Goal: Task Accomplishment & Management: Manage account settings

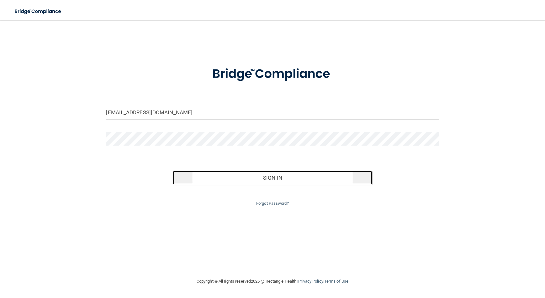
click at [252, 181] on button "Sign In" at bounding box center [273, 178] width 200 height 14
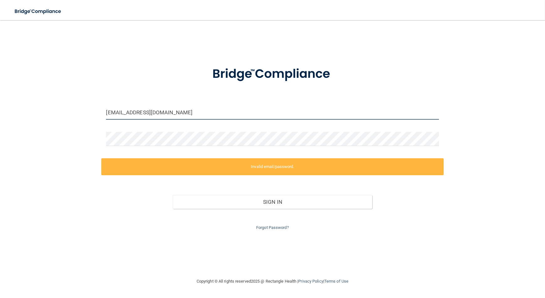
click at [197, 115] on input "[EMAIL_ADDRESS][DOMAIN_NAME]" at bounding box center [272, 112] width 333 height 14
click at [141, 115] on input "[EMAIL_ADDRESS][DOMAIN_NAME]" at bounding box center [272, 112] width 333 height 14
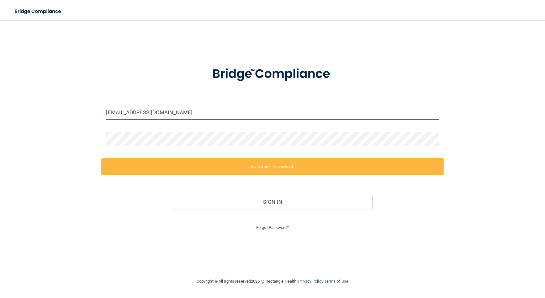
click at [141, 115] on input "[EMAIL_ADDRESS][DOMAIN_NAME]" at bounding box center [272, 112] width 333 height 14
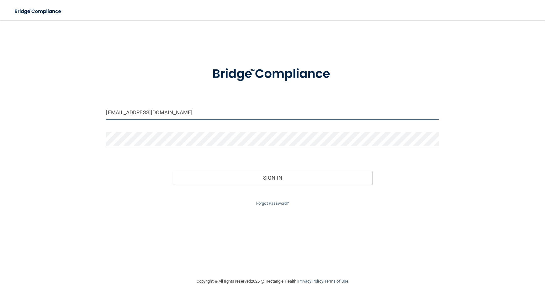
type input "[EMAIL_ADDRESS][DOMAIN_NAME]"
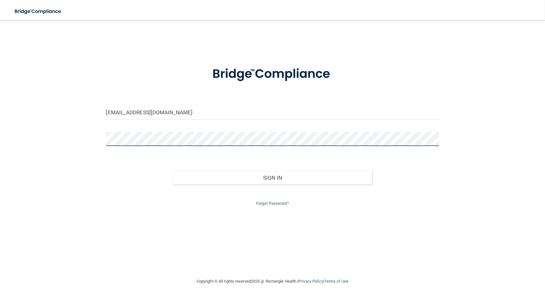
click at [173, 171] on button "Sign In" at bounding box center [273, 178] width 200 height 14
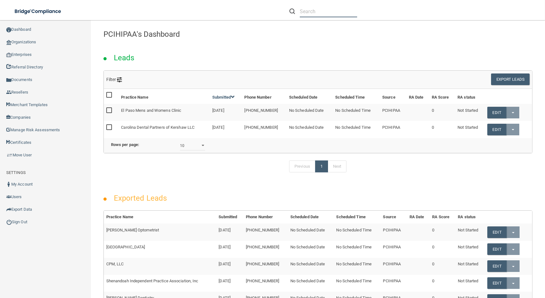
click at [345, 11] on input "text" at bounding box center [328, 12] width 57 height 12
paste input "[EMAIL_ADDRESS][DOMAIN_NAME]"
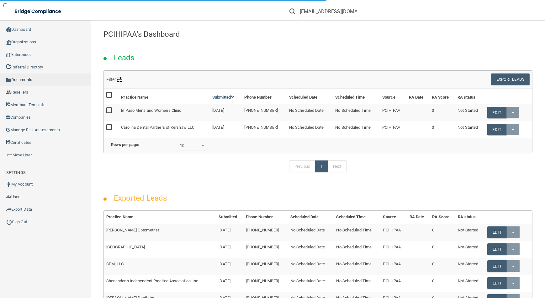
type input "[EMAIL_ADDRESS][DOMAIN_NAME]"
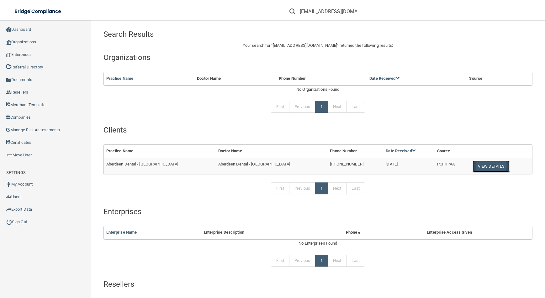
click at [473, 167] on button "View Details" at bounding box center [491, 166] width 37 height 12
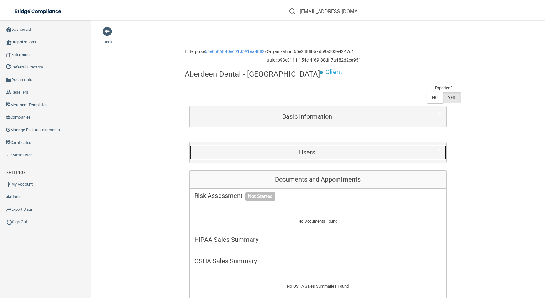
click at [325, 149] on h5 "Users" at bounding box center [307, 152] width 226 height 7
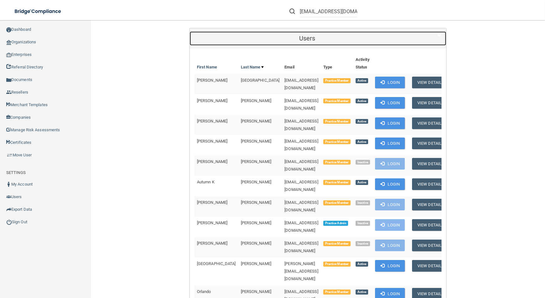
scroll to position [228, 0]
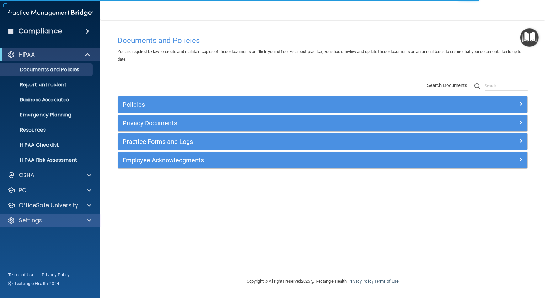
click at [78, 216] on div "Settings" at bounding box center [50, 220] width 101 height 13
click at [79, 220] on div "Settings" at bounding box center [42, 220] width 78 height 8
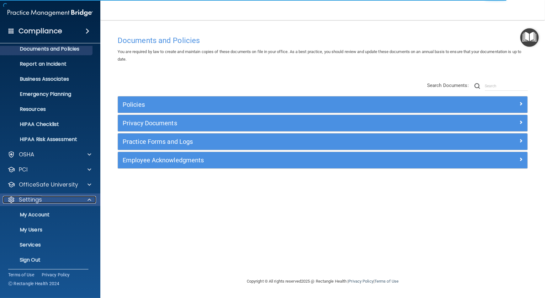
scroll to position [22, 0]
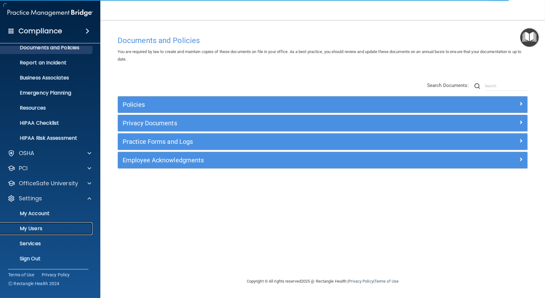
click at [79, 230] on p "My Users" at bounding box center [47, 228] width 86 height 6
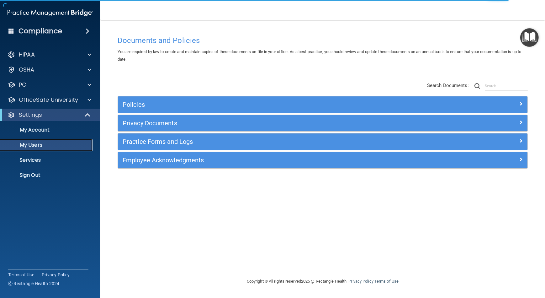
select select "20"
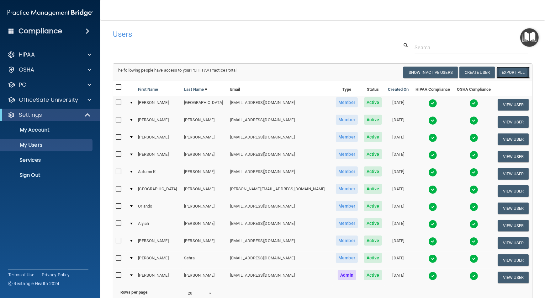
click at [499, 75] on link "Export All" at bounding box center [513, 73] width 33 height 12
click at [19, 173] on p "Sign Out" at bounding box center [47, 175] width 86 height 6
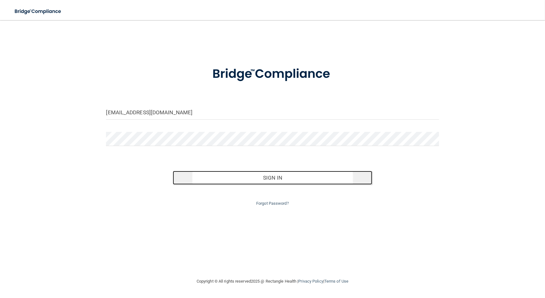
click at [285, 182] on button "Sign In" at bounding box center [273, 178] width 200 height 14
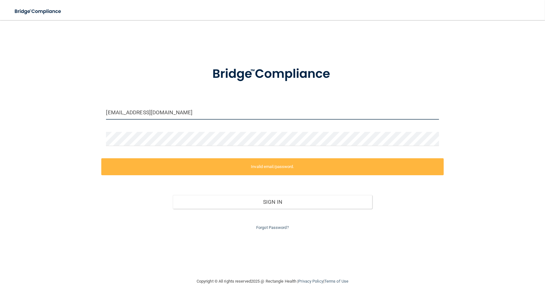
click at [177, 115] on input "[EMAIL_ADDRESS][DOMAIN_NAME]" at bounding box center [272, 112] width 333 height 14
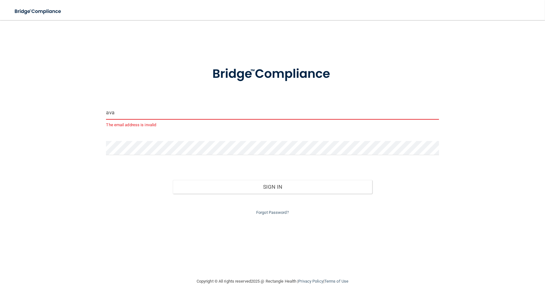
type input "[EMAIL_ADDRESS][DOMAIN_NAME]"
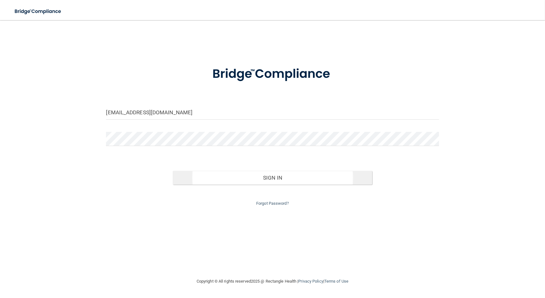
drag, startPoint x: 188, startPoint y: 168, endPoint x: 189, endPoint y: 174, distance: 6.3
click at [188, 168] on div "Sign In" at bounding box center [272, 171] width 342 height 26
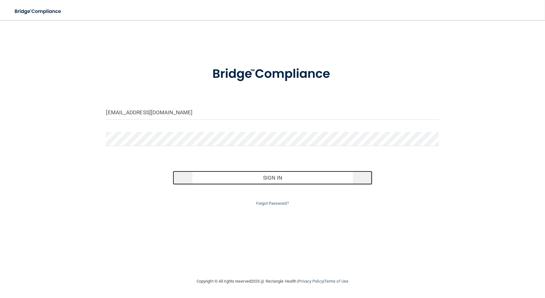
click at [190, 178] on button "Sign In" at bounding box center [273, 178] width 200 height 14
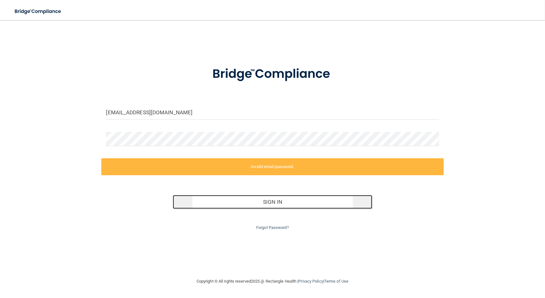
click at [336, 204] on button "Sign In" at bounding box center [273, 202] width 200 height 14
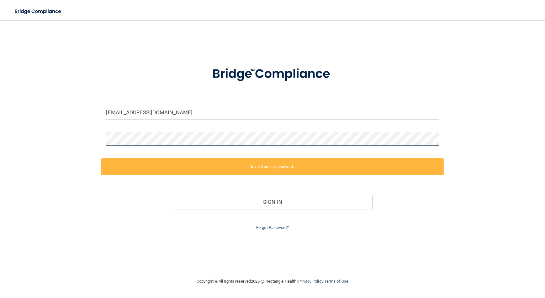
click at [29, 122] on div "avan@rectanglehealth.com Invalid email/password. You don't have permission to a…" at bounding box center [273, 148] width 520 height 245
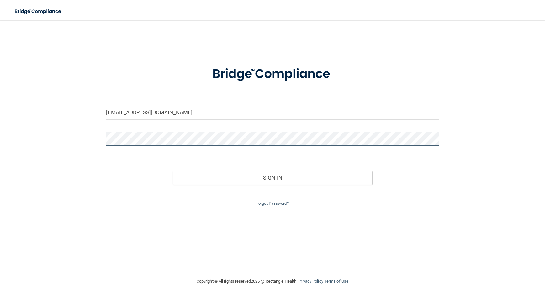
click at [173, 171] on button "Sign In" at bounding box center [273, 178] width 200 height 14
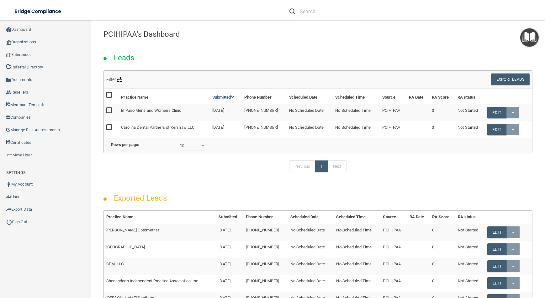
click at [336, 9] on input "text" at bounding box center [328, 12] width 57 height 12
paste input "mindyg@gmail.com"
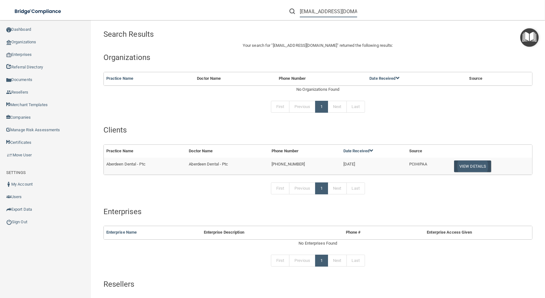
type input "mindyg@gmail.com"
click at [475, 165] on button "View Details" at bounding box center [472, 166] width 37 height 12
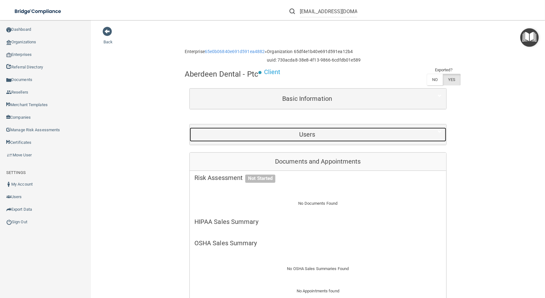
click at [320, 138] on div "Users" at bounding box center [307, 134] width 235 height 14
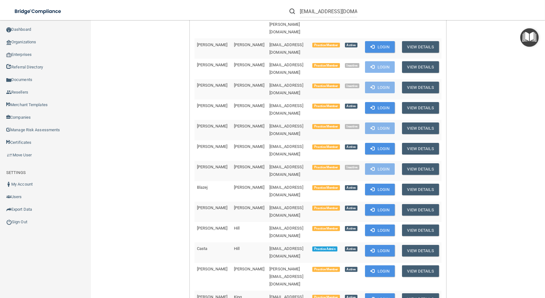
scroll to position [314, 0]
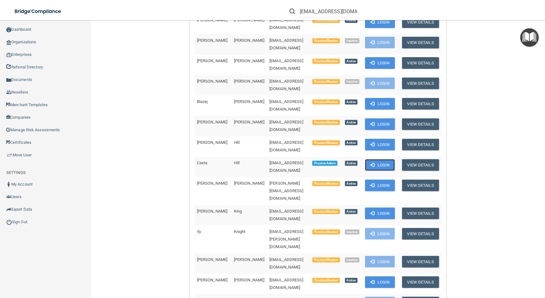
click at [386, 159] on button "Login" at bounding box center [380, 165] width 30 height 12
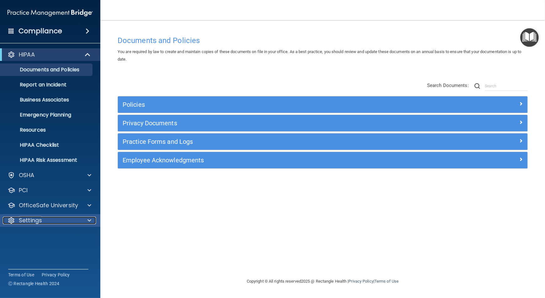
click at [81, 223] on div at bounding box center [89, 220] width 16 height 8
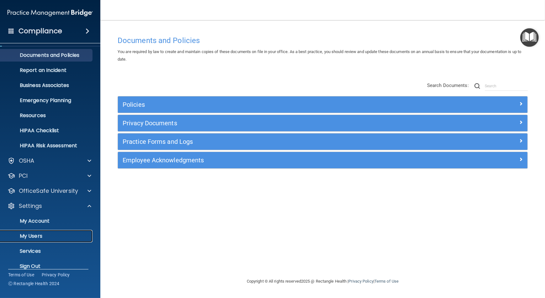
click at [73, 232] on link "My Users" at bounding box center [43, 236] width 99 height 13
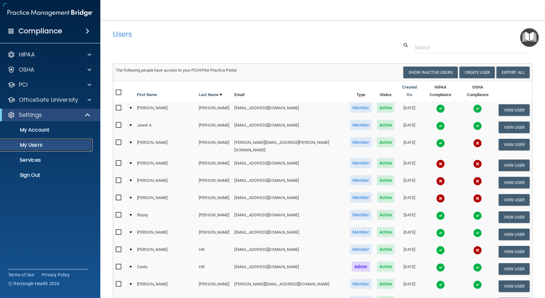
click at [58, 140] on link "My Users" at bounding box center [43, 145] width 99 height 13
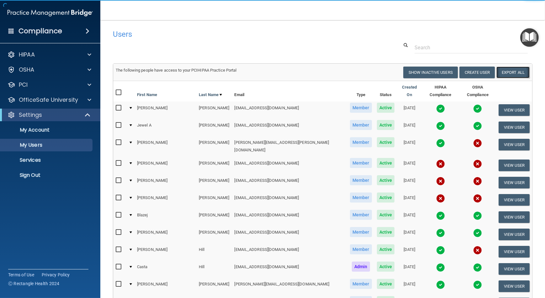
click at [503, 72] on link "Export All" at bounding box center [513, 73] width 33 height 12
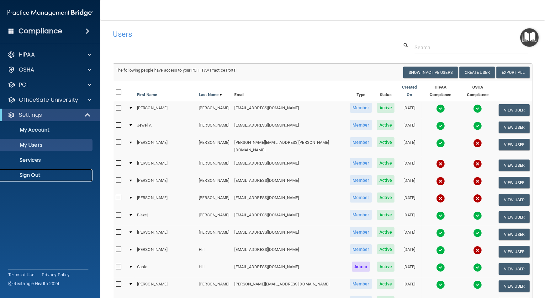
click at [53, 176] on p "Sign Out" at bounding box center [47, 175] width 86 height 6
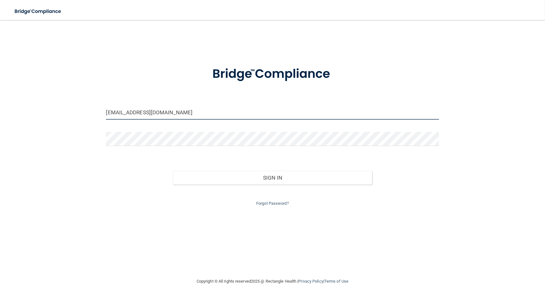
click at [164, 113] on input "[EMAIL_ADDRESS][DOMAIN_NAME]" at bounding box center [272, 112] width 333 height 14
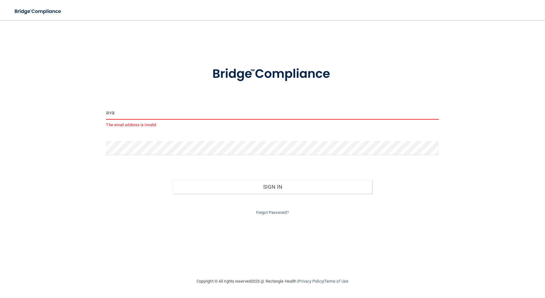
type input "[EMAIL_ADDRESS][DOMAIN_NAME]"
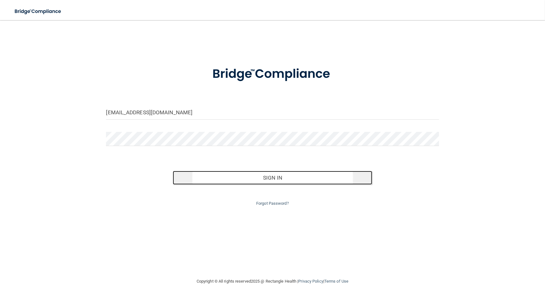
click at [185, 182] on button "Sign In" at bounding box center [273, 178] width 200 height 14
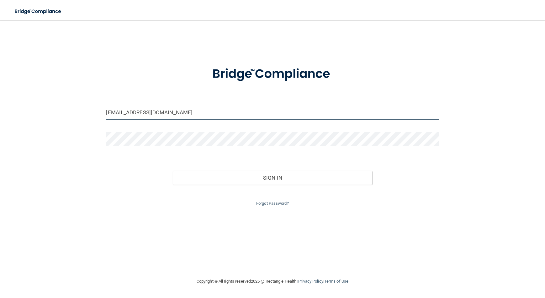
click at [152, 115] on input "[EMAIL_ADDRESS][DOMAIN_NAME]" at bounding box center [272, 112] width 333 height 14
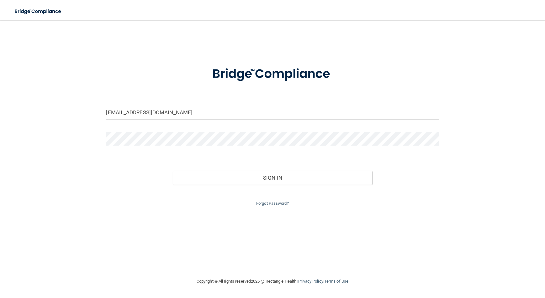
click at [149, 129] on form "avan@rectanglehealth.com Invalid email/password. You don't have permission to a…" at bounding box center [272, 132] width 333 height 149
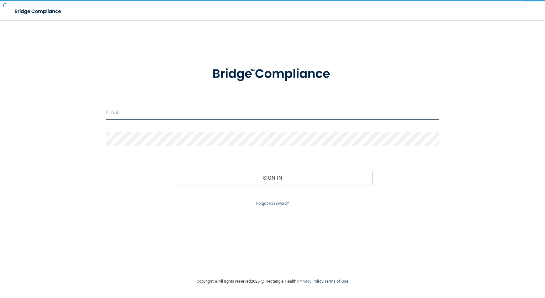
type input "[EMAIL_ADDRESS][DOMAIN_NAME]"
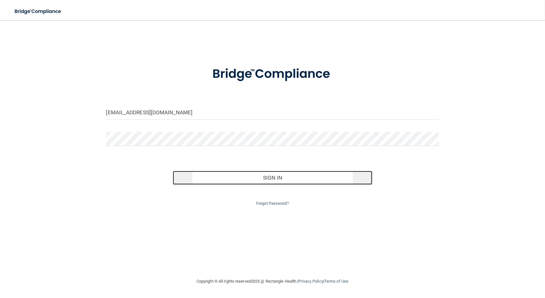
click at [208, 174] on button "Sign In" at bounding box center [273, 178] width 200 height 14
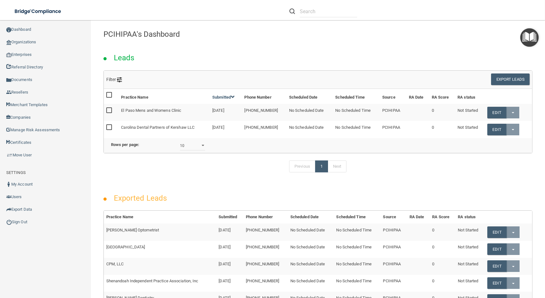
drag, startPoint x: 173, startPoint y: 13, endPoint x: 312, endPoint y: 29, distance: 140.9
click at [312, 29] on div "PCIHIPAA's Dashboard" at bounding box center [318, 33] width 439 height 15
click at [301, 12] on input "text" at bounding box center [328, 12] width 57 height 12
paste input "mevinme0919@yahoo.com"
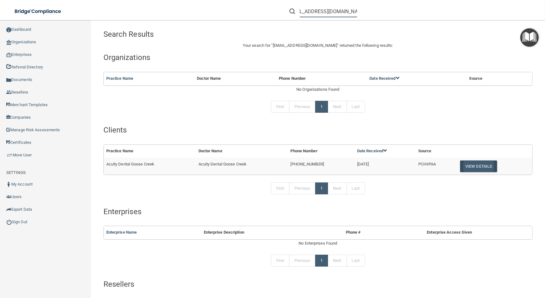
type input "mevinme0919@yahoo.com"
click at [473, 167] on button "View Details" at bounding box center [478, 166] width 37 height 12
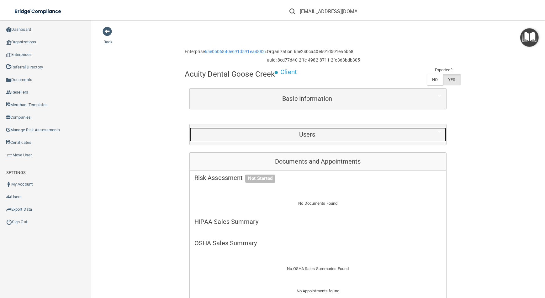
click at [279, 127] on div "Users" at bounding box center [307, 134] width 235 height 14
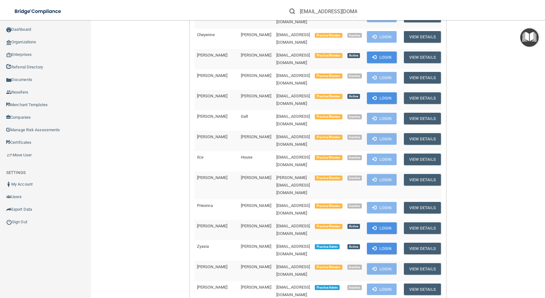
scroll to position [342, 0]
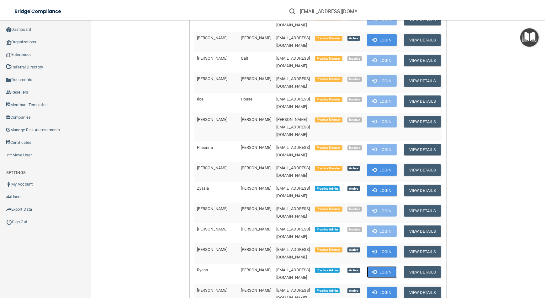
click at [381, 266] on button "Login" at bounding box center [382, 272] width 30 height 12
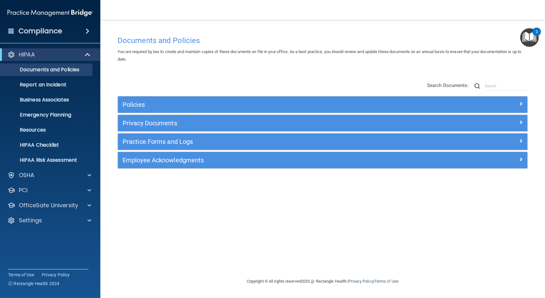
click at [34, 213] on div "HIPAA Documents and Policies Report an Incident Business Associates Emergency P…" at bounding box center [50, 139] width 101 height 186
click at [34, 229] on div "HIPAA Documents and Policies Report an Incident Business Associates Emergency P…" at bounding box center [50, 139] width 101 height 186
click at [35, 223] on p "Settings" at bounding box center [30, 220] width 23 height 8
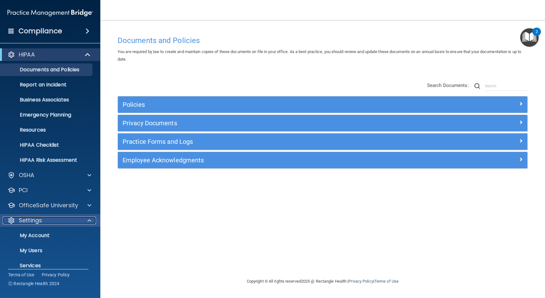
scroll to position [9, 0]
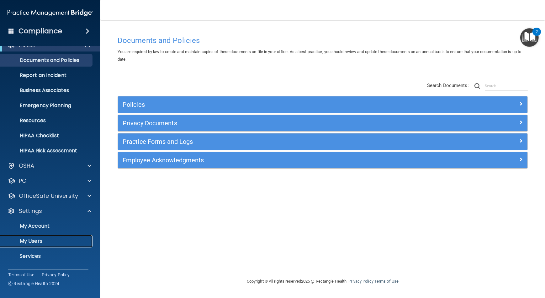
click at [35, 243] on p "My Users" at bounding box center [47, 241] width 86 height 6
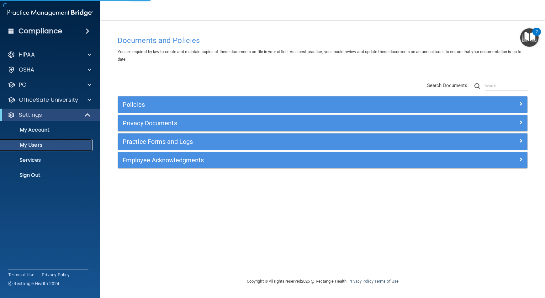
select select "20"
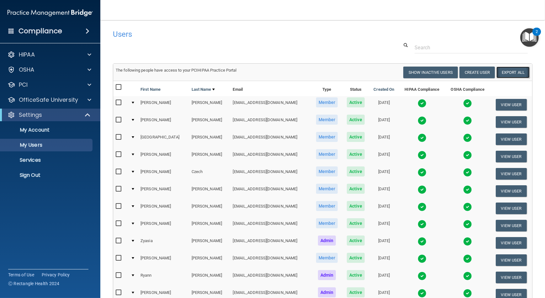
click at [514, 69] on link "Export All" at bounding box center [513, 73] width 33 height 12
click at [52, 176] on p "Sign Out" at bounding box center [47, 175] width 86 height 6
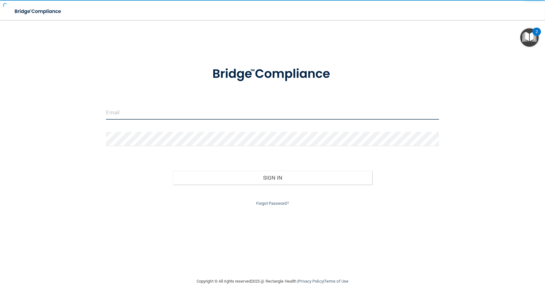
type input "[EMAIL_ADDRESS][DOMAIN_NAME]"
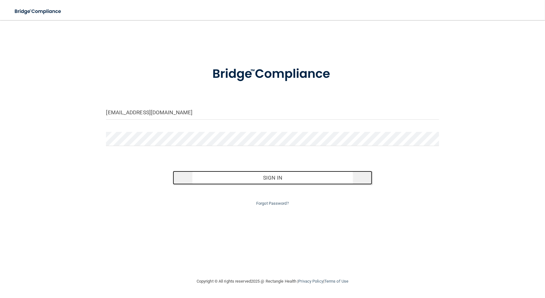
click at [213, 176] on button "Sign In" at bounding box center [273, 178] width 200 height 14
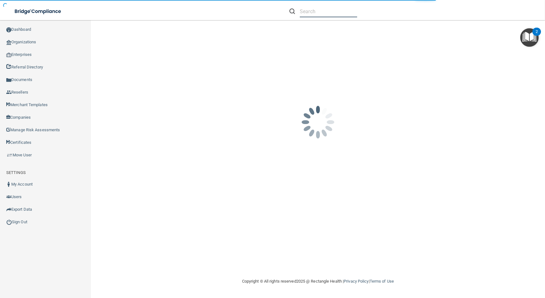
click at [317, 9] on input "text" at bounding box center [328, 12] width 57 height 12
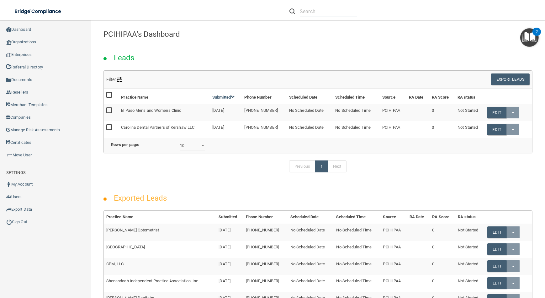
paste input "gsdshasta@hotmail.com"
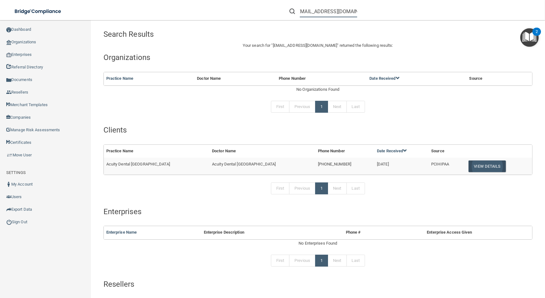
type input "gsdshasta@hotmail.com"
click at [469, 162] on button "View Details" at bounding box center [487, 166] width 37 height 12
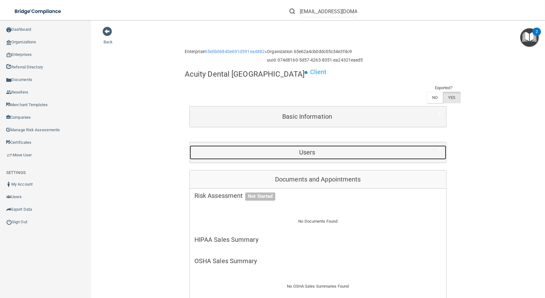
click at [346, 149] on h5 "Users" at bounding box center [307, 152] width 226 height 7
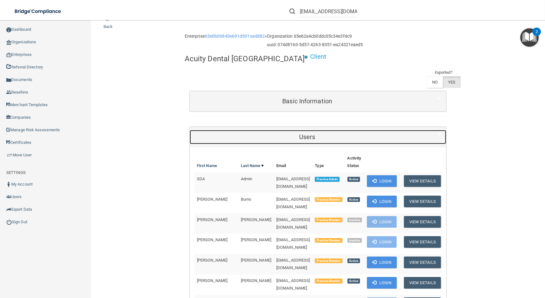
scroll to position [28, 0]
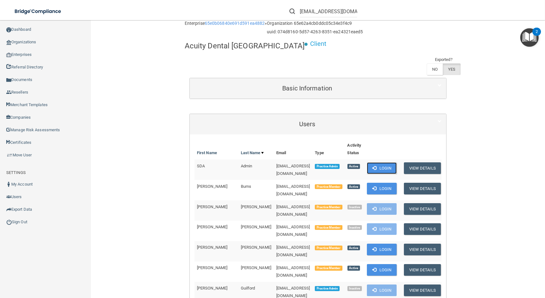
click at [381, 162] on button "Login" at bounding box center [382, 168] width 30 height 12
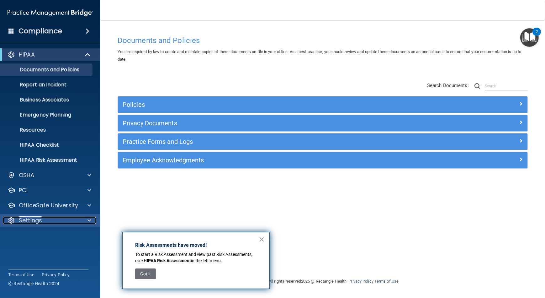
click at [85, 223] on div at bounding box center [89, 220] width 16 height 8
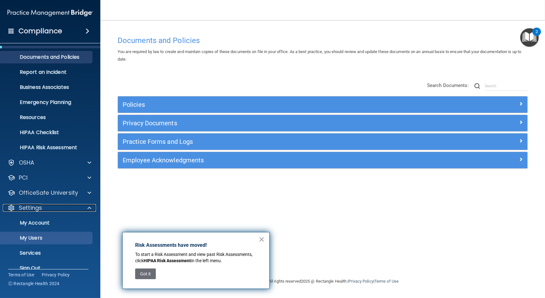
scroll to position [19, 0]
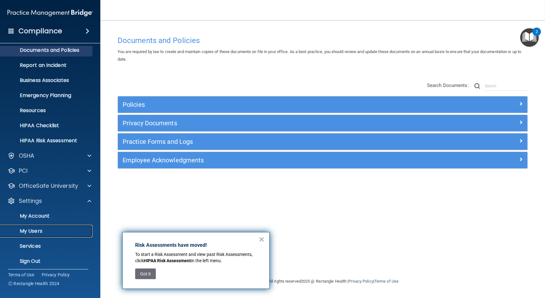
click at [85, 232] on p "My Users" at bounding box center [47, 231] width 86 height 6
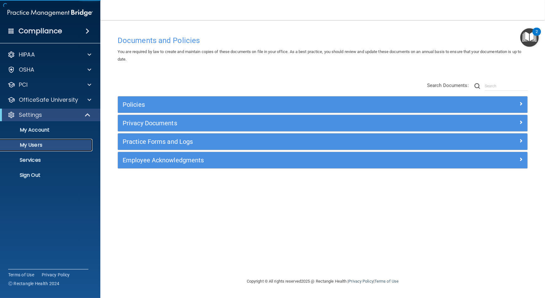
select select "20"
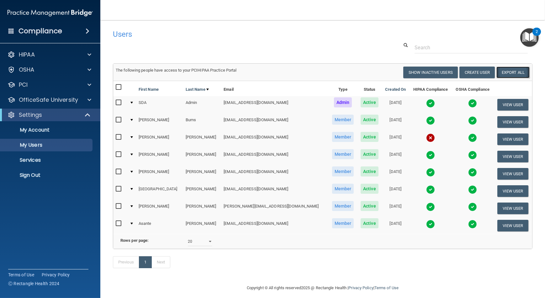
click at [516, 73] on link "Export All" at bounding box center [513, 73] width 33 height 12
click at [49, 177] on p "Sign Out" at bounding box center [47, 175] width 86 height 6
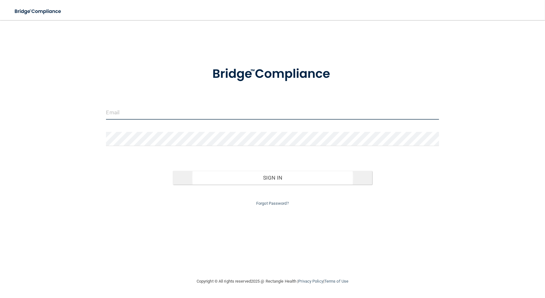
type input "[EMAIL_ADDRESS][DOMAIN_NAME]"
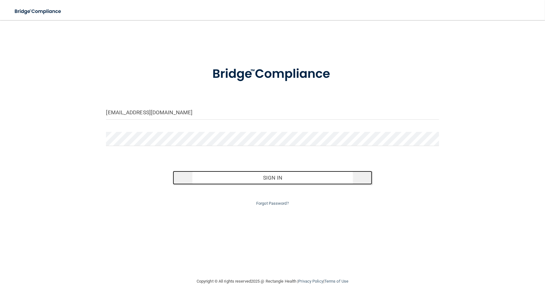
click at [255, 174] on button "Sign In" at bounding box center [273, 178] width 200 height 14
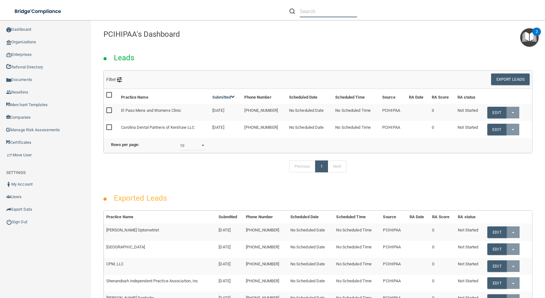
click at [306, 9] on input "text" at bounding box center [328, 12] width 57 height 12
paste input "drlarryevola@gmail.com"
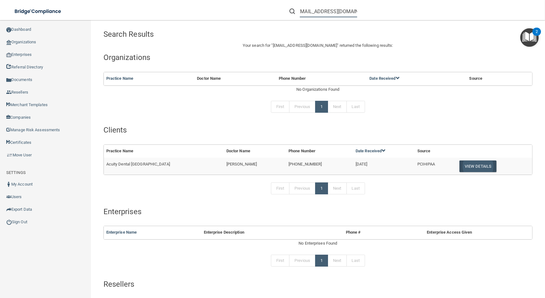
type input "drlarryevola@gmail.com"
click at [460, 170] on button "View Details" at bounding box center [478, 166] width 37 height 12
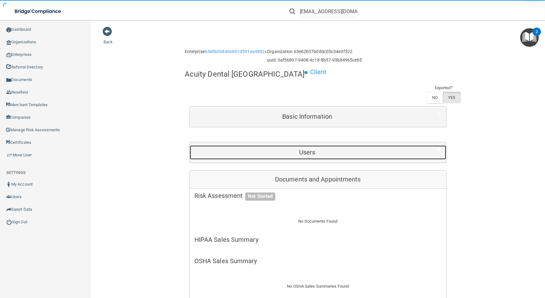
click at [335, 145] on div "Users" at bounding box center [307, 152] width 235 height 14
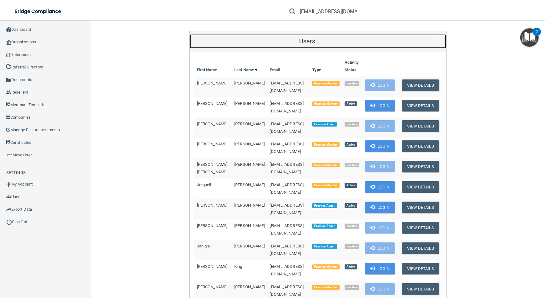
scroll to position [114, 0]
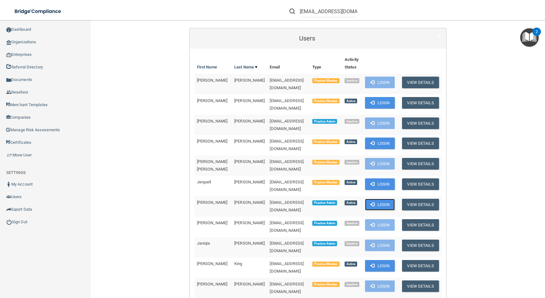
click at [376, 199] on button "Login" at bounding box center [380, 205] width 30 height 12
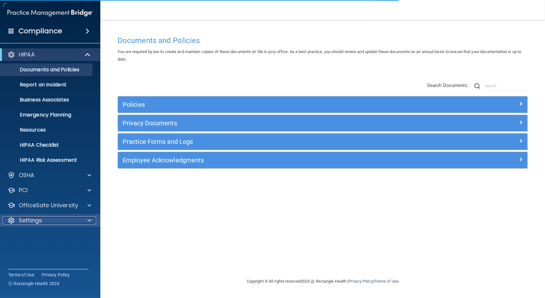
click at [70, 221] on div "Settings" at bounding box center [42, 220] width 78 height 8
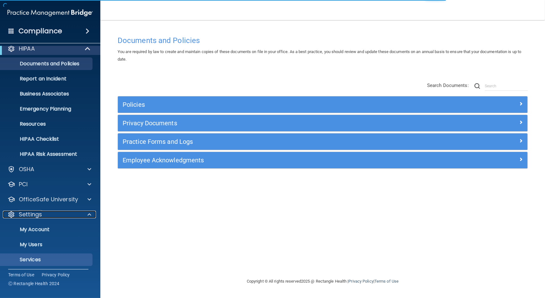
scroll to position [14, 0]
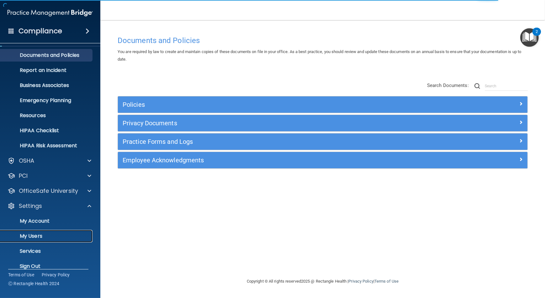
click at [63, 238] on p "My Users" at bounding box center [47, 236] width 86 height 6
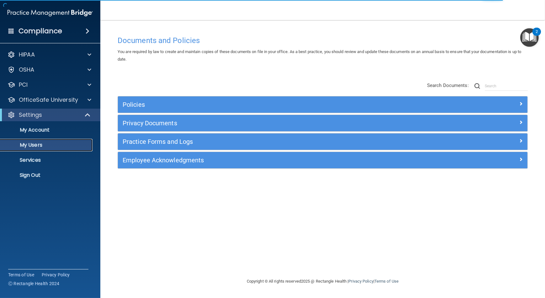
select select "20"
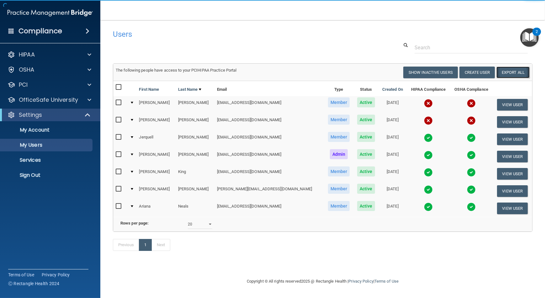
click at [507, 73] on link "Export All" at bounding box center [513, 73] width 33 height 12
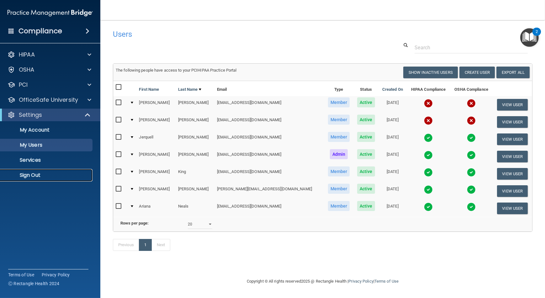
click at [59, 171] on link "Sign Out" at bounding box center [43, 175] width 99 height 13
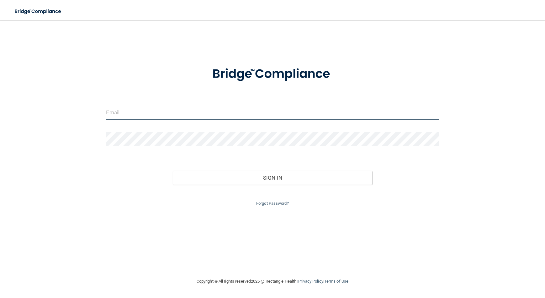
type input "[EMAIL_ADDRESS][DOMAIN_NAME]"
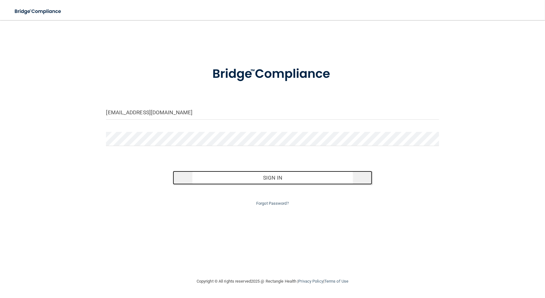
click at [253, 182] on button "Sign In" at bounding box center [273, 178] width 200 height 14
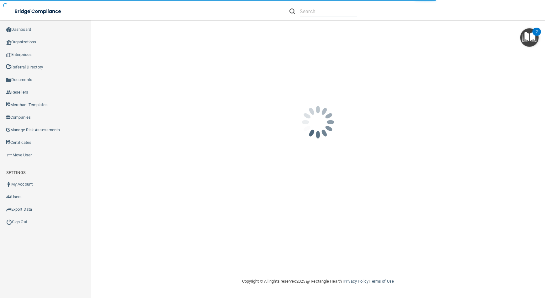
click at [308, 9] on input "text" at bounding box center [328, 12] width 57 height 12
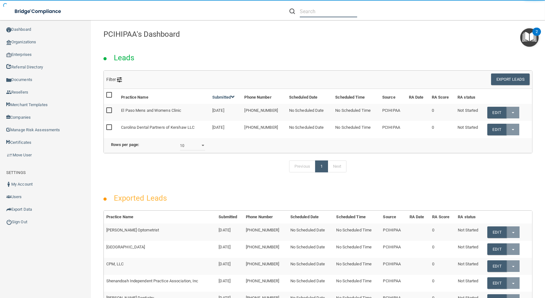
paste input "yasminesgordon@gmail.com"
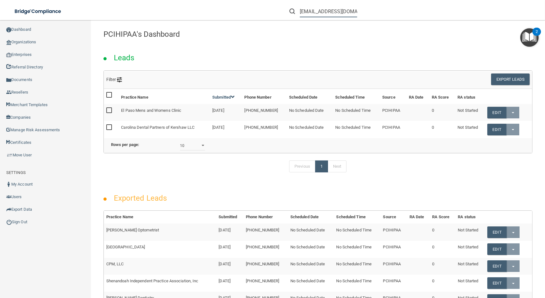
scroll to position [0, 13]
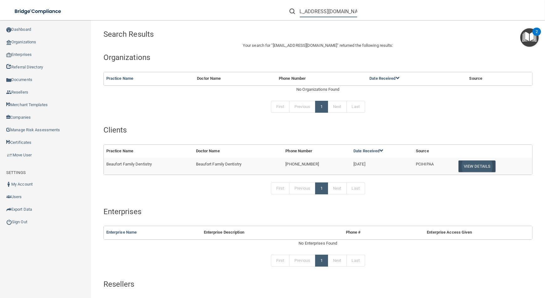
type input "yasminesgordon@gmail.com"
click at [461, 164] on button "View Details" at bounding box center [477, 166] width 37 height 12
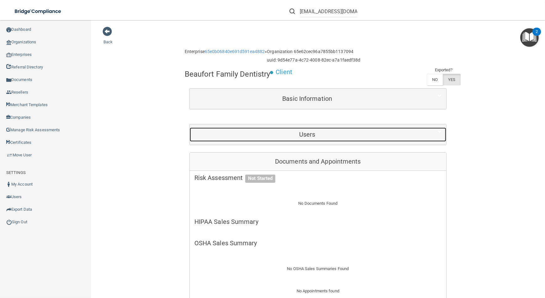
click at [422, 134] on div "Users" at bounding box center [307, 134] width 235 height 14
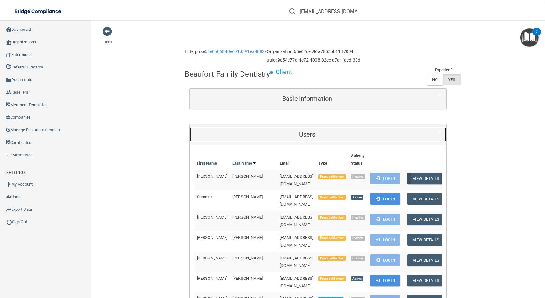
scroll to position [114, 0]
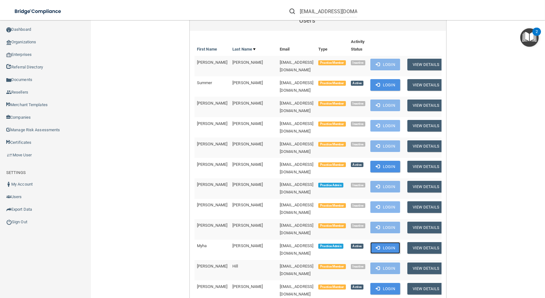
click at [373, 242] on button "Login" at bounding box center [385, 248] width 30 height 12
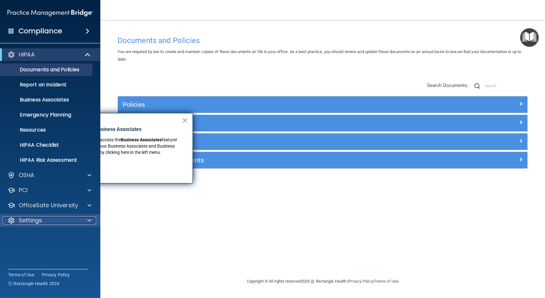
click at [88, 217] on span at bounding box center [90, 220] width 4 height 8
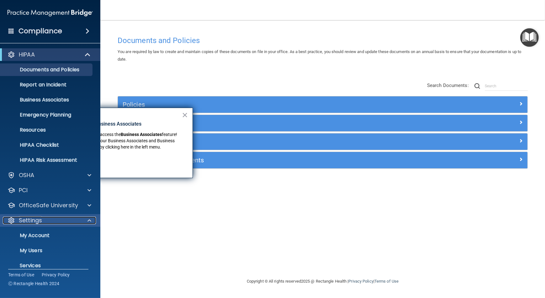
scroll to position [23, 0]
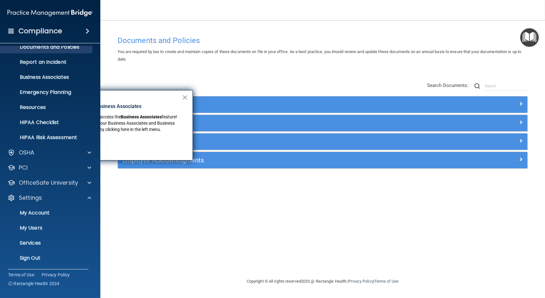
click at [225, 240] on div "Documents and Policies You are required by law to create and maintain copies of…" at bounding box center [323, 155] width 420 height 245
click at [184, 98] on button "×" at bounding box center [185, 97] width 6 height 10
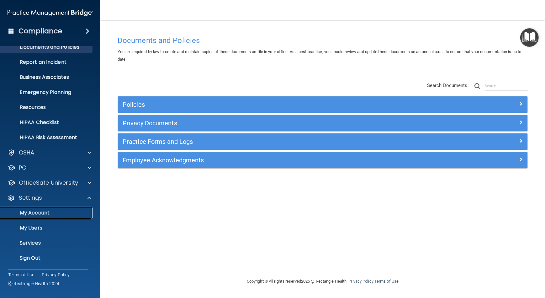
click at [72, 213] on p "My Account" at bounding box center [47, 213] width 86 height 6
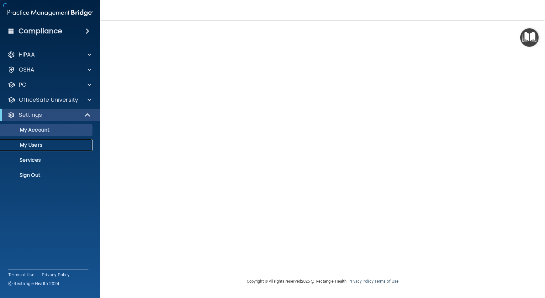
click at [63, 147] on p "My Users" at bounding box center [47, 145] width 86 height 6
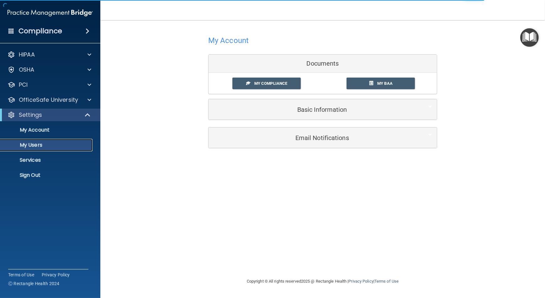
select select "20"
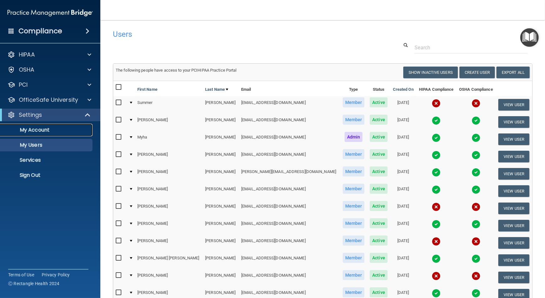
click at [78, 131] on p "My Account" at bounding box center [47, 130] width 86 height 6
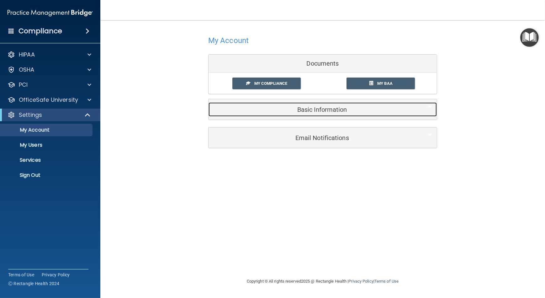
click at [363, 110] on h5 "Basic Information" at bounding box center [313, 109] width 200 height 7
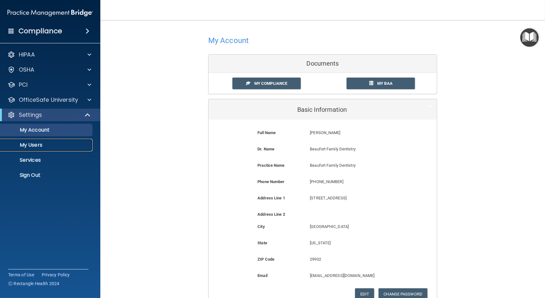
click at [63, 144] on p "My Users" at bounding box center [47, 145] width 86 height 6
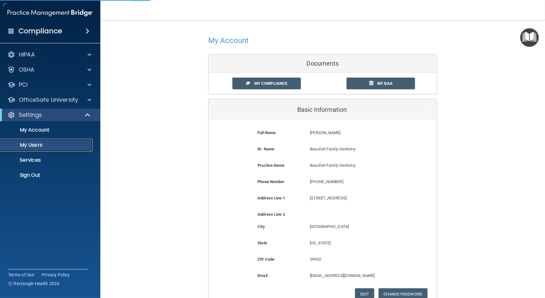
select select "20"
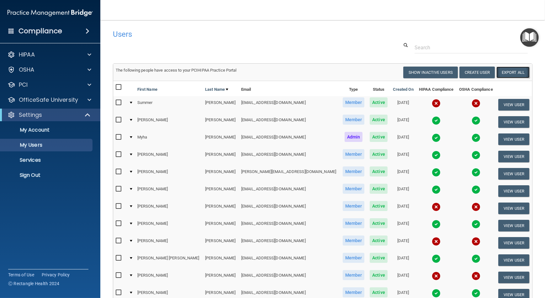
click at [517, 73] on link "Export All" at bounding box center [513, 73] width 33 height 12
click at [40, 178] on p "Sign Out" at bounding box center [47, 175] width 86 height 6
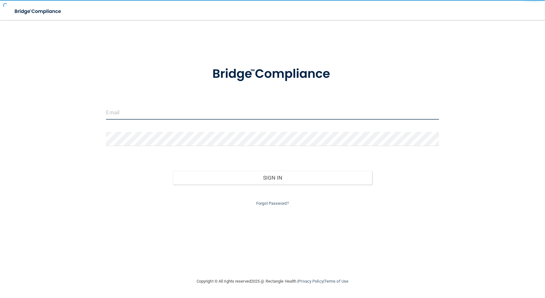
type input "[EMAIL_ADDRESS][DOMAIN_NAME]"
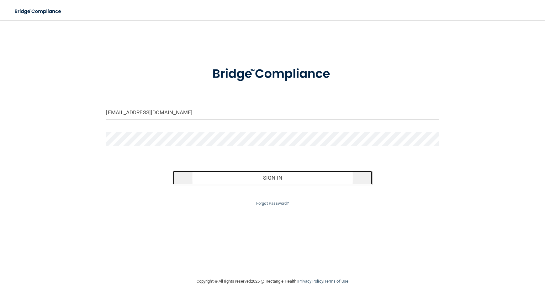
click at [242, 181] on button "Sign In" at bounding box center [273, 178] width 200 height 14
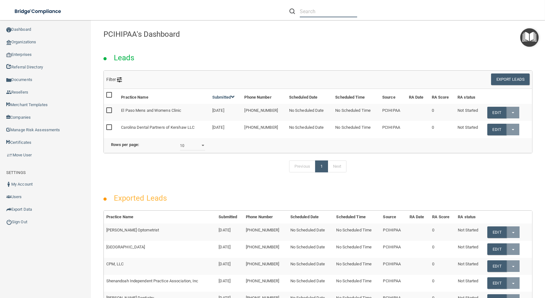
click at [317, 12] on input "text" at bounding box center [328, 12] width 57 height 12
paste input "hildakittie@gmail.com"
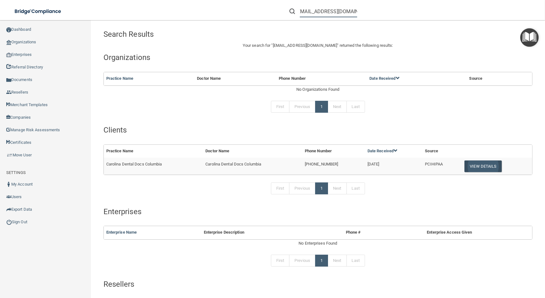
type input "hildakittie@gmail.com"
click at [488, 169] on button "View Details" at bounding box center [483, 166] width 37 height 12
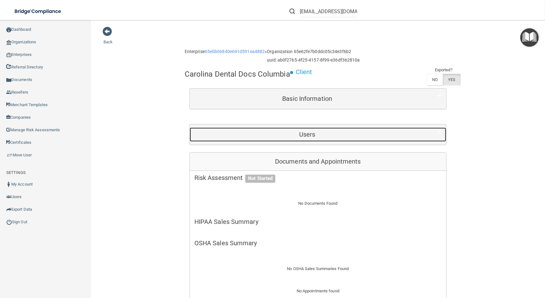
click at [334, 133] on h5 "Users" at bounding box center [307, 134] width 226 height 7
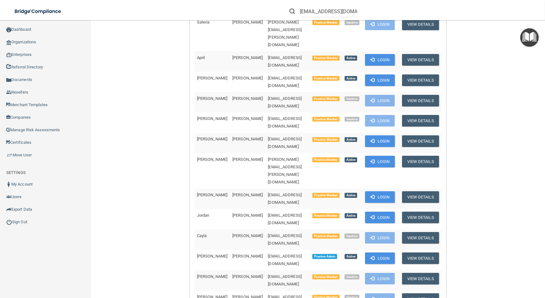
scroll to position [228, 0]
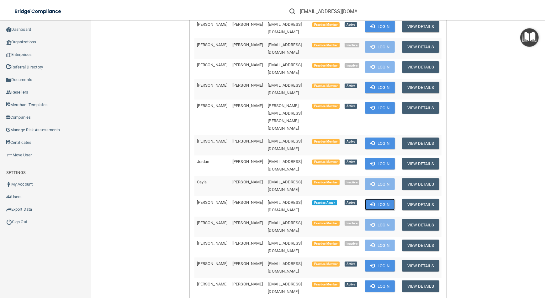
click at [375, 202] on span at bounding box center [372, 204] width 4 height 4
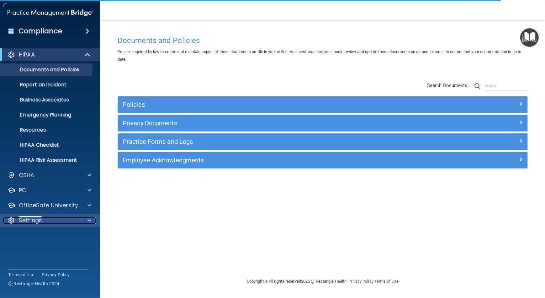
click at [72, 218] on div "Settings" at bounding box center [42, 220] width 78 height 8
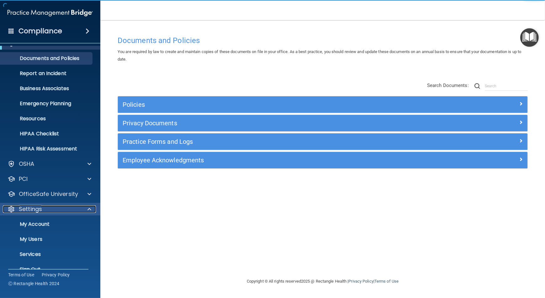
scroll to position [23, 0]
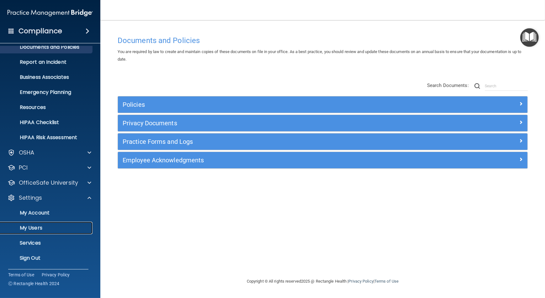
click at [71, 227] on p "My Users" at bounding box center [47, 228] width 86 height 6
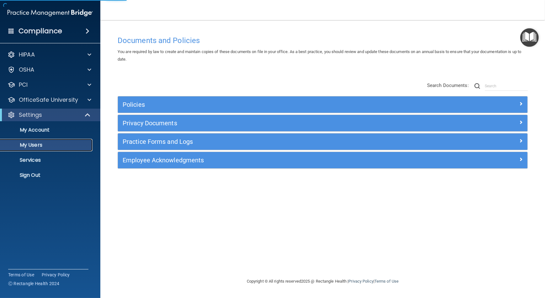
select select "20"
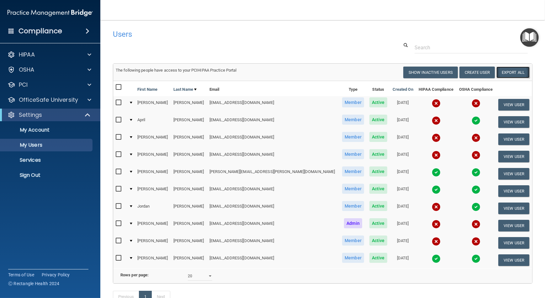
click at [497, 69] on link "Export All" at bounding box center [513, 73] width 33 height 12
click at [49, 177] on p "Sign Out" at bounding box center [47, 175] width 86 height 6
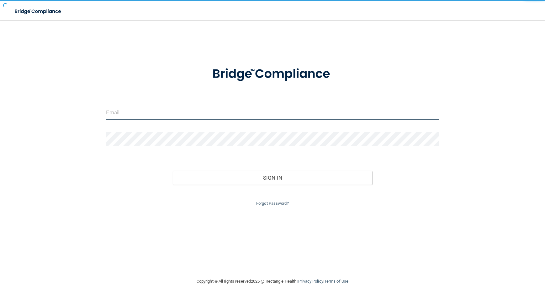
type input "[EMAIL_ADDRESS][DOMAIN_NAME]"
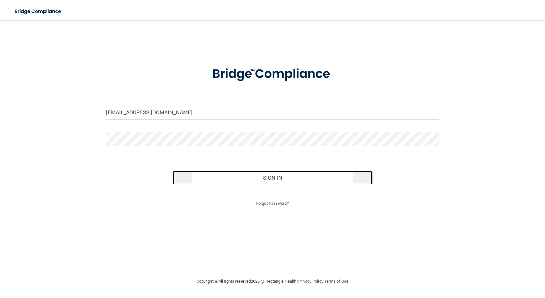
click at [195, 172] on button "Sign In" at bounding box center [273, 178] width 200 height 14
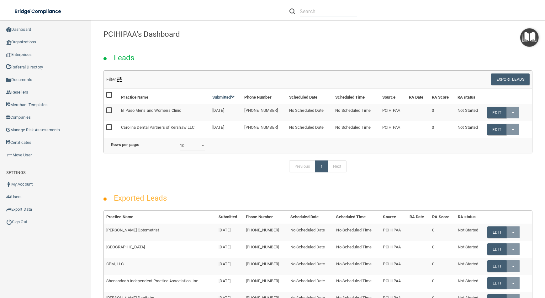
click at [323, 11] on input "text" at bounding box center [328, 12] width 57 height 12
paste input "[EMAIL_ADDRESS][DOMAIN_NAME]"
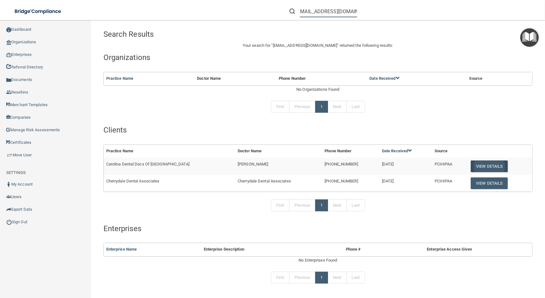
type input "[EMAIL_ADDRESS][DOMAIN_NAME]"
click at [487, 160] on button "View Details" at bounding box center [489, 166] width 37 height 12
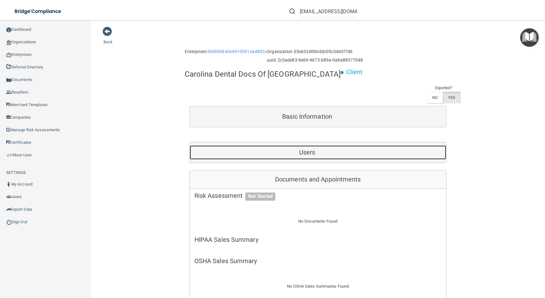
click at [342, 149] on h5 "Users" at bounding box center [307, 152] width 226 height 7
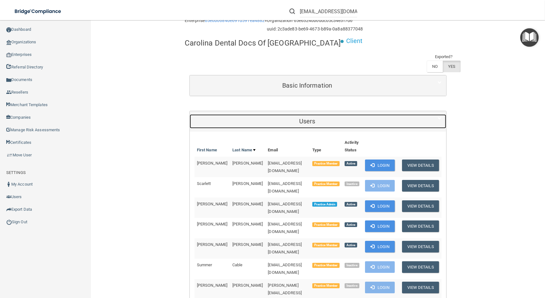
scroll to position [85, 0]
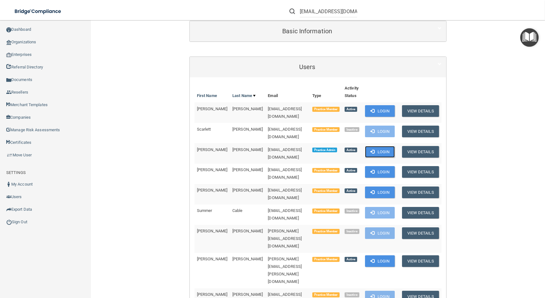
click at [370, 149] on span at bounding box center [372, 151] width 4 height 4
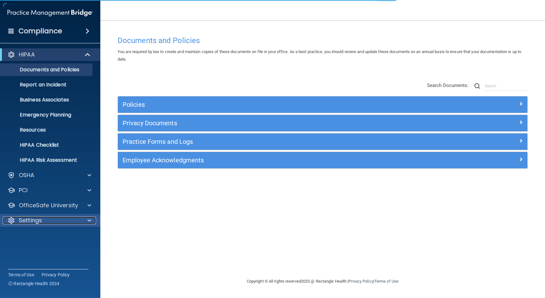
click at [84, 218] on div at bounding box center [89, 220] width 16 height 8
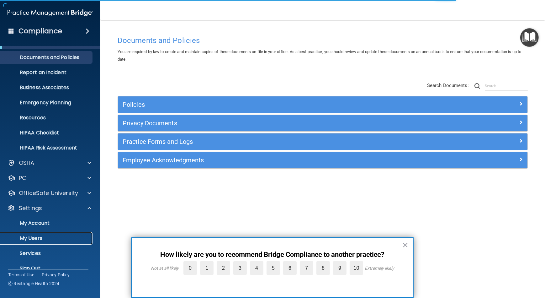
click at [75, 237] on p "My Users" at bounding box center [47, 238] width 86 height 6
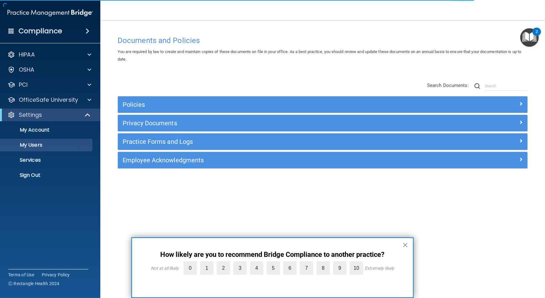
click at [406, 246] on button "×" at bounding box center [405, 245] width 6 height 10
select select "20"
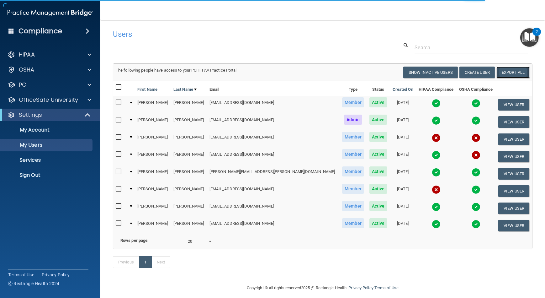
click at [504, 74] on link "Export All" at bounding box center [513, 73] width 33 height 12
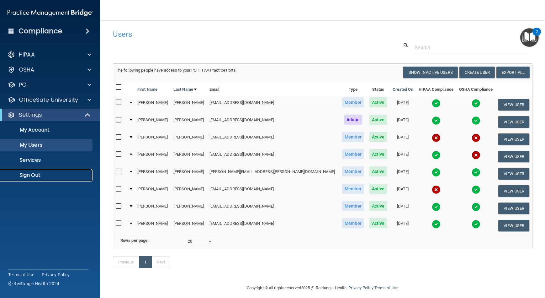
click at [73, 171] on link "Sign Out" at bounding box center [43, 175] width 99 height 13
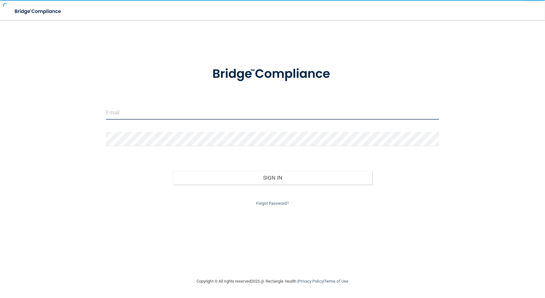
type input "[EMAIL_ADDRESS][DOMAIN_NAME]"
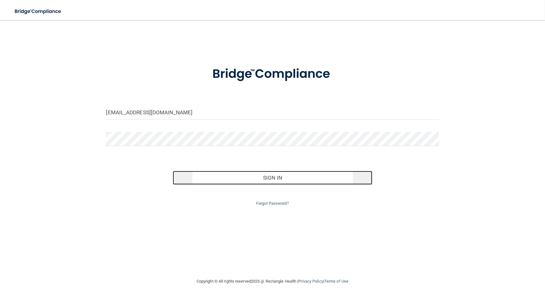
click at [262, 177] on button "Sign In" at bounding box center [273, 178] width 200 height 14
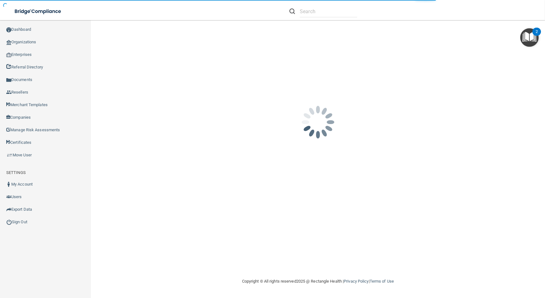
click at [327, 18] on li at bounding box center [323, 11] width 77 height 23
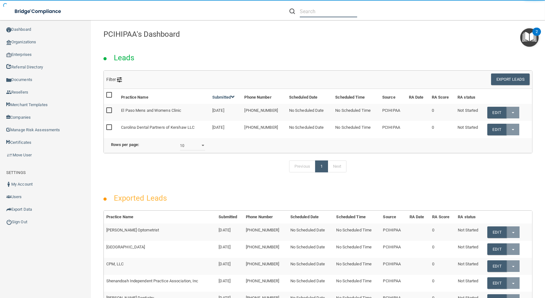
click at [326, 16] on input "text" at bounding box center [328, 12] width 57 height 12
paste input "traycelliott@gmail.com"
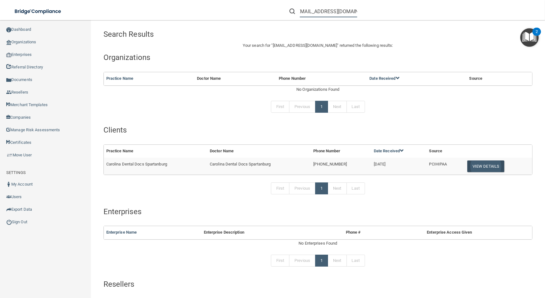
type input "traycelliott@gmail.com"
click at [475, 168] on button "View Details" at bounding box center [485, 166] width 37 height 12
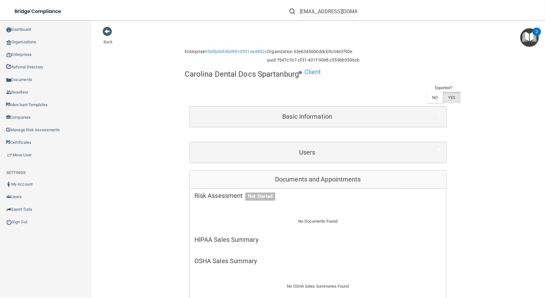
click at [337, 142] on div "Users" at bounding box center [318, 152] width 257 height 20
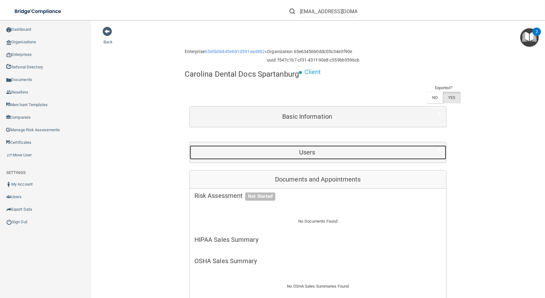
click at [337, 146] on div "Users" at bounding box center [307, 152] width 235 height 14
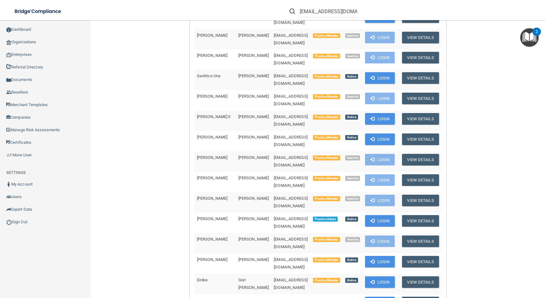
scroll to position [342, 0]
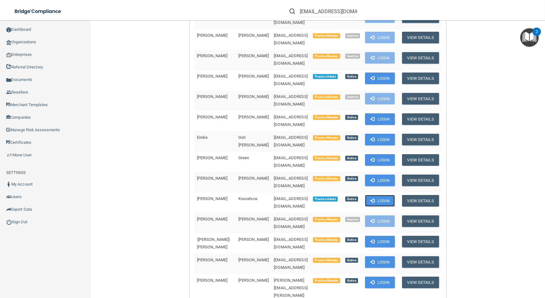
click at [375, 198] on span at bounding box center [372, 200] width 4 height 4
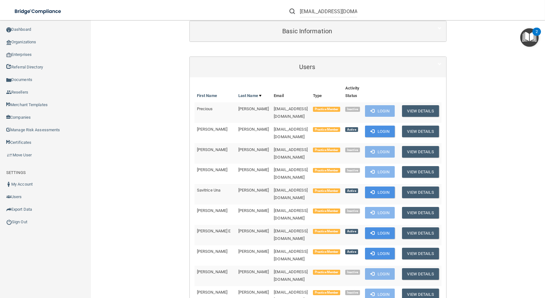
scroll to position [0, 0]
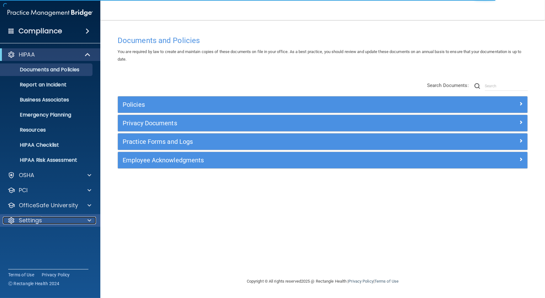
click at [54, 222] on div "Settings" at bounding box center [42, 220] width 78 height 8
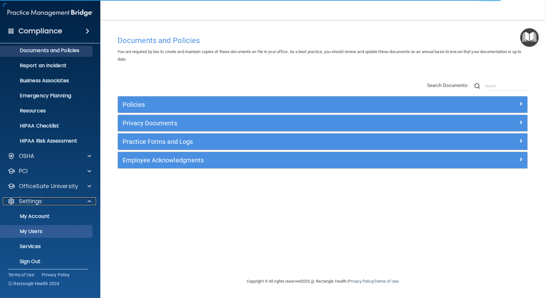
scroll to position [19, 0]
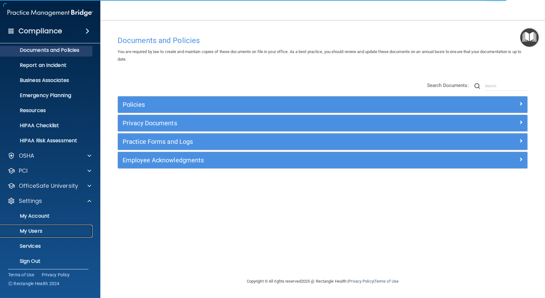
click at [53, 227] on link "My Users" at bounding box center [43, 231] width 99 height 13
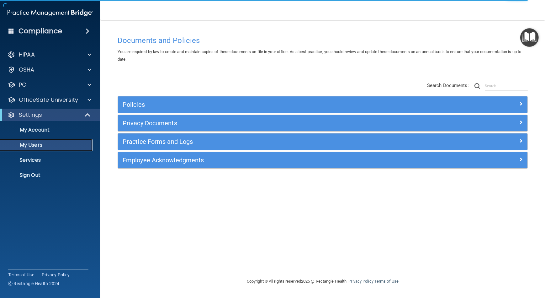
select select "20"
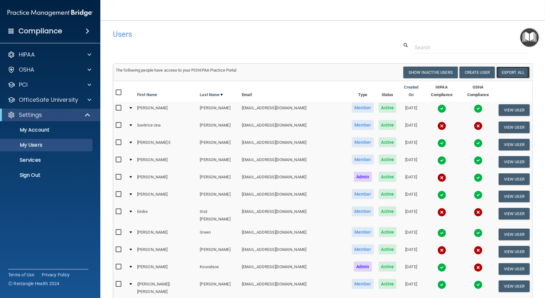
click at [514, 69] on link "Export All" at bounding box center [513, 73] width 33 height 12
click at [52, 176] on p "Sign Out" at bounding box center [47, 175] width 86 height 6
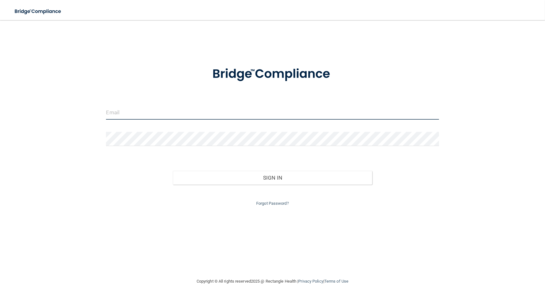
type input "[EMAIL_ADDRESS][DOMAIN_NAME]"
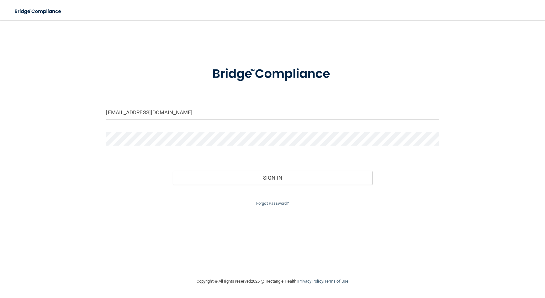
click at [290, 189] on div "Forgot Password?" at bounding box center [272, 195] width 342 height 23
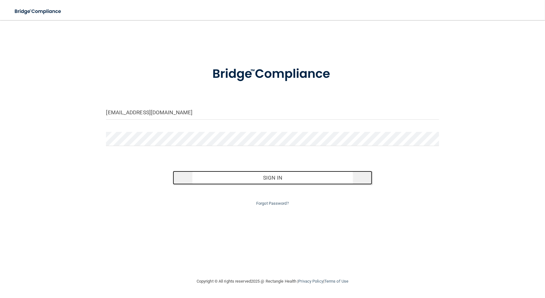
click at [282, 176] on button "Sign In" at bounding box center [273, 178] width 200 height 14
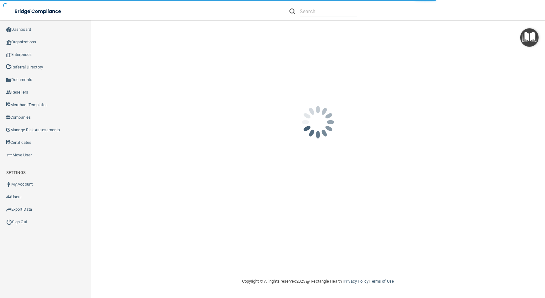
click at [332, 15] on input "text" at bounding box center [328, 12] width 57 height 12
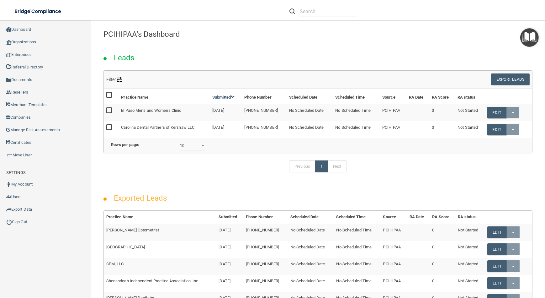
paste input "blessd.1@yahoo.com"
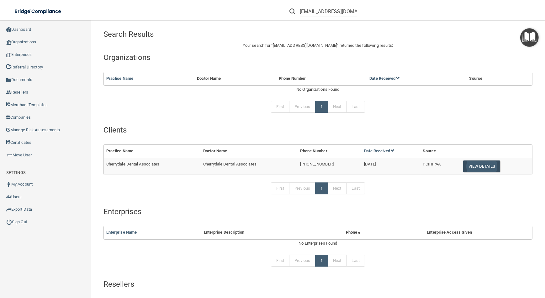
type input "blessd.1@yahoo.com"
click at [480, 170] on button "View Details" at bounding box center [481, 166] width 37 height 12
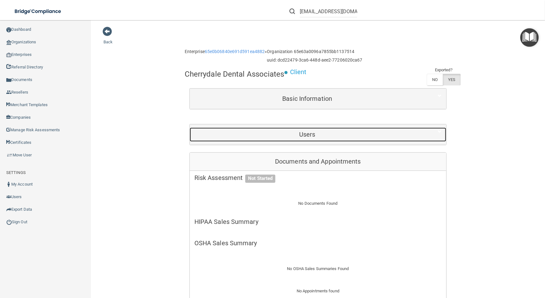
click at [377, 139] on div "Users" at bounding box center [307, 134] width 235 height 14
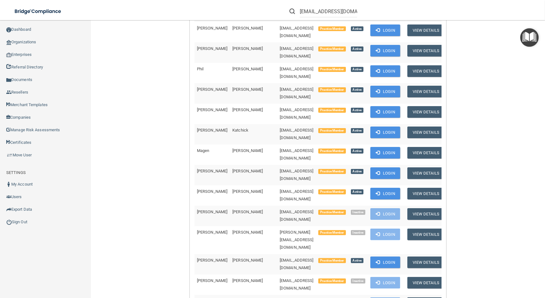
scroll to position [342, 0]
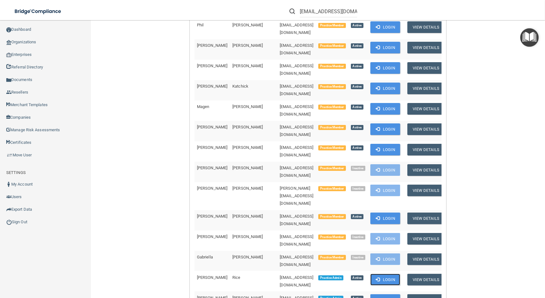
click at [375, 274] on button "Login" at bounding box center [385, 280] width 30 height 12
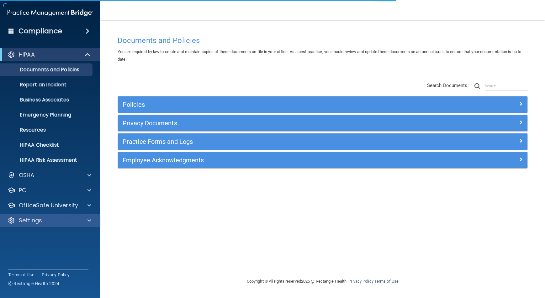
click at [75, 216] on div "Settings" at bounding box center [50, 220] width 101 height 13
click at [88, 217] on span at bounding box center [90, 220] width 4 height 8
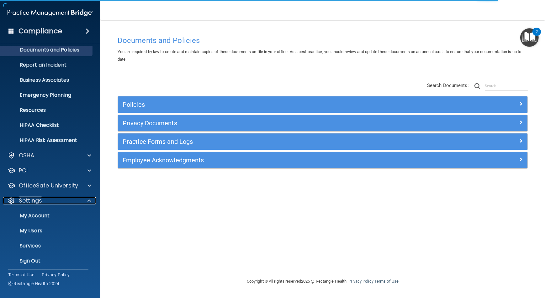
scroll to position [20, 0]
click at [84, 222] on ul "My Account My Users Services Sign Out" at bounding box center [51, 236] width 114 height 60
click at [83, 226] on link "My Users" at bounding box center [43, 230] width 99 height 13
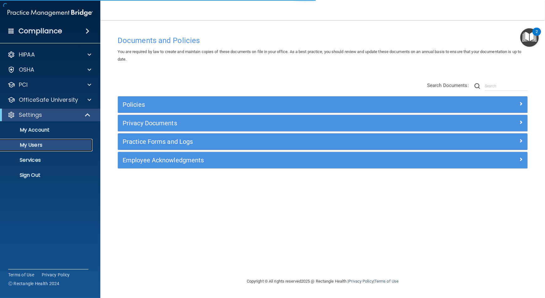
select select "20"
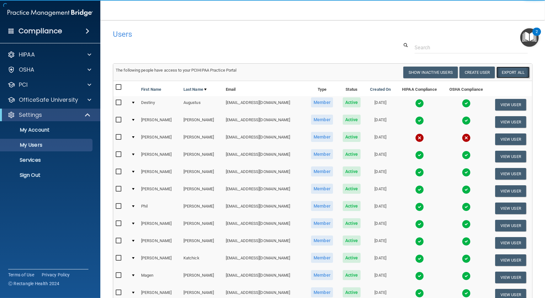
click at [497, 72] on link "Export All" at bounding box center [513, 73] width 33 height 12
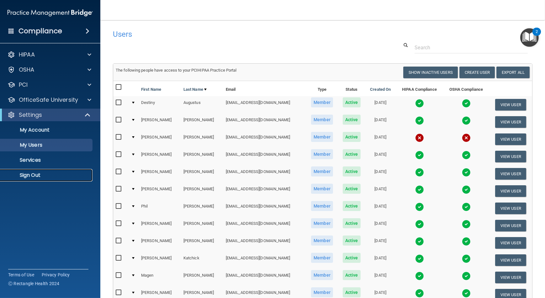
click at [63, 175] on p "Sign Out" at bounding box center [47, 175] width 86 height 6
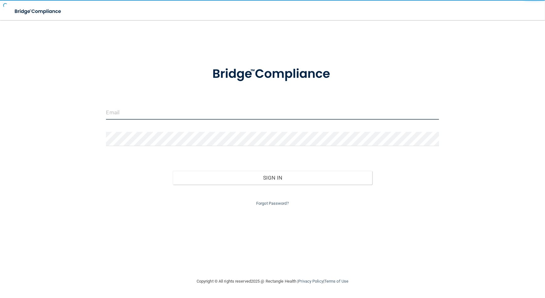
type input "[EMAIL_ADDRESS][DOMAIN_NAME]"
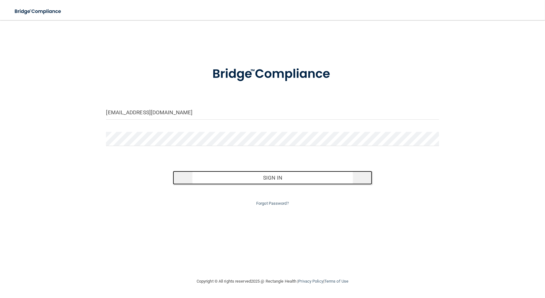
click at [342, 174] on button "Sign In" at bounding box center [273, 178] width 200 height 14
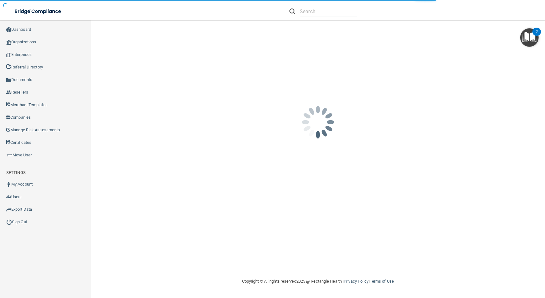
click at [317, 9] on input "text" at bounding box center [328, 12] width 57 height 12
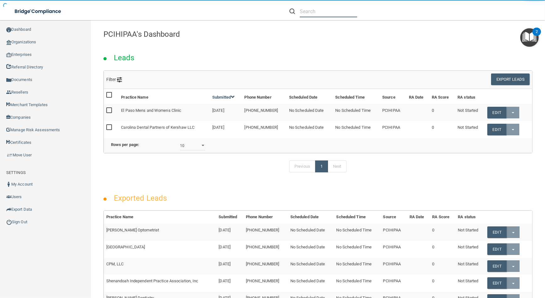
paste input "mcestrada1518@yahoo.com"
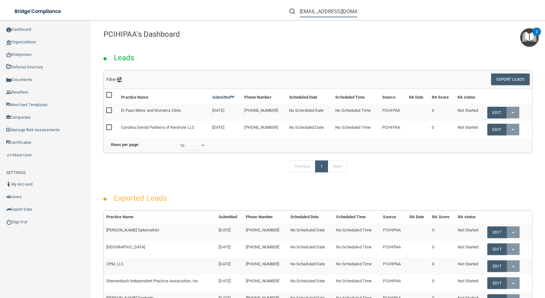
scroll to position [0, 13]
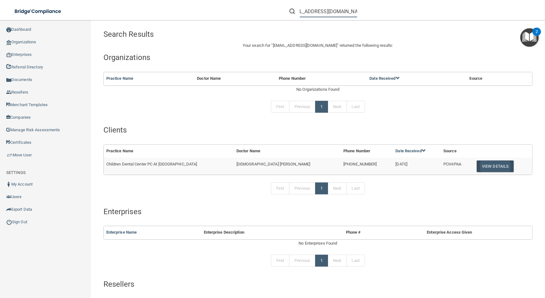
type input "mcestrada1518@yahoo.com"
click at [477, 165] on button "View Details" at bounding box center [495, 166] width 37 height 12
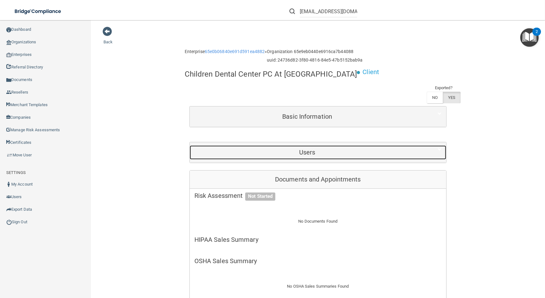
click at [376, 146] on div "Users" at bounding box center [307, 152] width 235 height 14
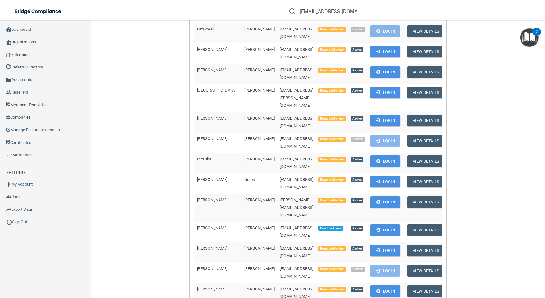
scroll to position [314, 0]
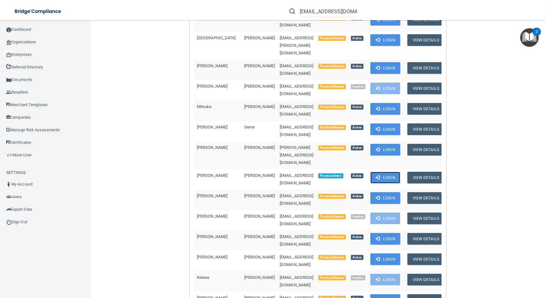
click at [376, 175] on span at bounding box center [378, 177] width 4 height 4
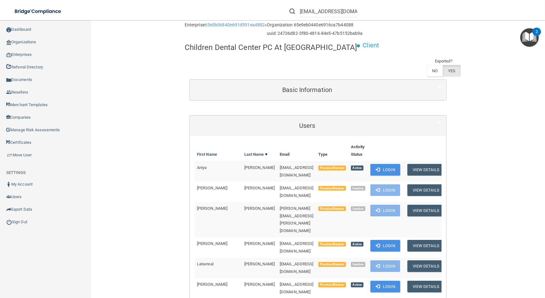
scroll to position [0, 0]
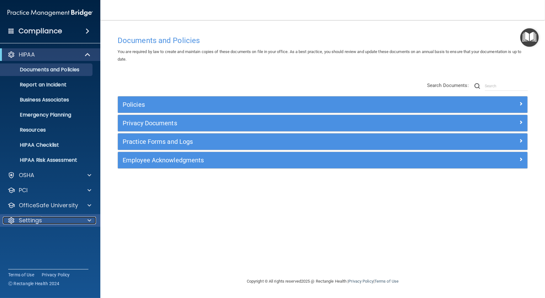
click at [72, 217] on div "Settings" at bounding box center [42, 220] width 78 height 8
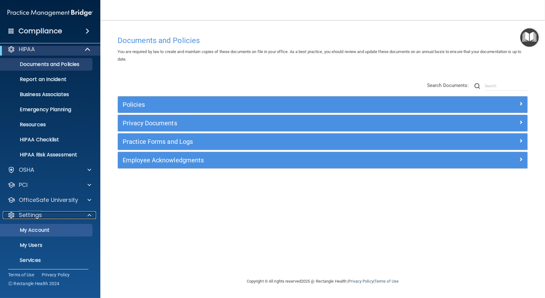
scroll to position [12, 0]
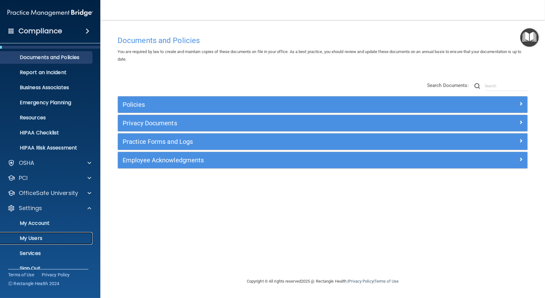
click at [77, 237] on p "My Users" at bounding box center [47, 238] width 86 height 6
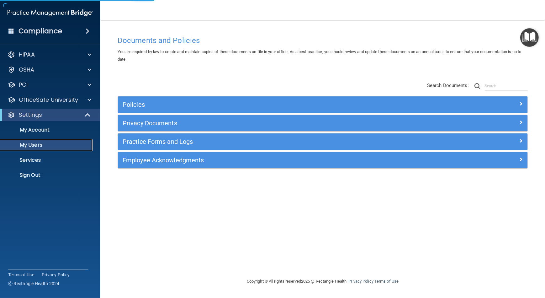
select select "20"
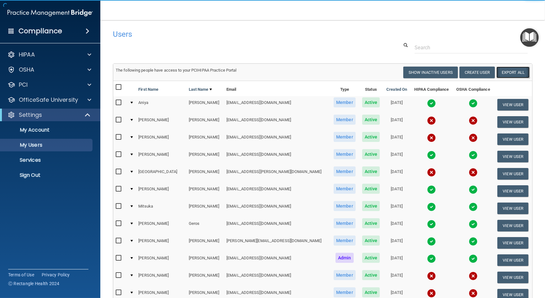
click at [500, 74] on link "Export All" at bounding box center [513, 73] width 33 height 12
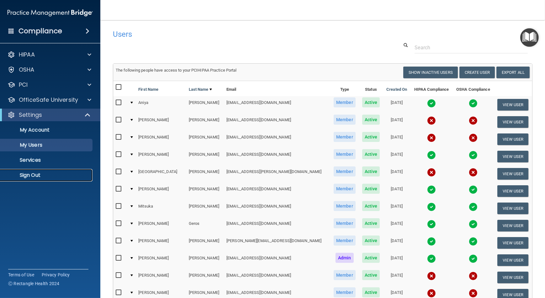
click at [44, 178] on link "Sign Out" at bounding box center [43, 175] width 99 height 13
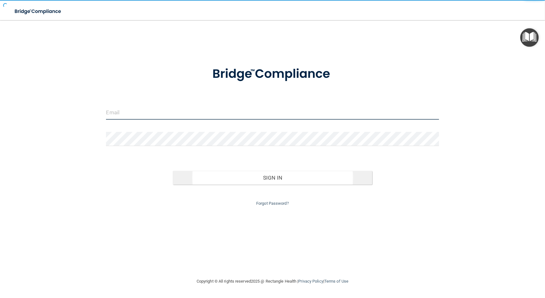
type input "[EMAIL_ADDRESS][DOMAIN_NAME]"
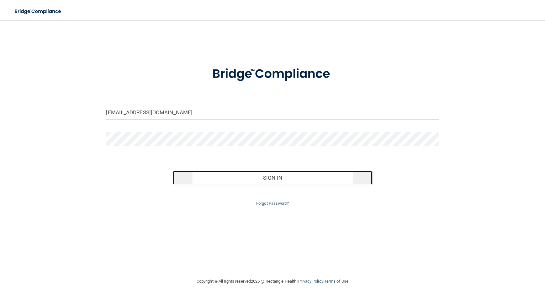
click at [251, 175] on button "Sign In" at bounding box center [273, 178] width 200 height 14
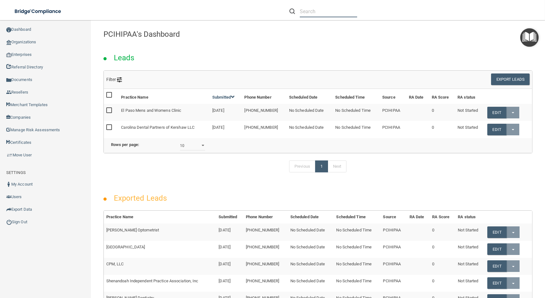
click at [337, 14] on input "text" at bounding box center [328, 12] width 57 height 12
paste input "[EMAIL_ADDRESS][DOMAIN_NAME]"
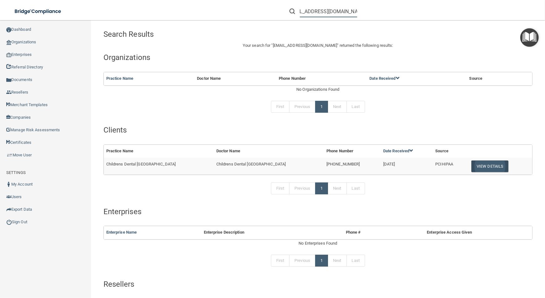
type input "[EMAIL_ADDRESS][DOMAIN_NAME]"
click at [477, 166] on button "View Details" at bounding box center [489, 166] width 37 height 12
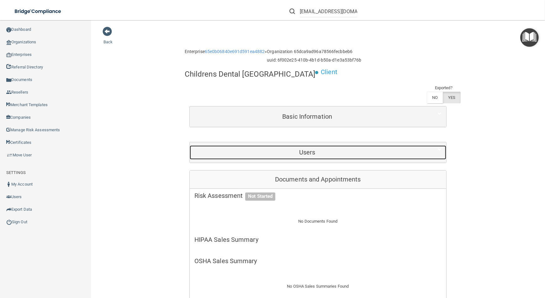
click at [390, 152] on h5 "Users" at bounding box center [307, 152] width 226 height 7
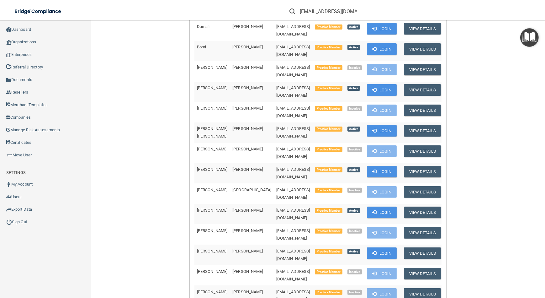
scroll to position [542, 0]
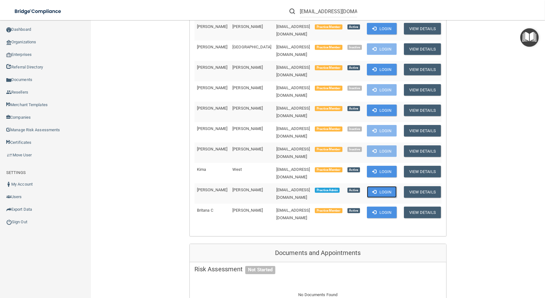
click at [375, 186] on button "Login" at bounding box center [382, 192] width 30 height 12
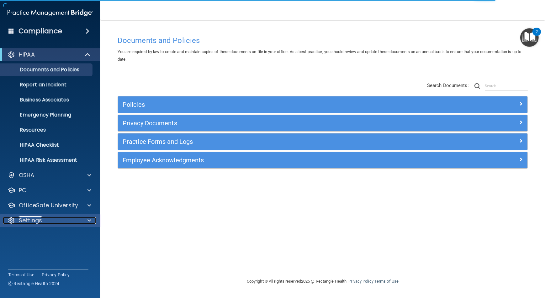
click at [72, 222] on div "Settings" at bounding box center [42, 220] width 78 height 8
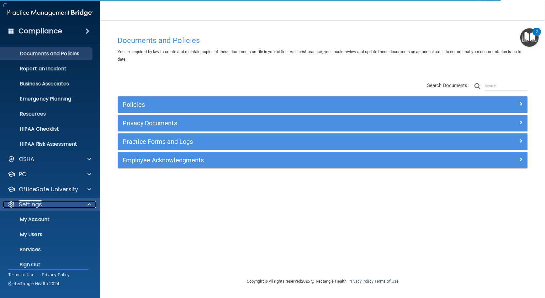
scroll to position [16, 0]
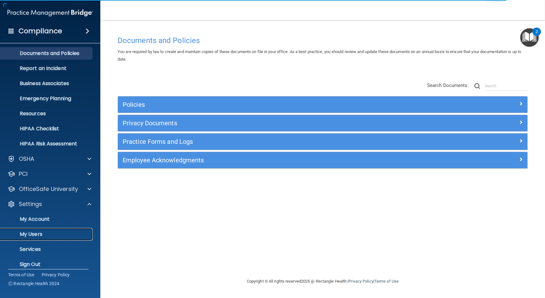
click at [71, 232] on p "My Users" at bounding box center [47, 234] width 86 height 6
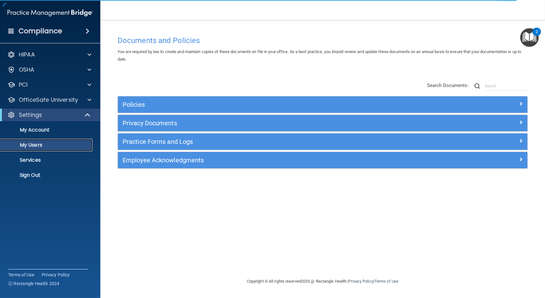
select select "20"
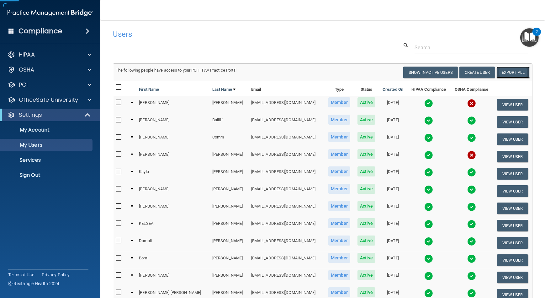
click at [503, 70] on link "Export All" at bounding box center [513, 73] width 33 height 12
click at [45, 174] on p "Sign Out" at bounding box center [47, 175] width 86 height 6
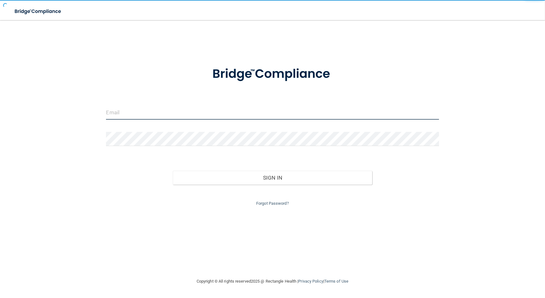
type input "[EMAIL_ADDRESS][DOMAIN_NAME]"
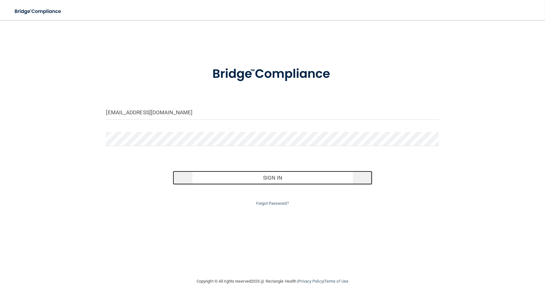
click at [228, 180] on button "Sign In" at bounding box center [273, 178] width 200 height 14
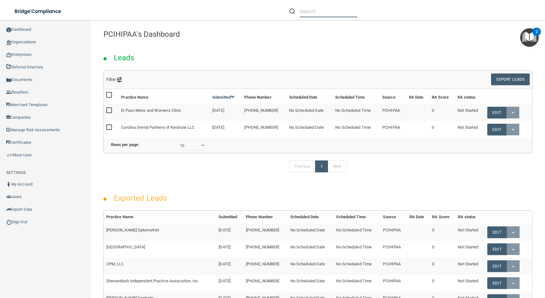
click at [333, 9] on input "text" at bounding box center [328, 12] width 57 height 12
paste input "[EMAIL_ADDRESS][DOMAIN_NAME]"
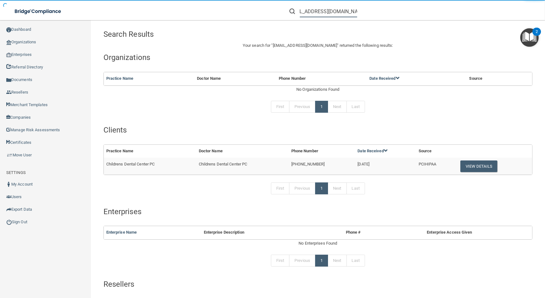
type input "[EMAIL_ADDRESS][DOMAIN_NAME]"
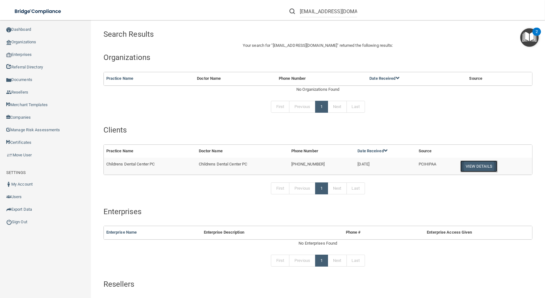
click at [467, 166] on button "View Details" at bounding box center [478, 166] width 37 height 12
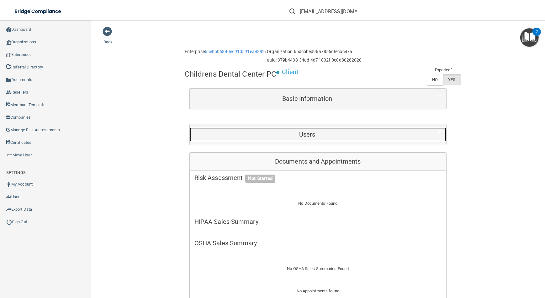
click at [342, 139] on div "Users" at bounding box center [307, 134] width 235 height 14
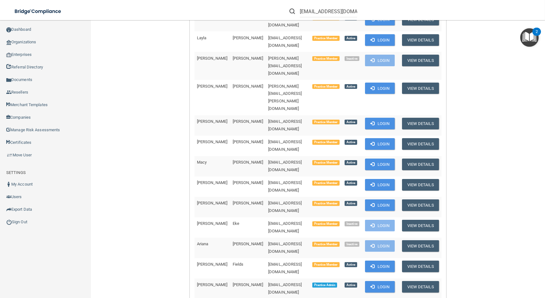
scroll to position [314, 0]
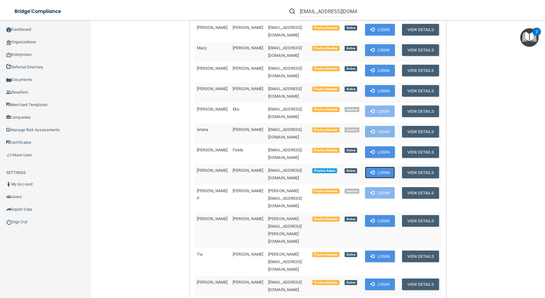
click at [370, 170] on span at bounding box center [372, 172] width 4 height 4
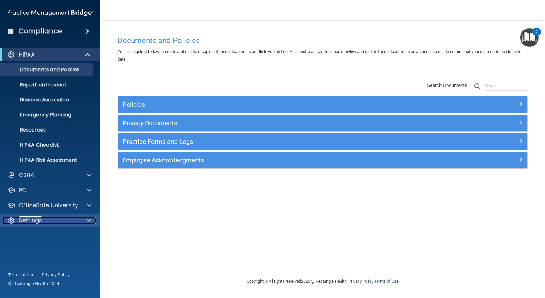
click at [67, 221] on div "Settings" at bounding box center [42, 220] width 78 height 8
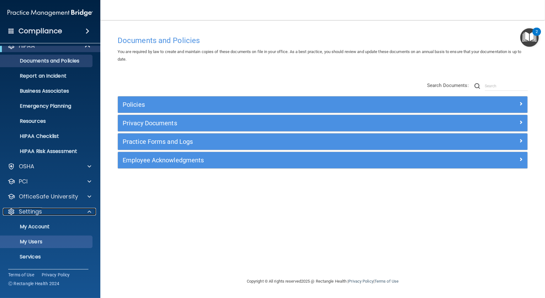
scroll to position [19, 0]
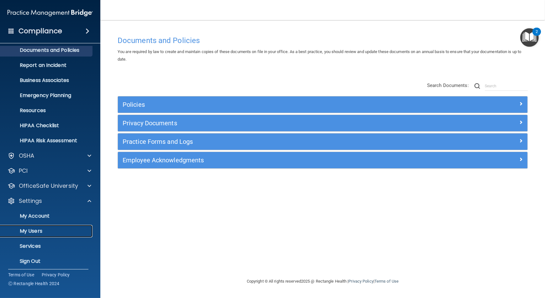
click at [75, 228] on p "My Users" at bounding box center [47, 231] width 86 height 6
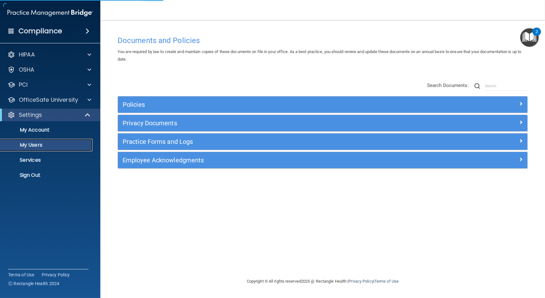
select select "20"
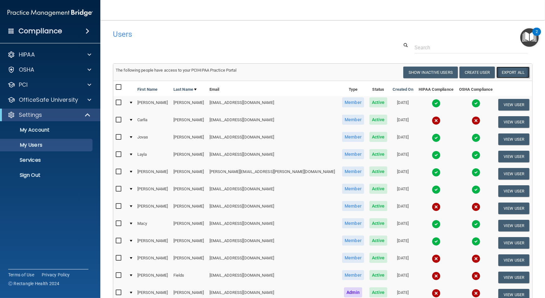
click at [508, 75] on link "Export All" at bounding box center [513, 73] width 33 height 12
click at [41, 179] on link "Sign Out" at bounding box center [43, 175] width 99 height 13
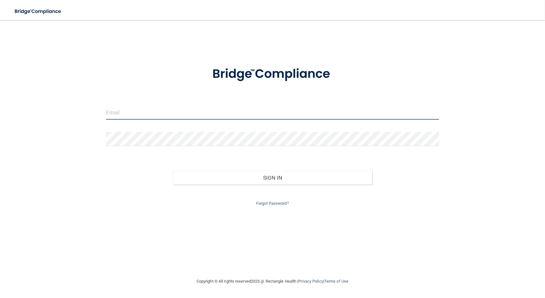
type input "[EMAIL_ADDRESS][DOMAIN_NAME]"
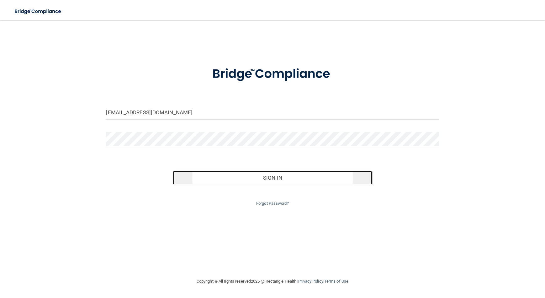
click at [238, 178] on button "Sign In" at bounding box center [273, 178] width 200 height 14
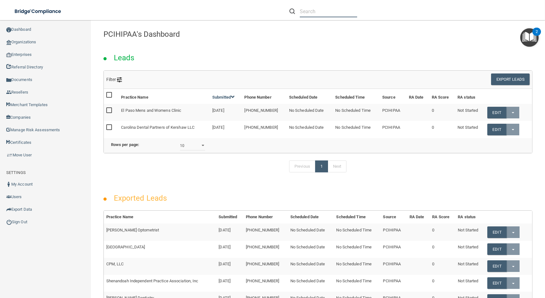
click at [318, 16] on input "text" at bounding box center [328, 12] width 57 height 12
paste input "[EMAIL_ADDRESS][DOMAIN_NAME]"
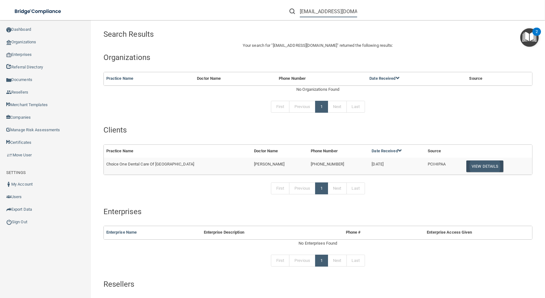
type input "[EMAIL_ADDRESS][DOMAIN_NAME]"
click at [466, 164] on button "View Details" at bounding box center [484, 166] width 37 height 12
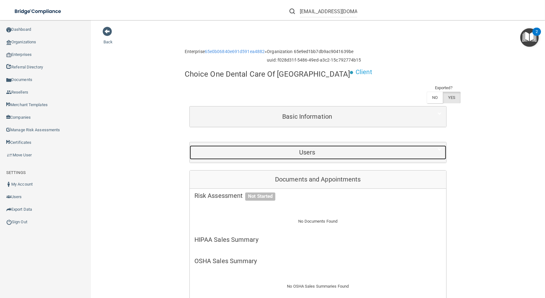
click at [402, 148] on div "Users" at bounding box center [307, 152] width 235 height 14
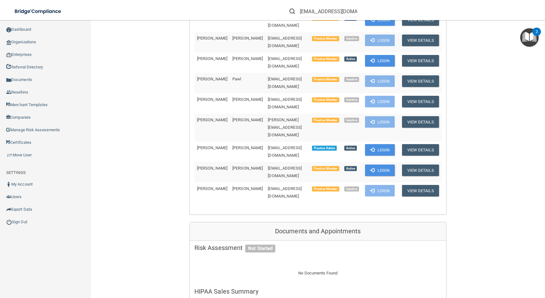
scroll to position [285, 0]
click at [370, 148] on span at bounding box center [372, 150] width 4 height 4
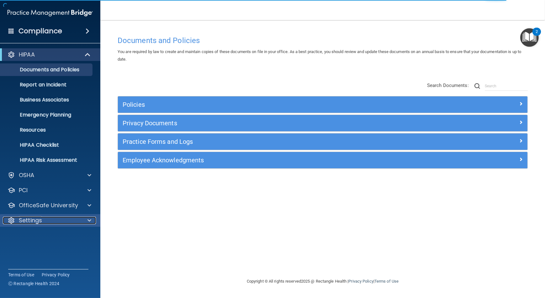
click at [70, 217] on div "Settings" at bounding box center [42, 220] width 78 height 8
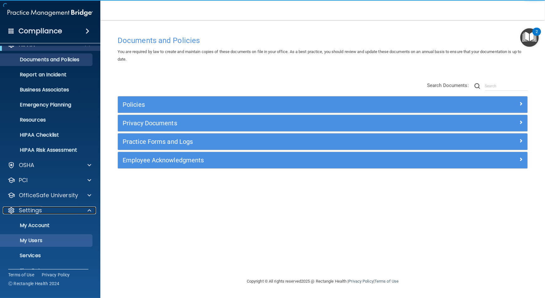
scroll to position [22, 0]
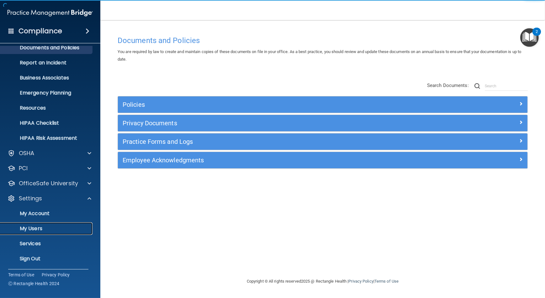
click at [63, 232] on link "My Users" at bounding box center [43, 228] width 99 height 13
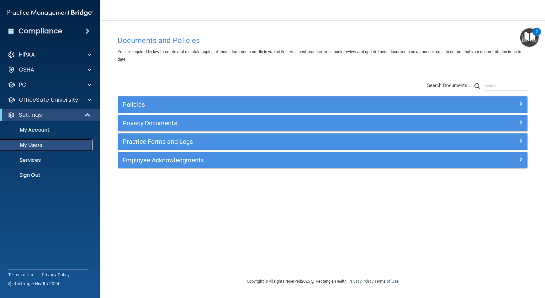
select select "20"
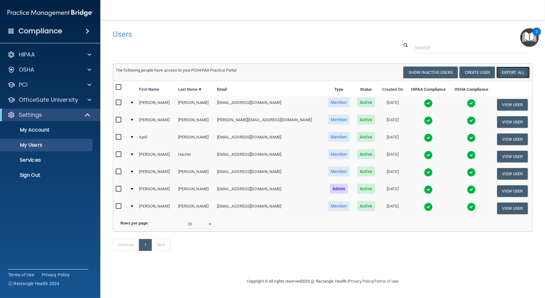
click at [506, 69] on link "Export All" at bounding box center [513, 73] width 33 height 12
click at [35, 175] on p "Sign Out" at bounding box center [47, 175] width 86 height 6
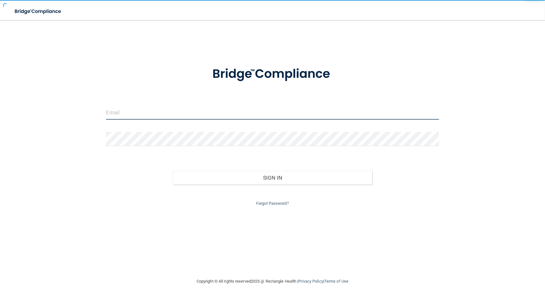
type input "[EMAIL_ADDRESS][DOMAIN_NAME]"
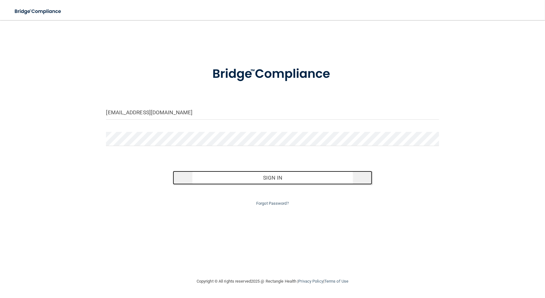
click at [306, 179] on button "Sign In" at bounding box center [273, 178] width 200 height 14
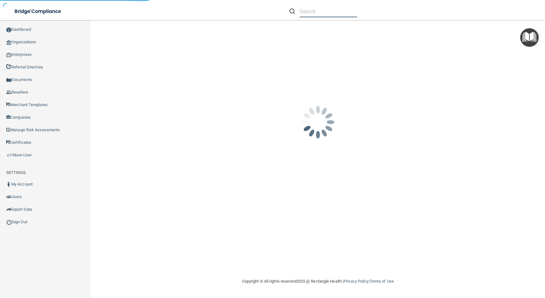
click at [325, 12] on input "text" at bounding box center [328, 12] width 57 height 12
paste input "reazar54@gmail.com"
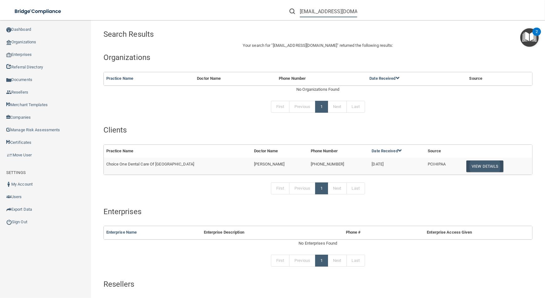
type input "reazar54@gmail.com"
click at [485, 167] on button "View Details" at bounding box center [484, 166] width 37 height 12
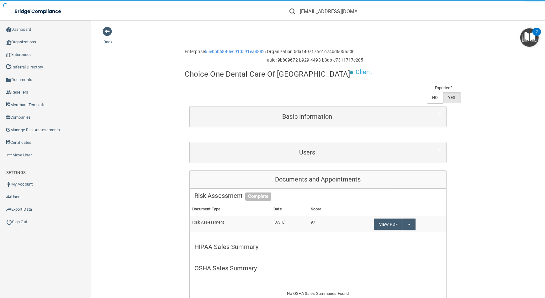
click at [331, 144] on div "Users" at bounding box center [318, 152] width 257 height 20
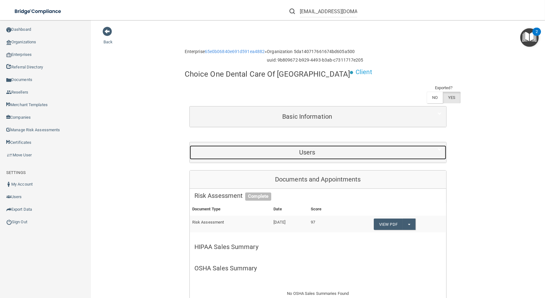
click at [331, 151] on h5 "Users" at bounding box center [307, 152] width 226 height 7
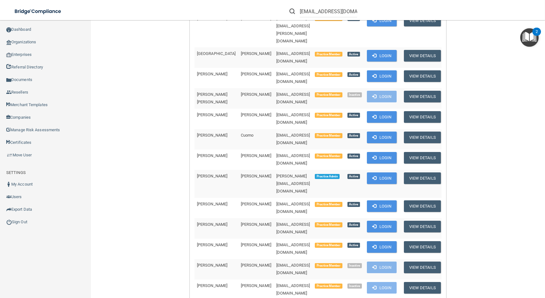
scroll to position [228, 0]
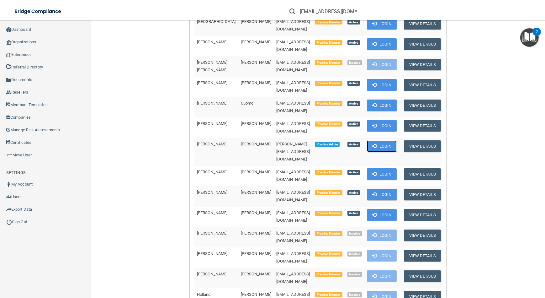
click at [373, 140] on button "Login" at bounding box center [382, 146] width 30 height 12
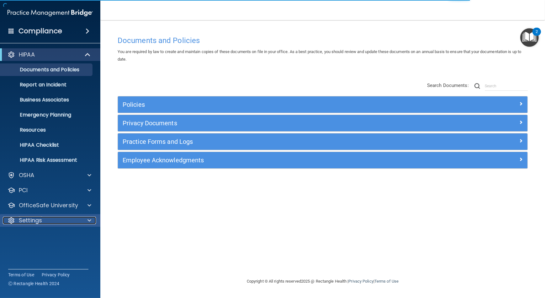
click at [83, 220] on div at bounding box center [89, 220] width 16 height 8
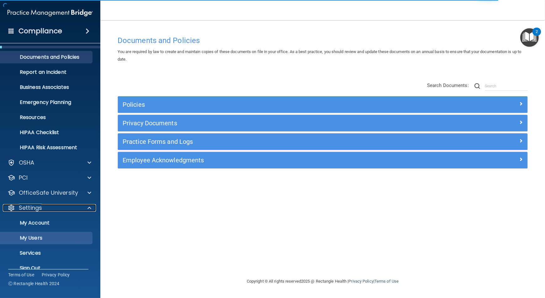
scroll to position [14, 0]
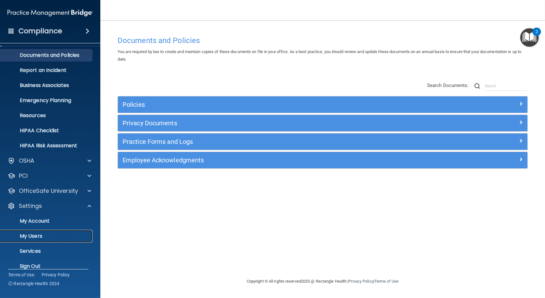
click at [69, 236] on p "My Users" at bounding box center [47, 236] width 86 height 6
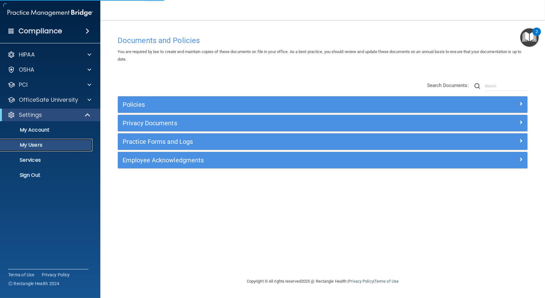
select select "20"
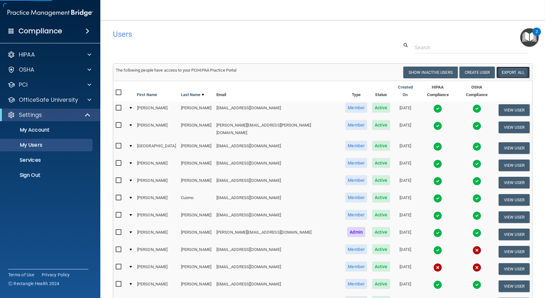
click at [515, 67] on link "Export All" at bounding box center [513, 73] width 33 height 12
click at [41, 176] on p "Sign Out" at bounding box center [47, 175] width 86 height 6
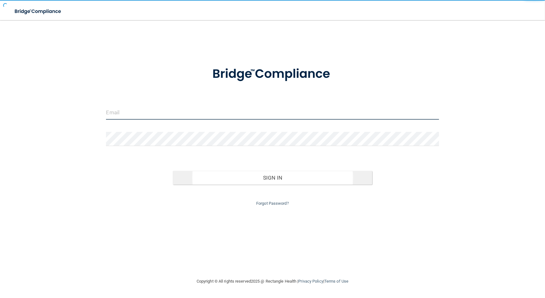
type input "[EMAIL_ADDRESS][DOMAIN_NAME]"
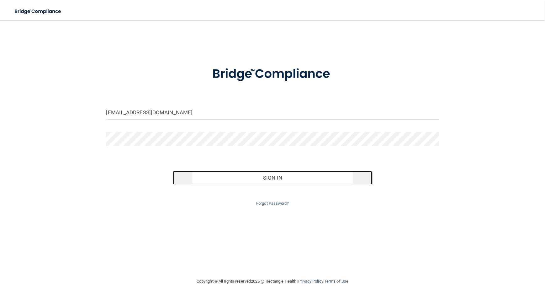
click at [211, 175] on button "Sign In" at bounding box center [273, 178] width 200 height 14
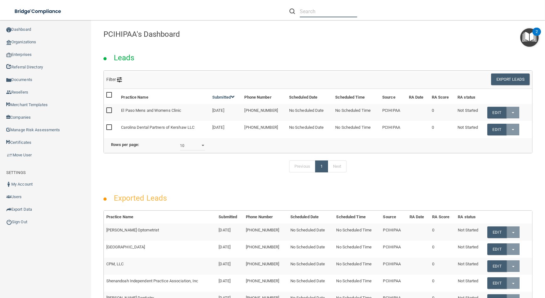
click at [315, 12] on input "text" at bounding box center [328, 12] width 57 height 12
paste input "[EMAIL_ADDRESS][DOMAIN_NAME]"
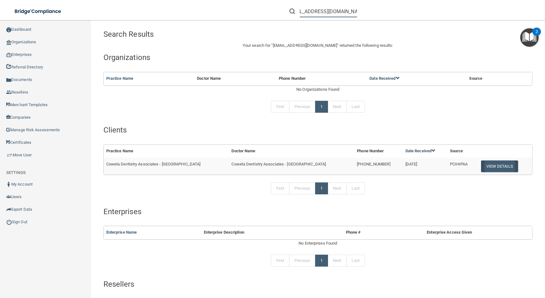
type input "[EMAIL_ADDRESS][DOMAIN_NAME]"
click at [493, 168] on button "View Details" at bounding box center [499, 166] width 37 height 12
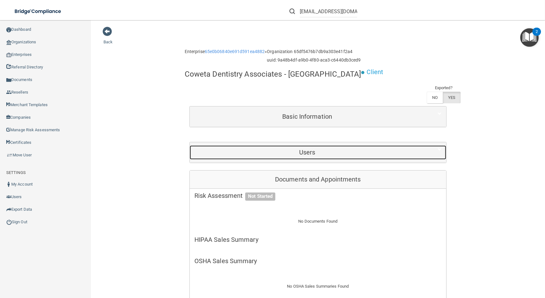
click at [339, 150] on h5 "Users" at bounding box center [307, 152] width 226 height 7
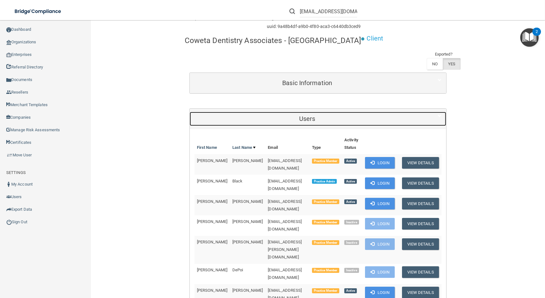
scroll to position [85, 0]
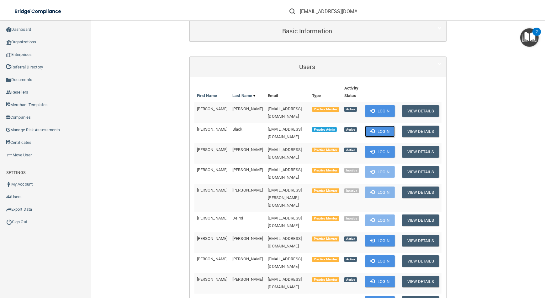
click at [386, 127] on button "Login" at bounding box center [380, 131] width 30 height 12
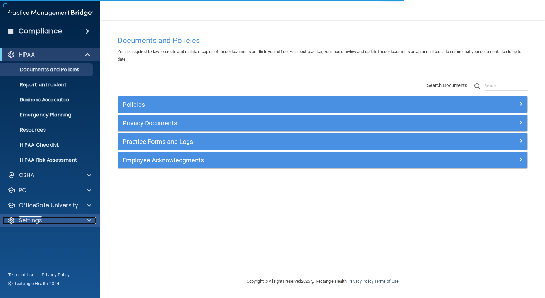
click at [67, 223] on div "Settings" at bounding box center [42, 220] width 78 height 8
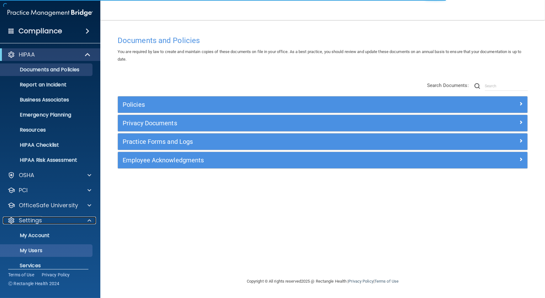
scroll to position [18, 0]
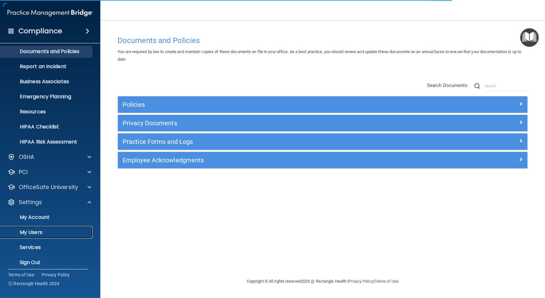
click at [70, 235] on link "My Users" at bounding box center [43, 232] width 99 height 13
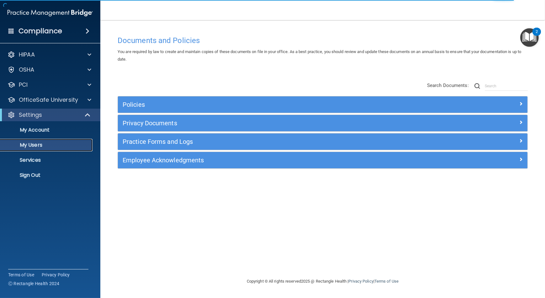
select select "20"
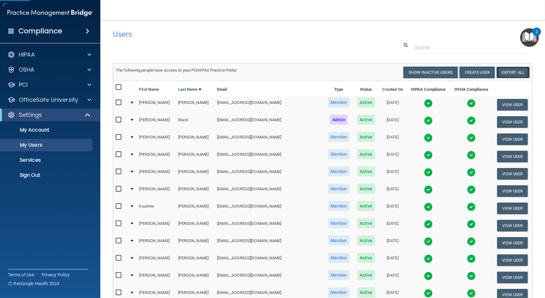
click at [506, 72] on link "Export All" at bounding box center [513, 73] width 33 height 12
click at [53, 124] on link "My Account" at bounding box center [43, 130] width 99 height 13
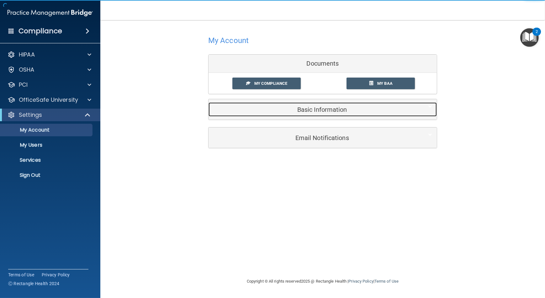
click at [281, 110] on h5 "Basic Information" at bounding box center [313, 109] width 200 height 7
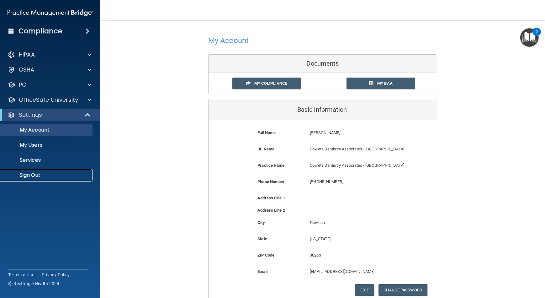
click at [30, 177] on p "Sign Out" at bounding box center [47, 175] width 86 height 6
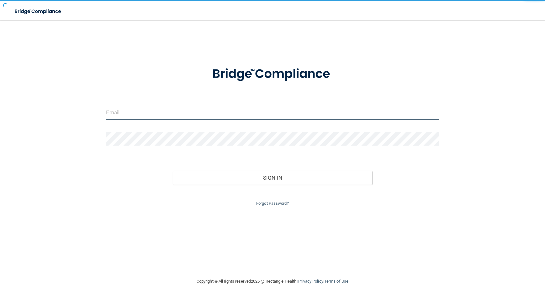
type input "[EMAIL_ADDRESS][DOMAIN_NAME]"
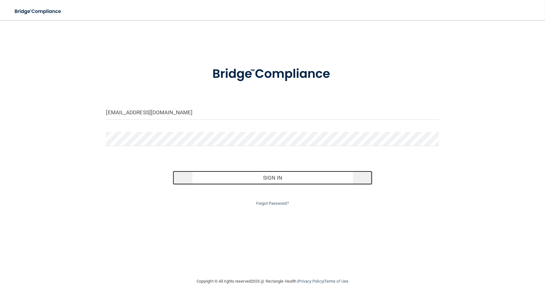
click at [252, 177] on button "Sign In" at bounding box center [273, 178] width 200 height 14
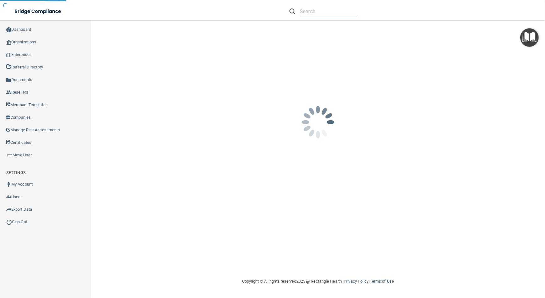
click at [335, 15] on input "text" at bounding box center [328, 12] width 57 height 12
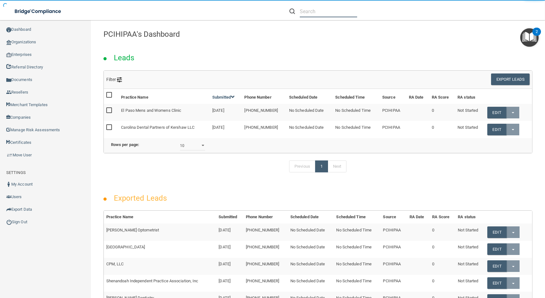
click at [335, 15] on input "text" at bounding box center [328, 12] width 57 height 12
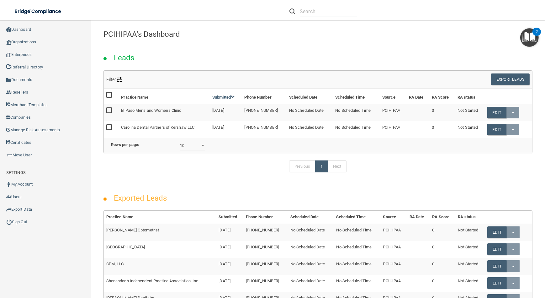
paste input "[EMAIL_ADDRESS][DOMAIN_NAME]"
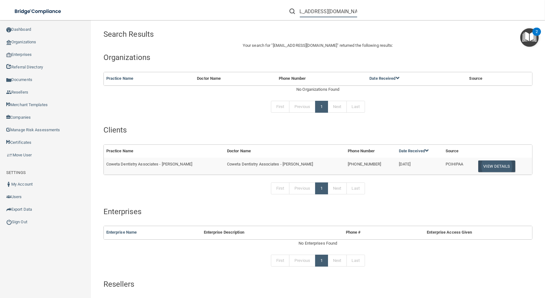
type input "[EMAIL_ADDRESS][DOMAIN_NAME]"
click at [478, 163] on button "View Details" at bounding box center [496, 166] width 37 height 12
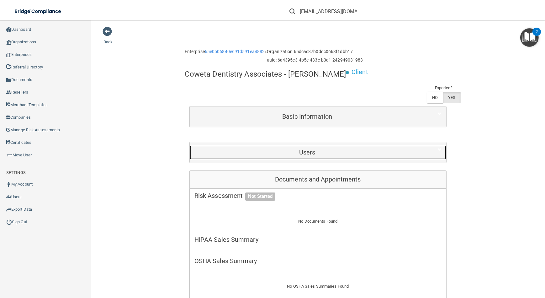
click at [284, 150] on h5 "Users" at bounding box center [307, 152] width 226 height 7
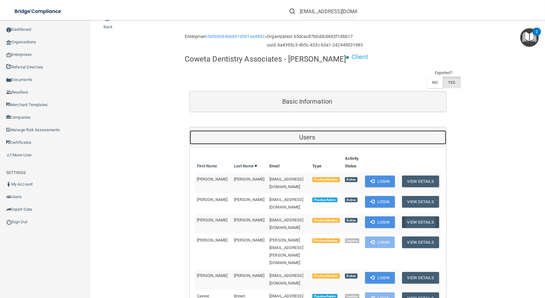
scroll to position [28, 0]
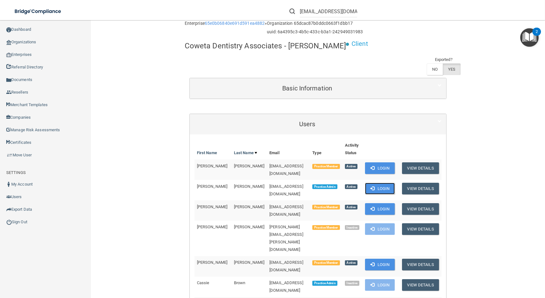
click at [377, 186] on button "Login" at bounding box center [380, 189] width 30 height 12
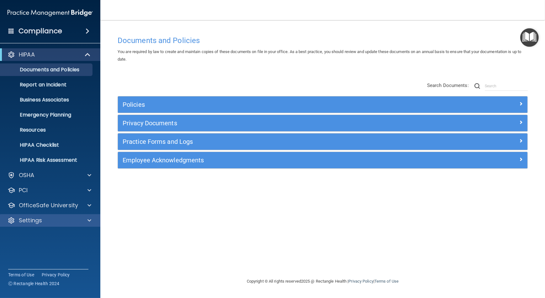
click at [76, 213] on div "HIPAA Documents and Policies Report an Incident Business Associates Emergency P…" at bounding box center [50, 139] width 101 height 186
click at [76, 223] on div "Settings" at bounding box center [42, 220] width 78 height 8
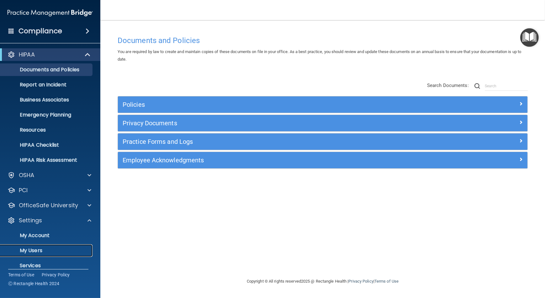
click at [70, 245] on link "My Users" at bounding box center [43, 250] width 99 height 13
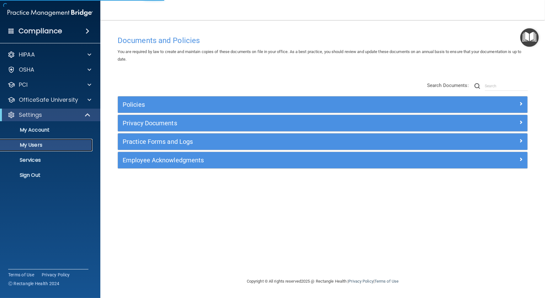
select select "20"
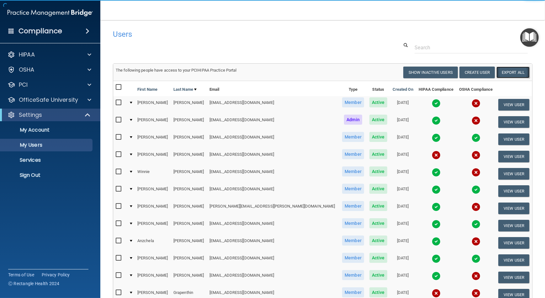
click at [516, 74] on link "Export All" at bounding box center [513, 73] width 33 height 12
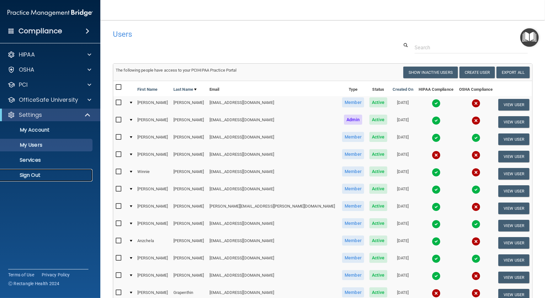
click at [58, 175] on p "Sign Out" at bounding box center [47, 175] width 86 height 6
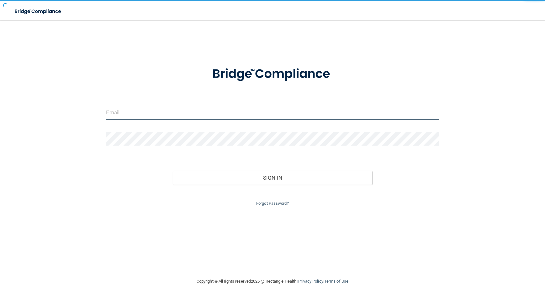
type input "[EMAIL_ADDRESS][DOMAIN_NAME]"
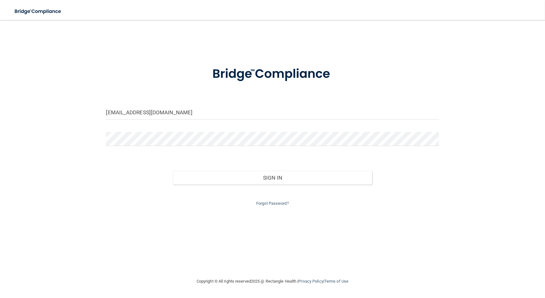
click at [292, 184] on div "Forgot Password?" at bounding box center [272, 195] width 342 height 23
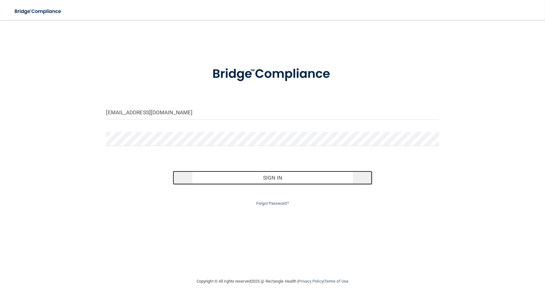
click at [291, 181] on button "Sign In" at bounding box center [273, 178] width 200 height 14
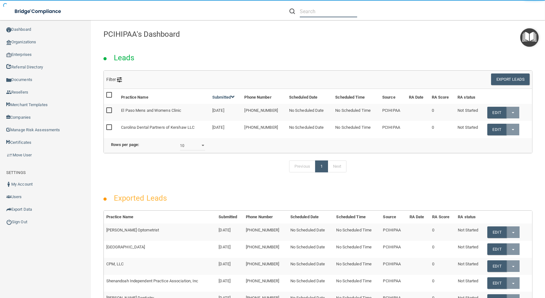
click at [355, 9] on input "text" at bounding box center [328, 12] width 57 height 12
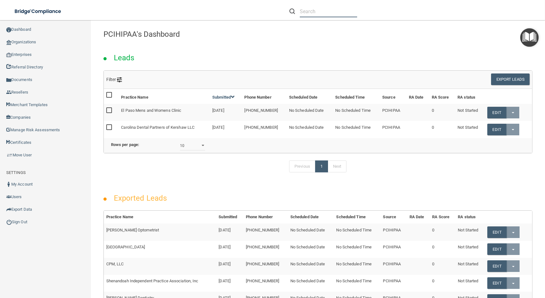
paste input "[EMAIL_ADDRESS][DOMAIN_NAME]"
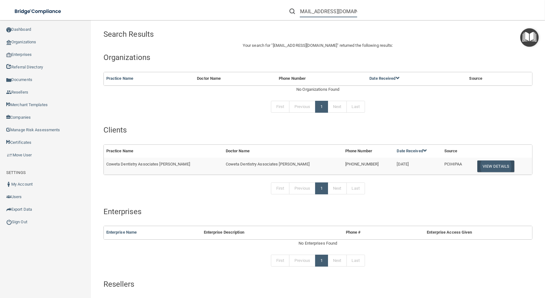
type input "[EMAIL_ADDRESS][DOMAIN_NAME]"
click at [483, 166] on button "View Details" at bounding box center [495, 166] width 37 height 12
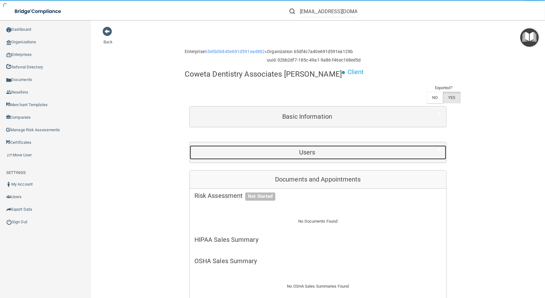
click at [310, 151] on h5 "Users" at bounding box center [307, 152] width 226 height 7
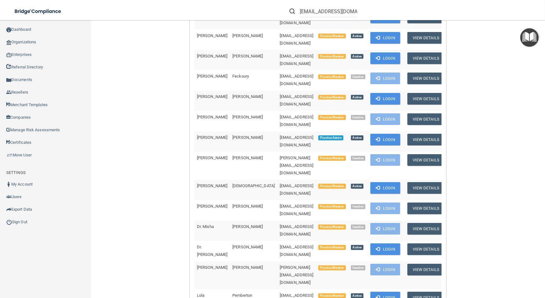
scroll to position [200, 0]
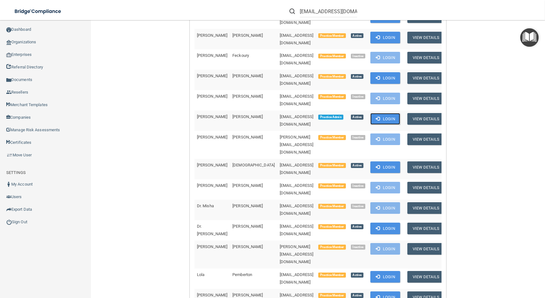
click at [379, 113] on button "Login" at bounding box center [385, 119] width 30 height 12
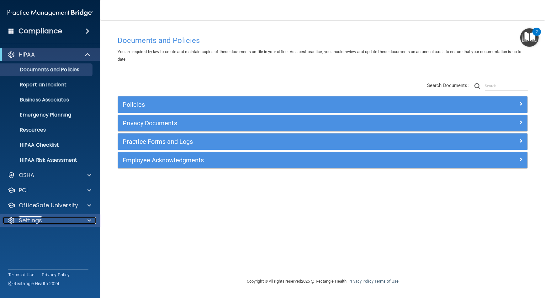
click at [40, 218] on p "Settings" at bounding box center [30, 220] width 23 height 8
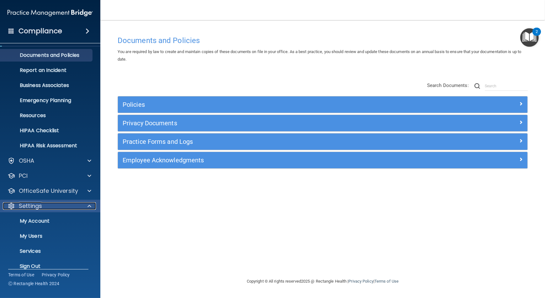
scroll to position [23, 0]
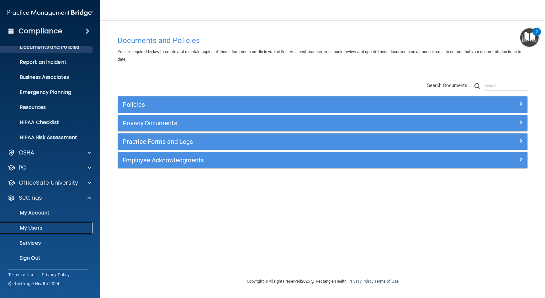
click at [50, 229] on p "My Users" at bounding box center [47, 228] width 86 height 6
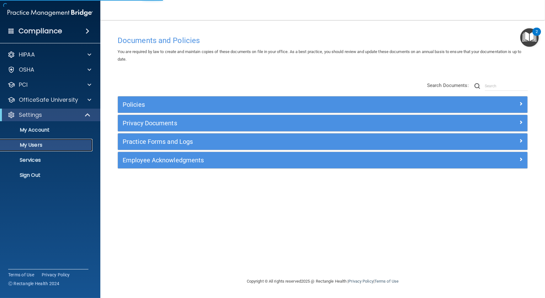
select select "20"
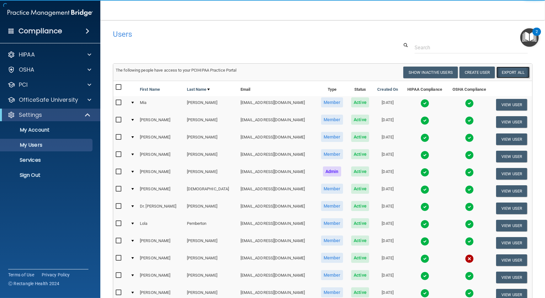
click at [503, 73] on link "Export All" at bounding box center [513, 73] width 33 height 12
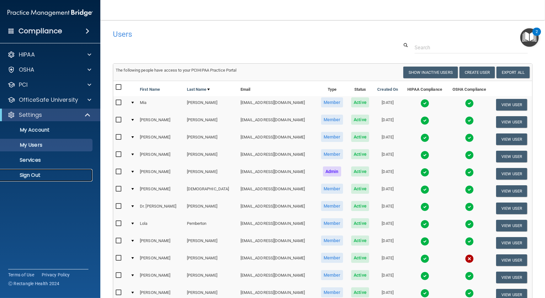
click at [79, 172] on p "Sign Out" at bounding box center [47, 175] width 86 height 6
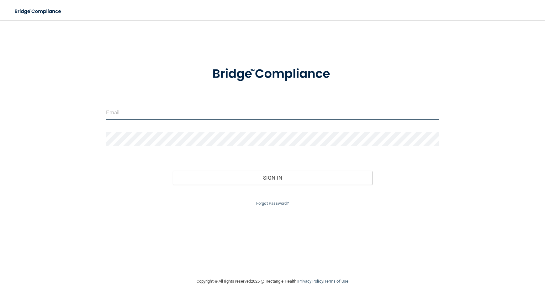
type input "[EMAIL_ADDRESS][DOMAIN_NAME]"
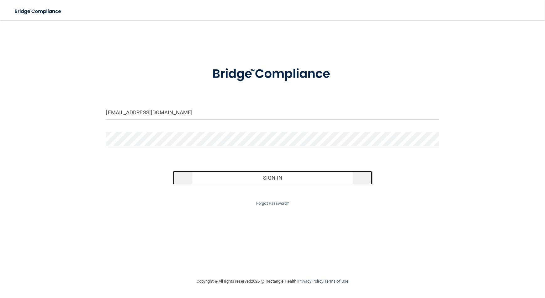
click at [279, 171] on button "Sign In" at bounding box center [273, 178] width 200 height 14
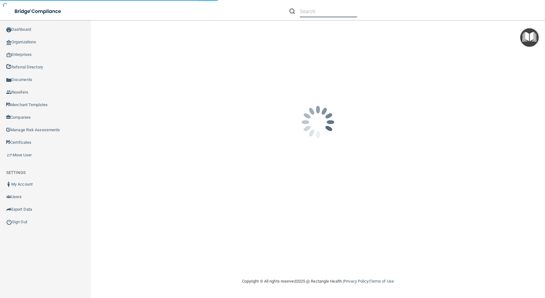
click at [305, 16] on input "text" at bounding box center [328, 12] width 57 height 12
paste input "[EMAIL_ADDRESS][DOMAIN_NAME]"
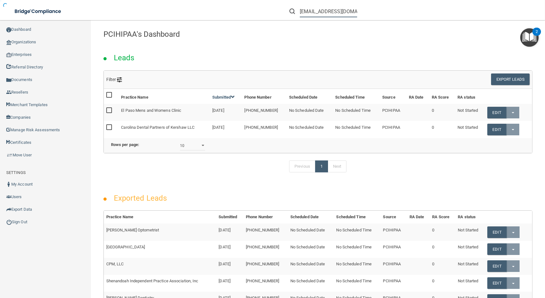
scroll to position [0, 4]
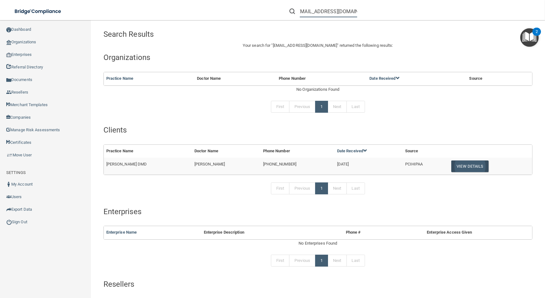
type input "[EMAIL_ADDRESS][DOMAIN_NAME]"
click at [462, 166] on button "View Details" at bounding box center [469, 166] width 37 height 12
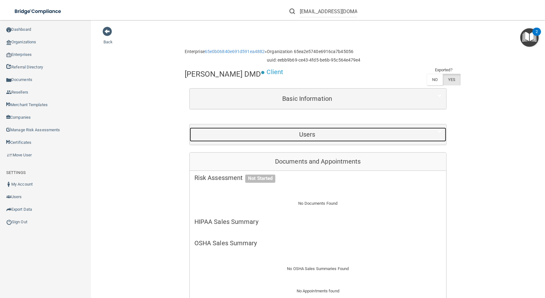
click at [307, 129] on div "Users" at bounding box center [307, 134] width 235 height 14
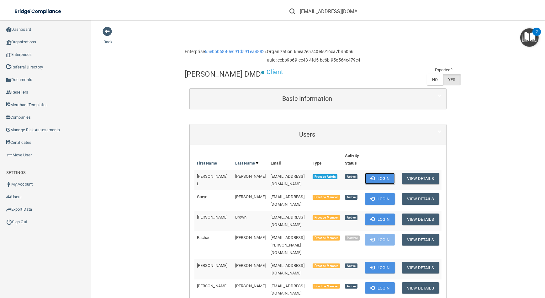
click at [381, 175] on button "Login" at bounding box center [380, 179] width 30 height 12
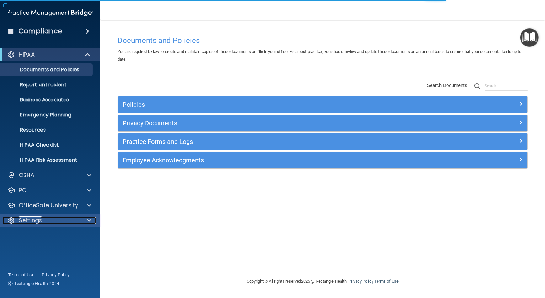
click at [73, 217] on div "Settings" at bounding box center [42, 220] width 78 height 8
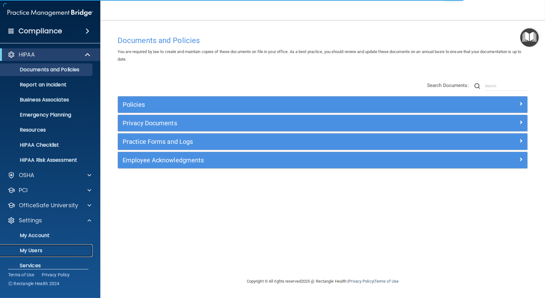
click at [72, 248] on p "My Users" at bounding box center [47, 250] width 86 height 6
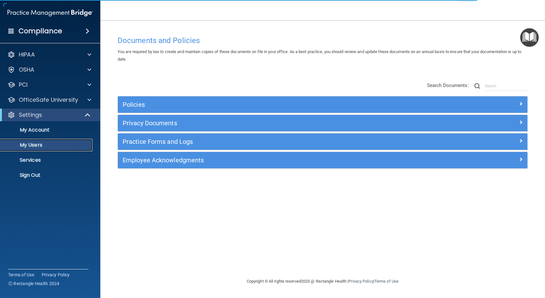
select select "20"
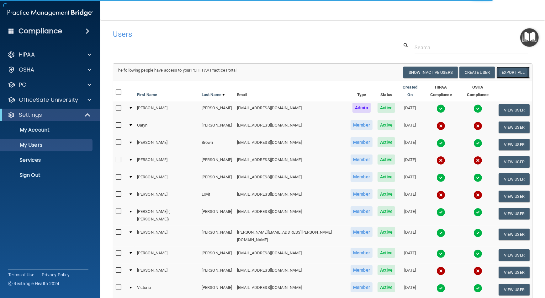
click at [518, 75] on link "Export All" at bounding box center [513, 73] width 33 height 12
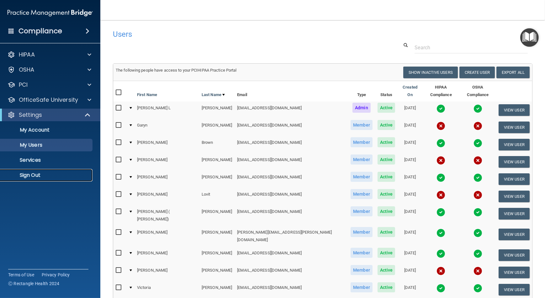
click at [68, 173] on p "Sign Out" at bounding box center [47, 175] width 86 height 6
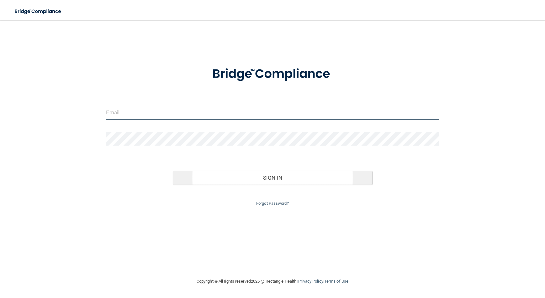
type input "[EMAIL_ADDRESS][DOMAIN_NAME]"
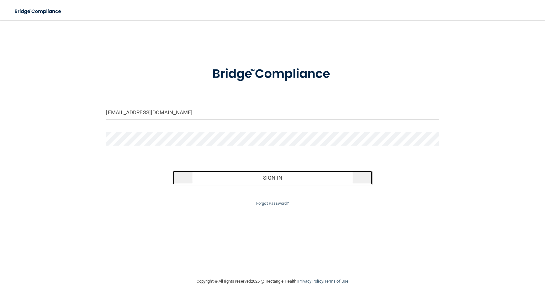
click at [259, 177] on button "Sign In" at bounding box center [273, 178] width 200 height 14
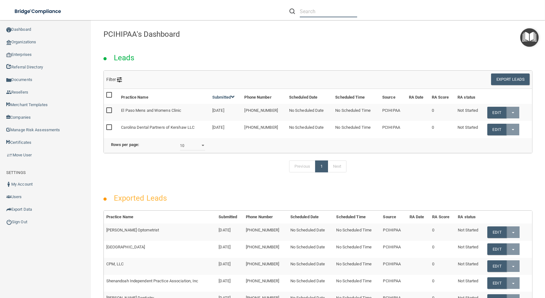
click at [324, 10] on input "text" at bounding box center [328, 12] width 57 height 12
paste input "[EMAIL_ADDRESS][DOMAIN_NAME]"
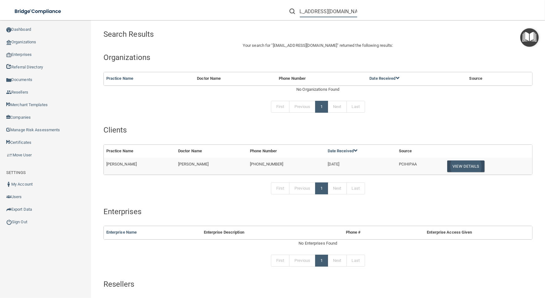
type input "[EMAIL_ADDRESS][DOMAIN_NAME]"
click at [472, 163] on button "View Details" at bounding box center [465, 166] width 37 height 12
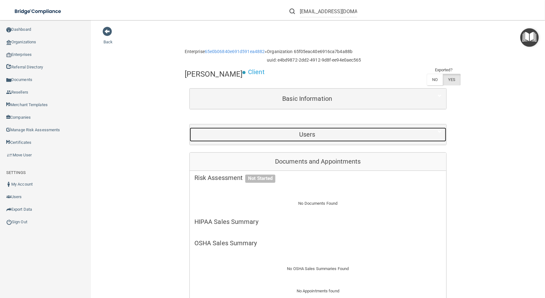
click at [335, 135] on h5 "Users" at bounding box center [307, 134] width 226 height 7
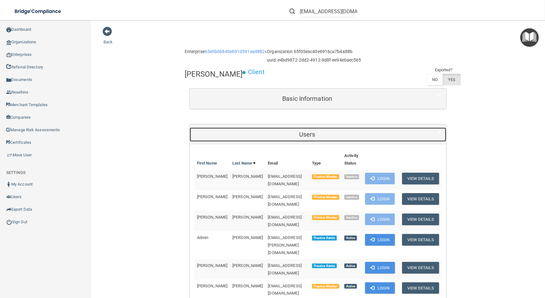
scroll to position [85, 0]
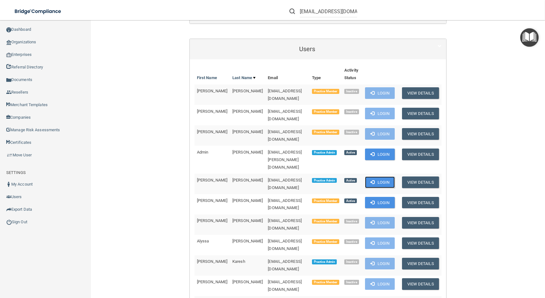
click at [372, 180] on span at bounding box center [372, 182] width 4 height 4
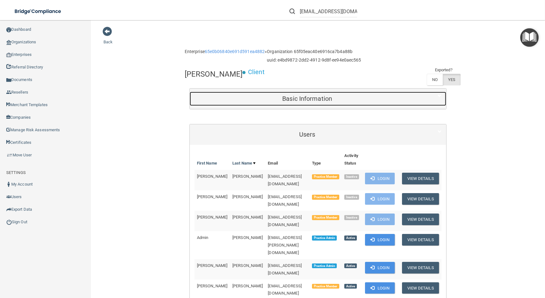
click at [277, 96] on h5 "Basic Information" at bounding box center [307, 98] width 226 height 7
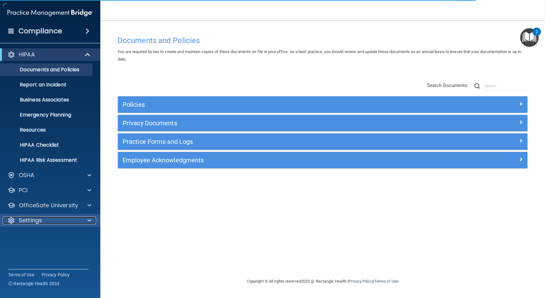
click at [37, 220] on p "Settings" at bounding box center [30, 220] width 23 height 8
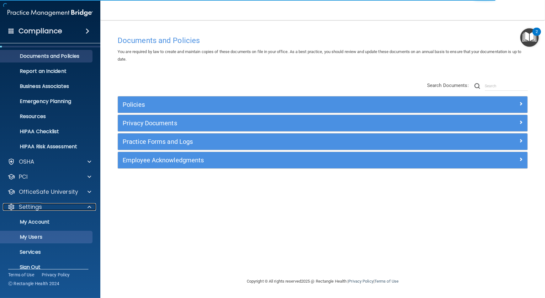
scroll to position [14, 0]
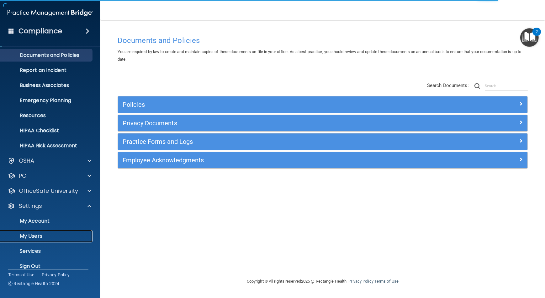
click at [50, 233] on p "My Users" at bounding box center [47, 236] width 86 height 6
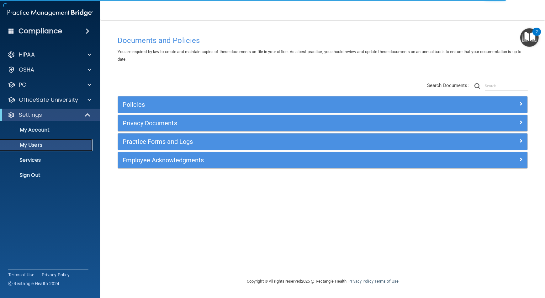
select select "20"
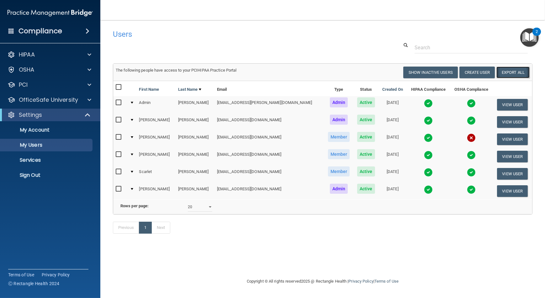
click at [508, 71] on link "Export All" at bounding box center [513, 73] width 33 height 12
drag, startPoint x: 38, startPoint y: 178, endPoint x: 50, endPoint y: 175, distance: 12.1
click at [38, 178] on p "Sign Out" at bounding box center [47, 175] width 86 height 6
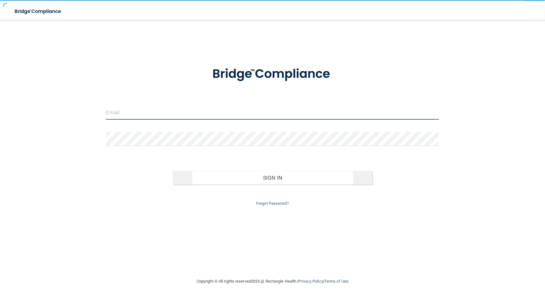
type input "[EMAIL_ADDRESS][DOMAIN_NAME]"
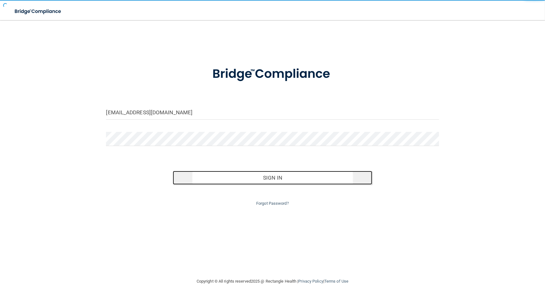
click at [215, 176] on button "Sign In" at bounding box center [273, 178] width 200 height 14
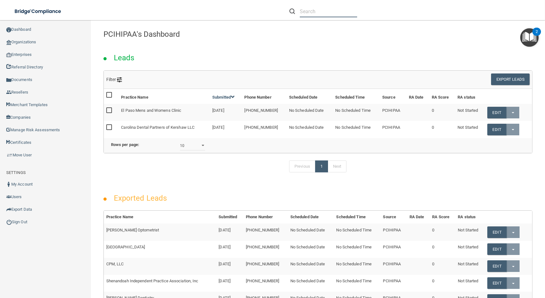
click at [351, 10] on input "text" at bounding box center [328, 12] width 57 height 12
paste input "[EMAIL_ADDRESS][DOMAIN_NAME]"
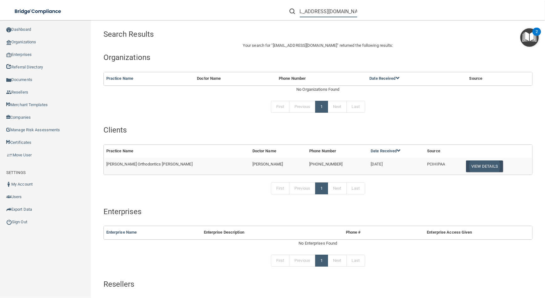
type input "[EMAIL_ADDRESS][DOMAIN_NAME]"
click at [466, 168] on button "View Details" at bounding box center [484, 166] width 37 height 12
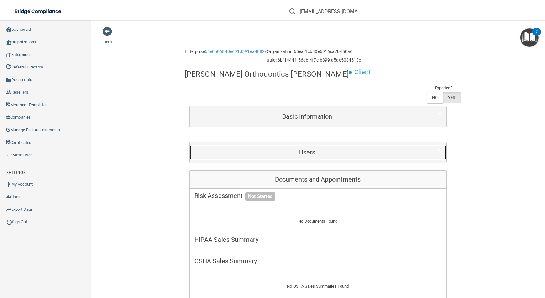
click at [232, 149] on h5 "Users" at bounding box center [307, 152] width 226 height 7
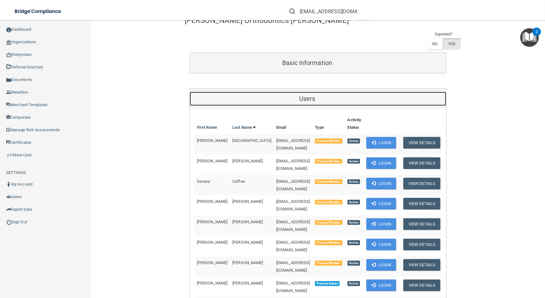
scroll to position [85, 0]
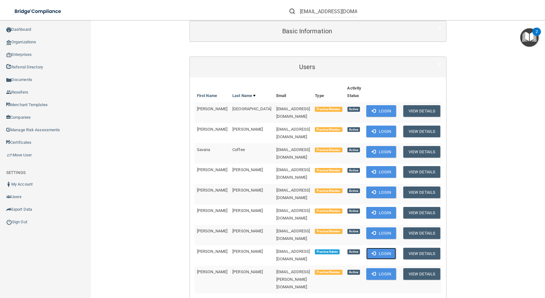
click at [379, 248] on button "Login" at bounding box center [381, 254] width 30 height 12
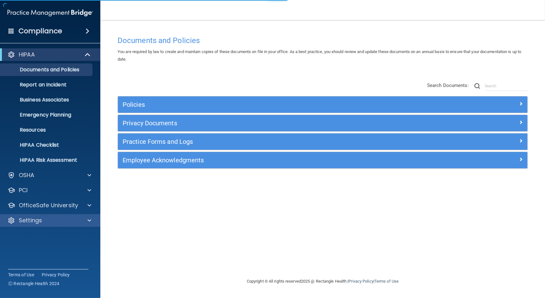
click at [48, 224] on div "Settings" at bounding box center [50, 220] width 101 height 13
click at [84, 219] on div at bounding box center [89, 220] width 16 height 8
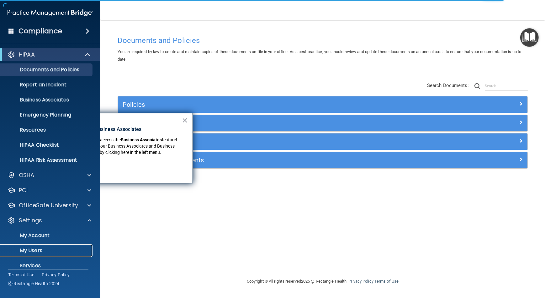
click at [77, 248] on p "My Users" at bounding box center [47, 250] width 86 height 6
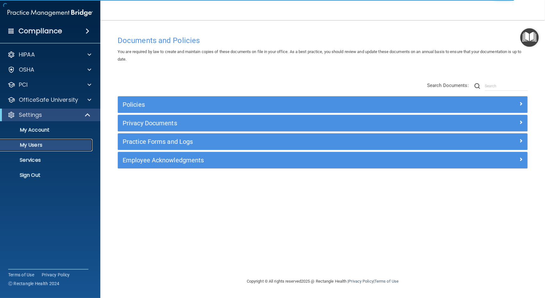
select select "20"
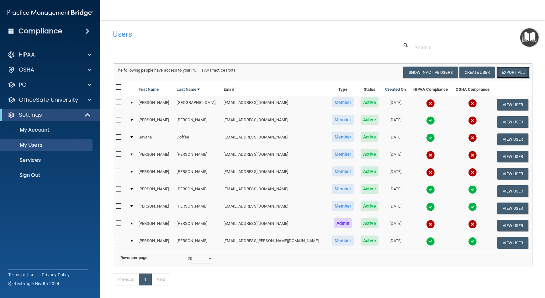
click at [498, 73] on link "Export All" at bounding box center [513, 73] width 33 height 12
click at [63, 168] on ul "My Account My Users Services Sign Out" at bounding box center [51, 151] width 114 height 60
click at [64, 171] on link "Sign Out" at bounding box center [43, 175] width 99 height 13
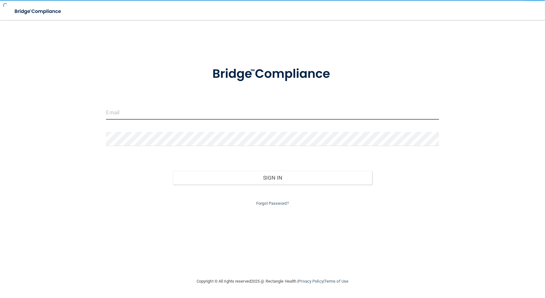
type input "[EMAIL_ADDRESS][DOMAIN_NAME]"
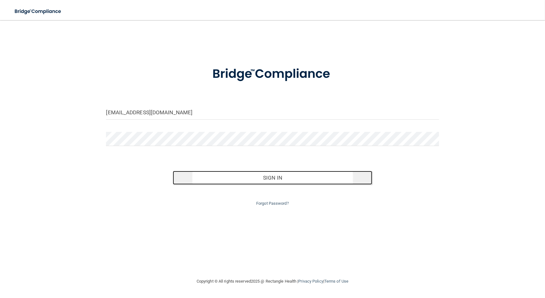
click at [186, 172] on button "Sign In" at bounding box center [273, 178] width 200 height 14
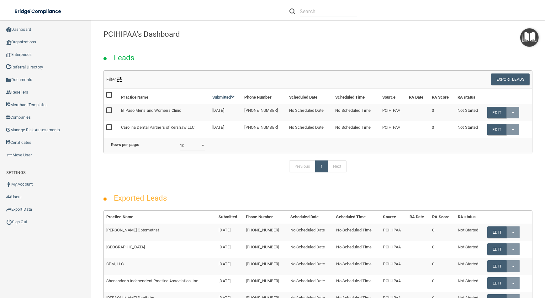
click at [320, 14] on input "text" at bounding box center [328, 12] width 57 height 12
paste input "t.geter17@gmail.com"
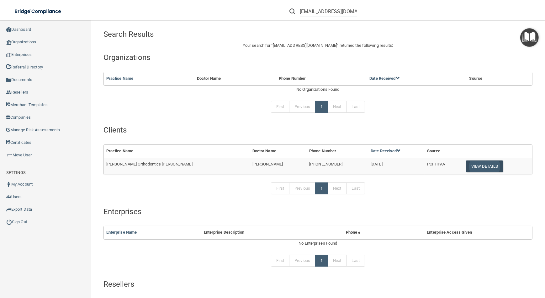
type input "t.geter17@gmail.com"
click at [478, 168] on button "View Details" at bounding box center [484, 166] width 37 height 12
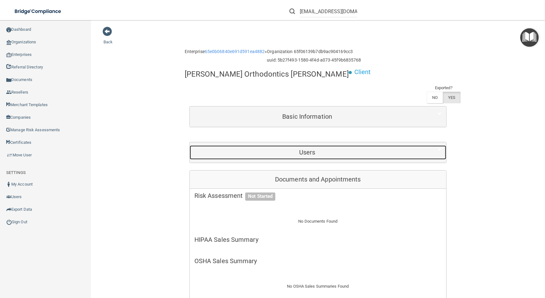
click at [315, 149] on h5 "Users" at bounding box center [307, 152] width 226 height 7
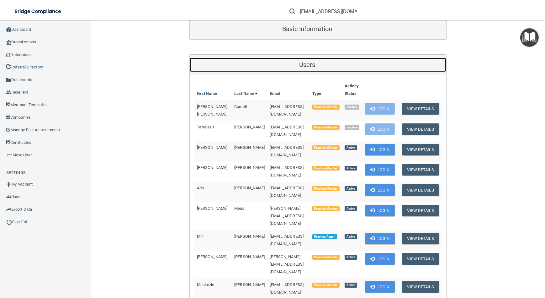
scroll to position [142, 0]
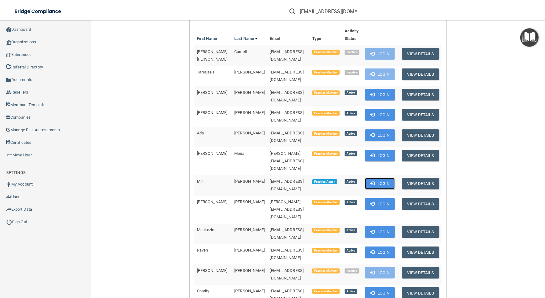
click at [373, 178] on button "Login" at bounding box center [380, 184] width 30 height 12
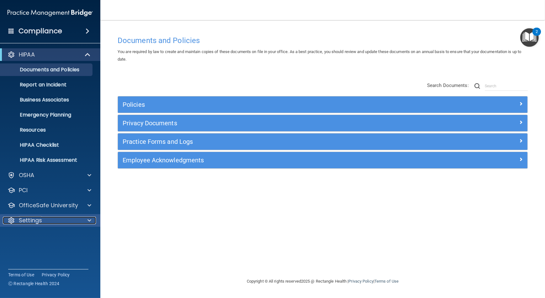
click at [61, 221] on div "Settings" at bounding box center [42, 220] width 78 height 8
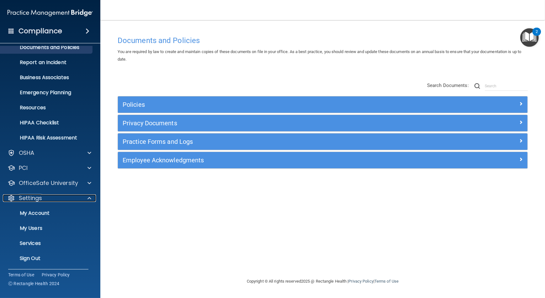
scroll to position [23, 0]
click at [65, 225] on p "My Users" at bounding box center [47, 228] width 86 height 6
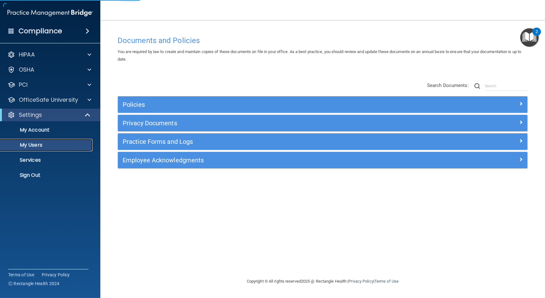
select select "20"
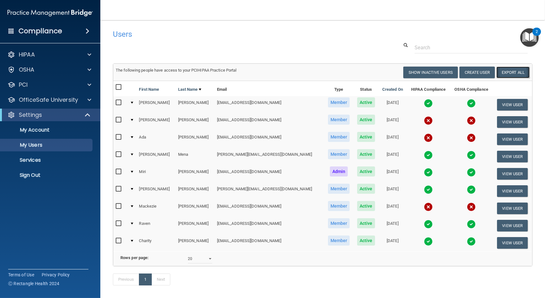
click at [508, 70] on link "Export All" at bounding box center [513, 73] width 33 height 12
click at [48, 175] on p "Sign Out" at bounding box center [47, 175] width 86 height 6
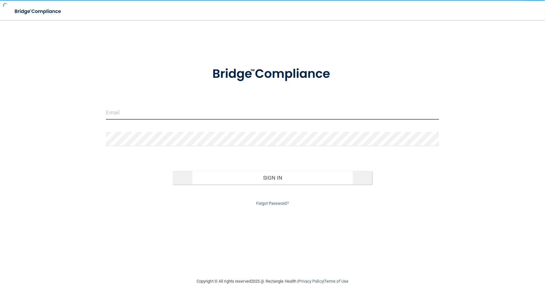
type input "[EMAIL_ADDRESS][DOMAIN_NAME]"
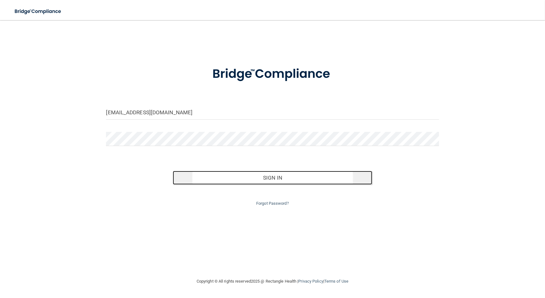
click at [205, 173] on button "Sign In" at bounding box center [273, 178] width 200 height 14
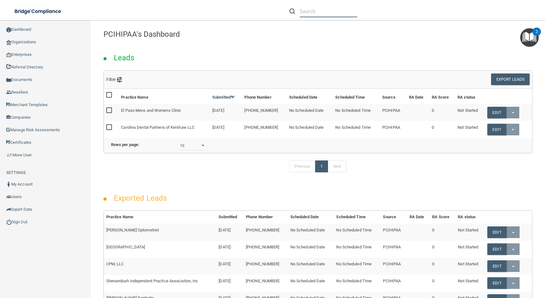
click at [309, 13] on input "text" at bounding box center [328, 12] width 57 height 12
paste input "[EMAIL_ADDRESS][DOMAIN_NAME]"
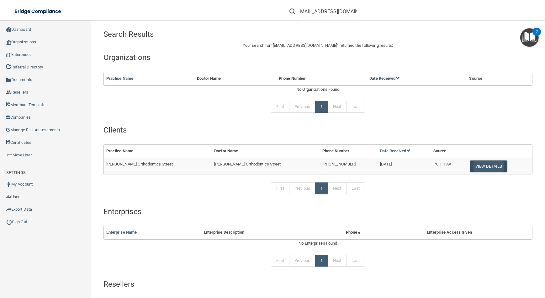
type input "[EMAIL_ADDRESS][DOMAIN_NAME]"
click at [471, 165] on button "View Details" at bounding box center [488, 166] width 37 height 12
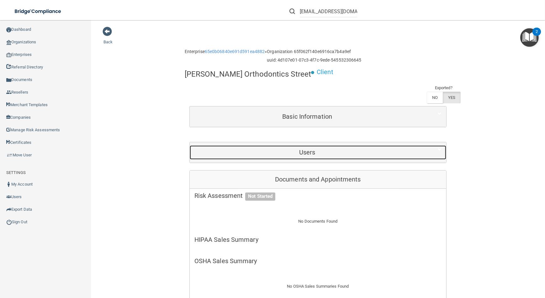
click at [354, 149] on h5 "Users" at bounding box center [307, 152] width 226 height 7
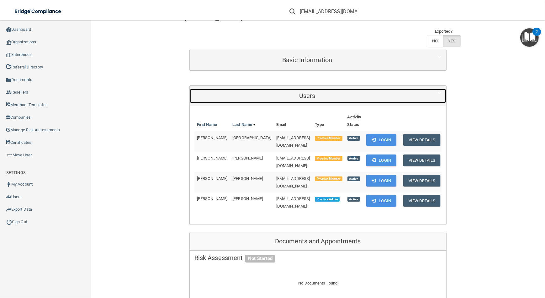
scroll to position [57, 0]
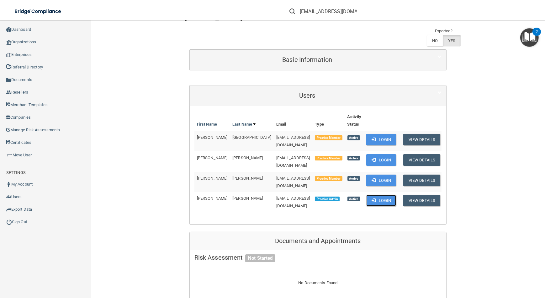
click at [378, 194] on button "Login" at bounding box center [381, 200] width 30 height 12
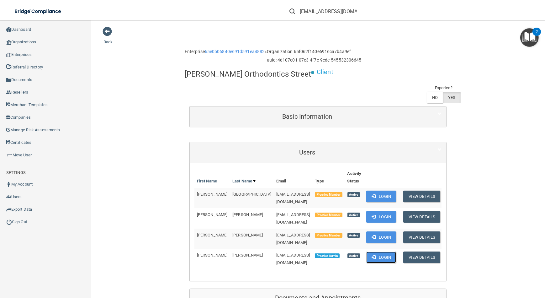
scroll to position [0, 0]
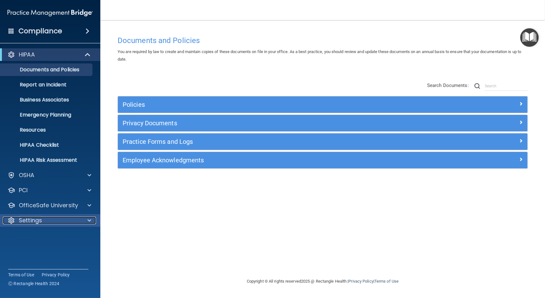
click at [24, 219] on p "Settings" at bounding box center [30, 220] width 23 height 8
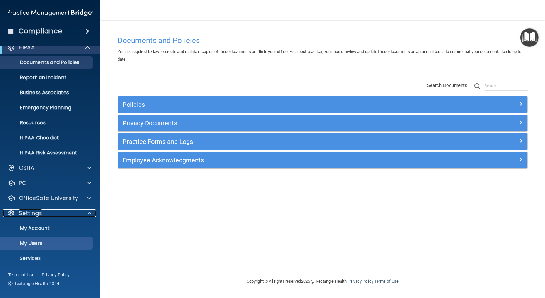
scroll to position [16, 0]
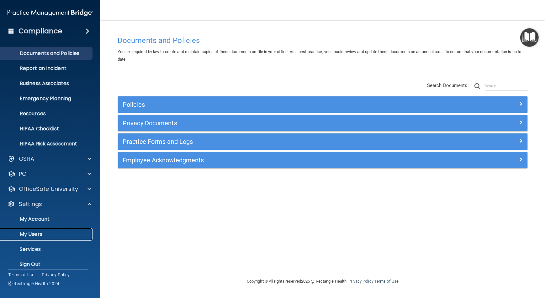
click at [50, 235] on p "My Users" at bounding box center [47, 234] width 86 height 6
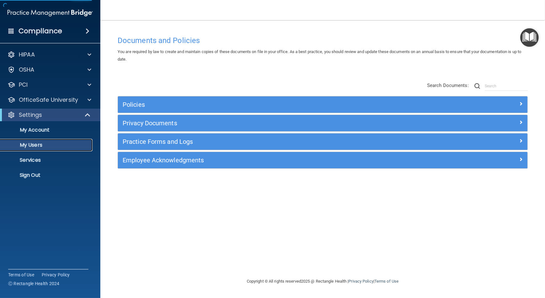
select select "20"
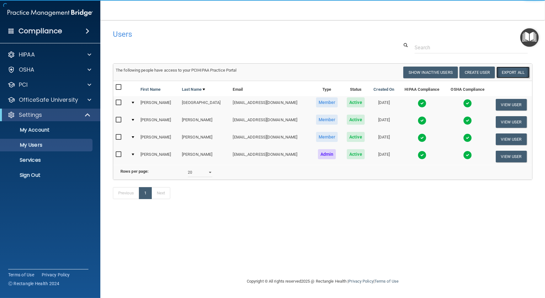
click at [524, 76] on link "Export All" at bounding box center [513, 73] width 33 height 12
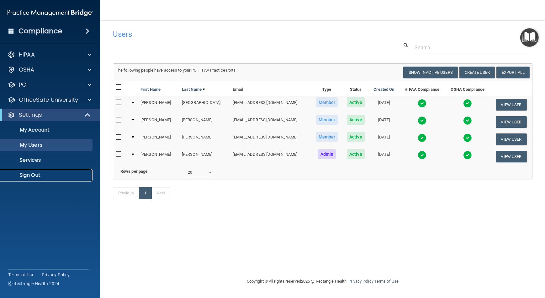
click at [69, 169] on link "Sign Out" at bounding box center [43, 175] width 99 height 13
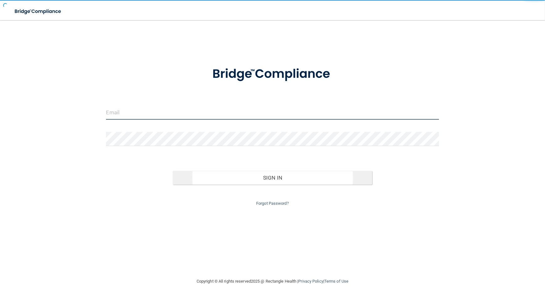
type input "[EMAIL_ADDRESS][DOMAIN_NAME]"
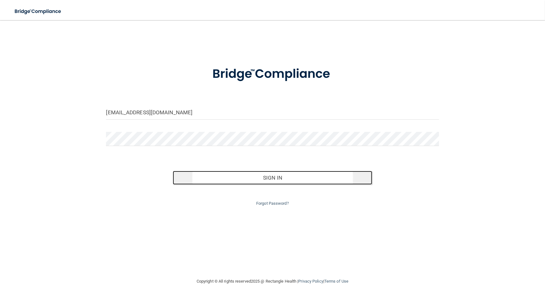
click at [222, 181] on button "Sign In" at bounding box center [273, 178] width 200 height 14
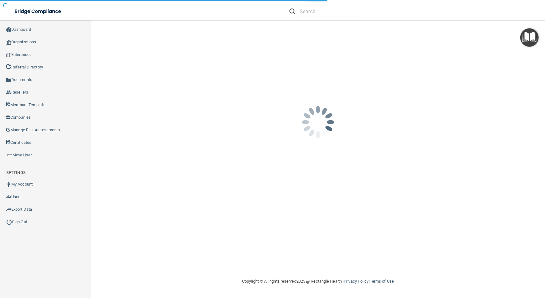
click at [331, 15] on input "text" at bounding box center [328, 12] width 57 height 12
paste input "[EMAIL_ADDRESS][DOMAIN_NAME]"
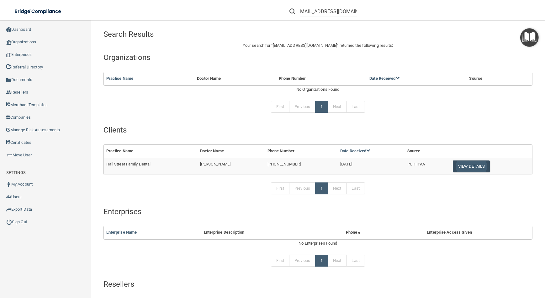
type input "[EMAIL_ADDRESS][DOMAIN_NAME]"
click at [466, 163] on button "View Details" at bounding box center [471, 166] width 37 height 12
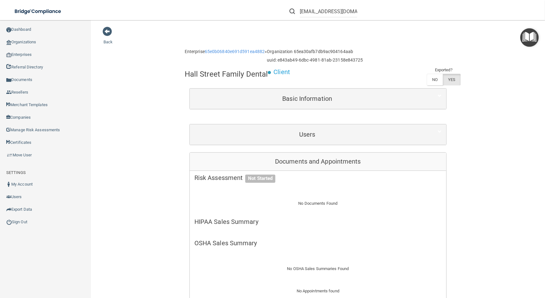
click at [382, 142] on div "Users" at bounding box center [318, 134] width 257 height 20
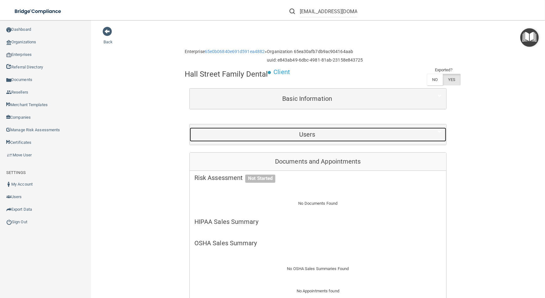
click at [382, 131] on h5 "Users" at bounding box center [307, 134] width 226 height 7
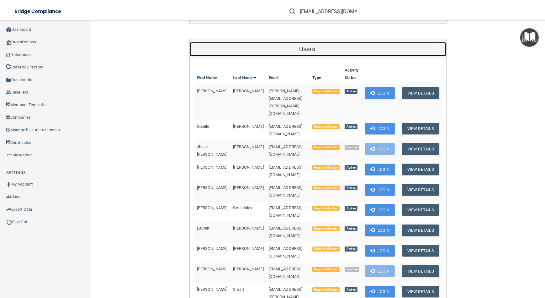
scroll to position [171, 0]
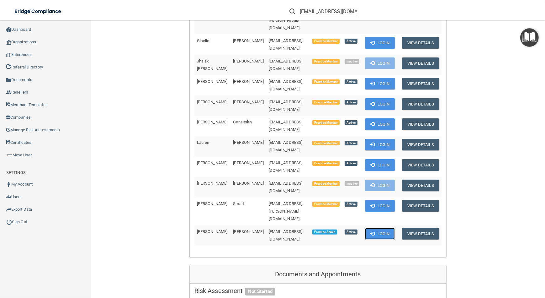
click at [376, 228] on button "Login" at bounding box center [380, 234] width 30 height 12
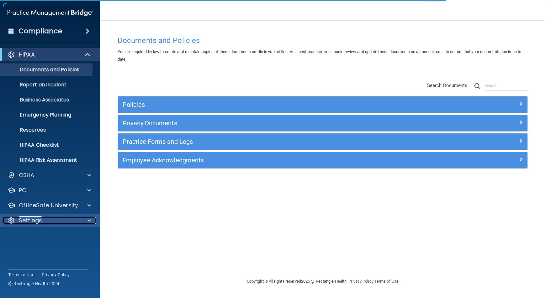
click at [70, 216] on div "Settings" at bounding box center [42, 220] width 78 height 8
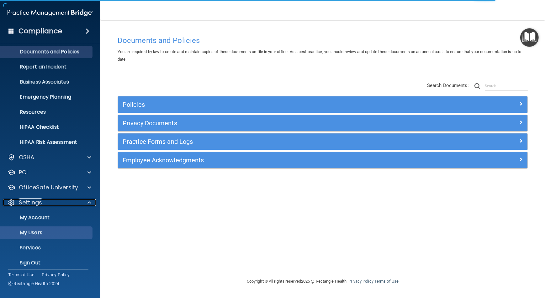
scroll to position [18, 0]
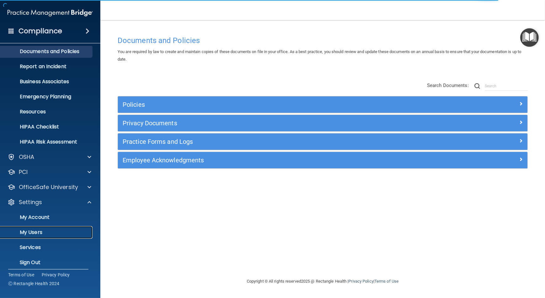
click at [70, 234] on p "My Users" at bounding box center [47, 232] width 86 height 6
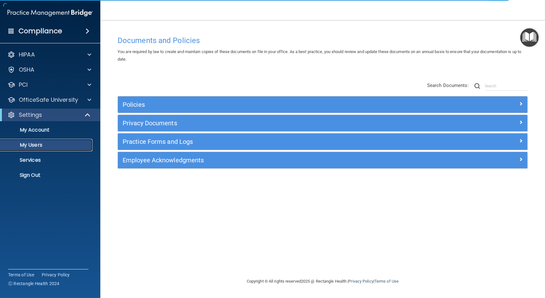
select select "20"
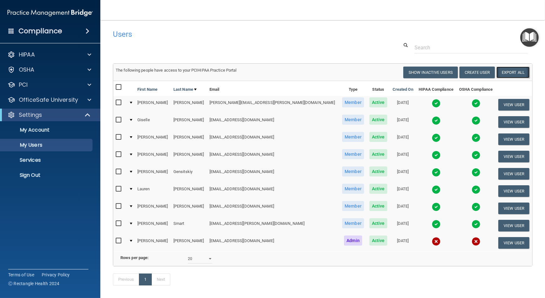
click at [509, 77] on link "Export All" at bounding box center [513, 73] width 33 height 12
click at [41, 178] on p "Sign Out" at bounding box center [47, 175] width 86 height 6
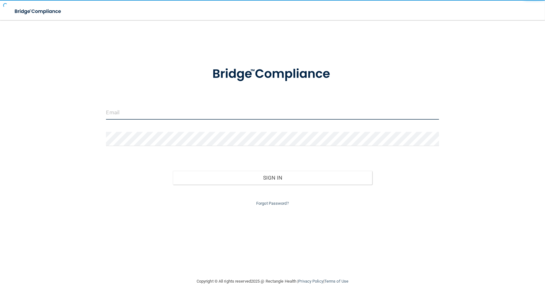
type input "[EMAIL_ADDRESS][DOMAIN_NAME]"
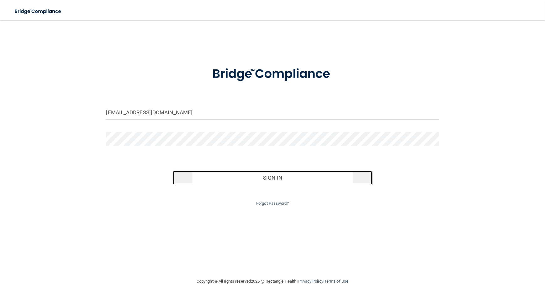
click at [312, 177] on button "Sign In" at bounding box center [273, 178] width 200 height 14
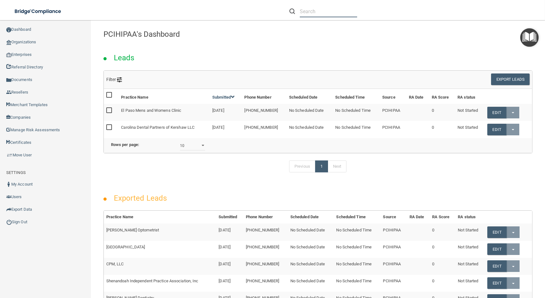
click at [332, 11] on input "text" at bounding box center [328, 12] width 57 height 12
paste input "[EMAIL_ADDRESS][DOMAIN_NAME]"
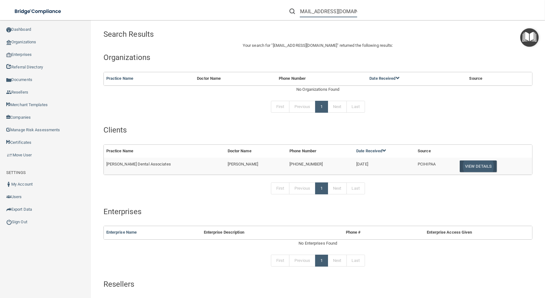
type input "[EMAIL_ADDRESS][DOMAIN_NAME]"
click at [460, 171] on button "View Details" at bounding box center [478, 166] width 37 height 12
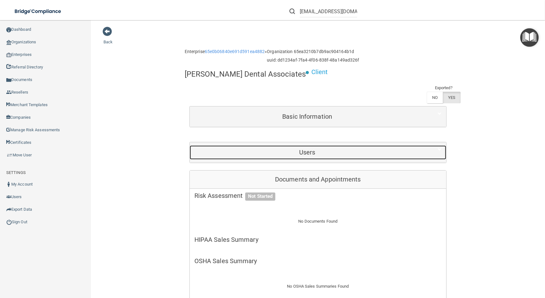
click at [321, 145] on div "Users" at bounding box center [307, 152] width 235 height 14
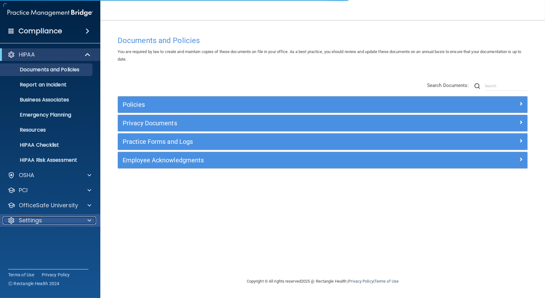
click at [45, 224] on div "Settings" at bounding box center [42, 220] width 78 height 8
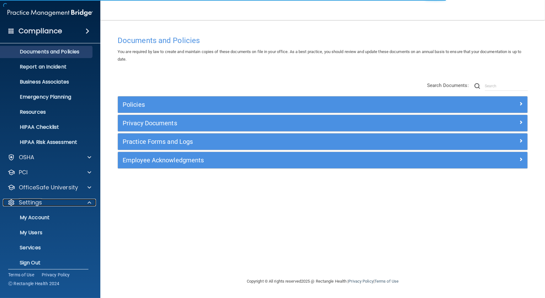
scroll to position [18, 0]
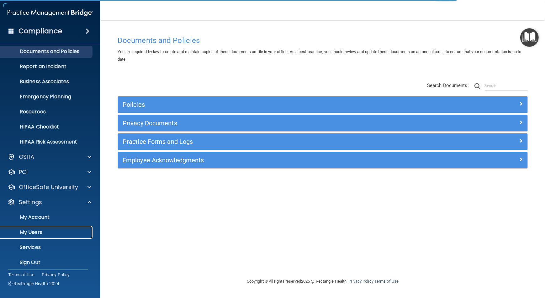
click at [50, 236] on link "My Users" at bounding box center [43, 232] width 99 height 13
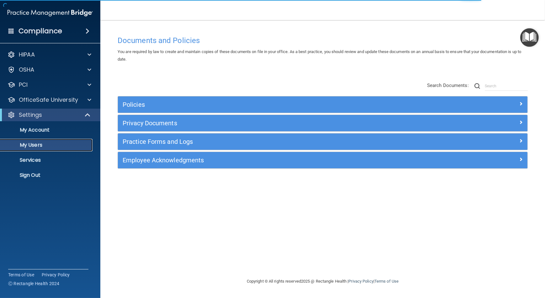
select select "20"
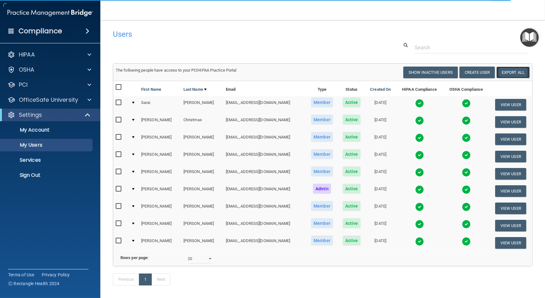
click at [502, 69] on link "Export All" at bounding box center [513, 73] width 33 height 12
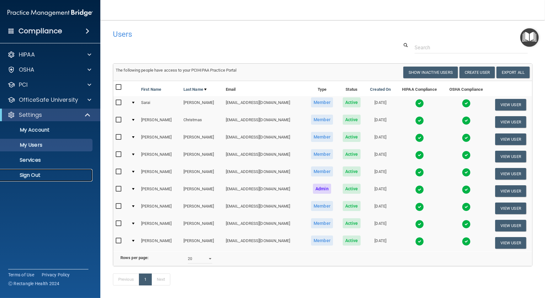
click at [55, 172] on p "Sign Out" at bounding box center [47, 175] width 86 height 6
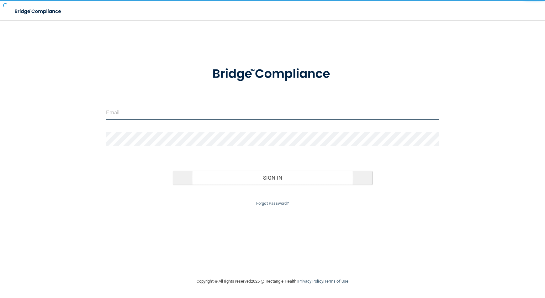
type input "[EMAIL_ADDRESS][DOMAIN_NAME]"
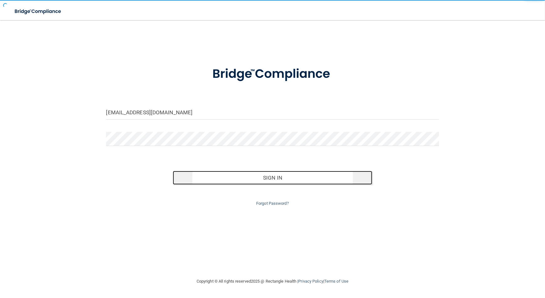
click at [244, 182] on button "Sign In" at bounding box center [273, 178] width 200 height 14
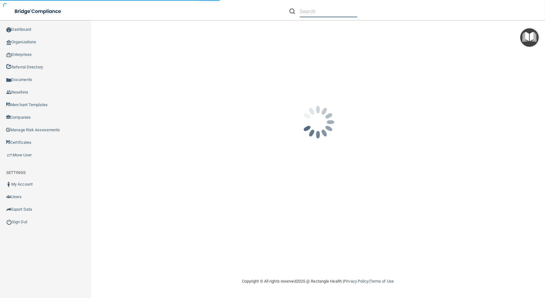
click at [307, 15] on input "text" at bounding box center [328, 12] width 57 height 12
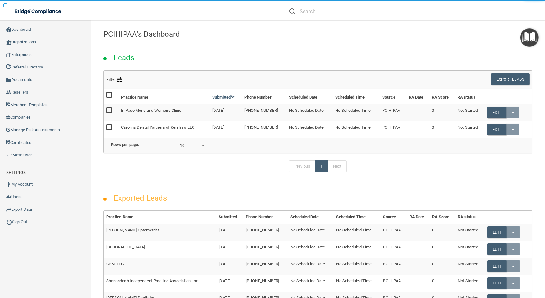
paste input "[EMAIL_ADDRESS][DOMAIN_NAME]"
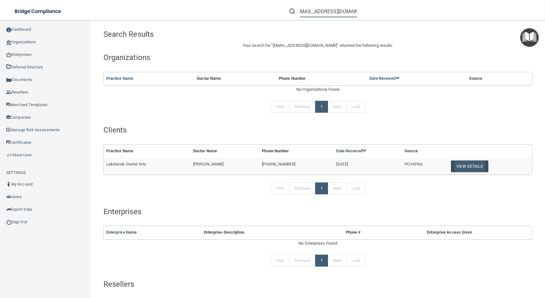
type input "[EMAIL_ADDRESS][DOMAIN_NAME]"
click at [479, 166] on button "View Details" at bounding box center [469, 166] width 37 height 12
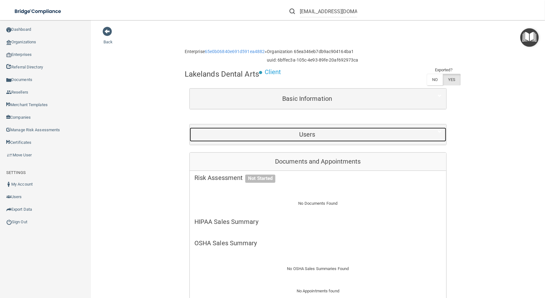
click at [308, 131] on h5 "Users" at bounding box center [307, 134] width 226 height 7
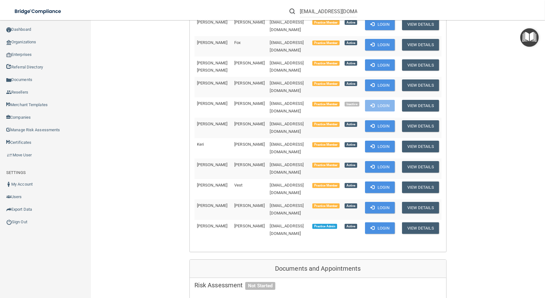
scroll to position [285, 0]
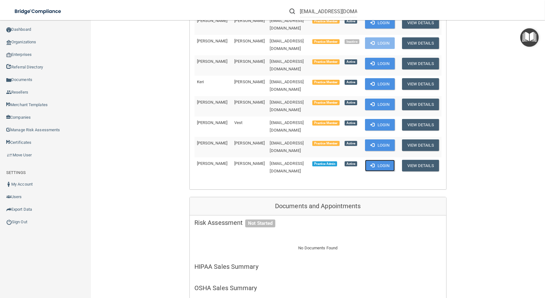
click at [370, 163] on span at bounding box center [372, 165] width 4 height 4
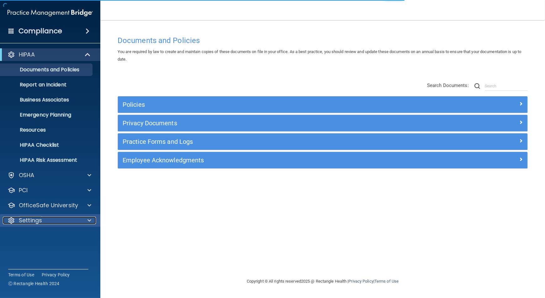
click at [69, 224] on div "Settings" at bounding box center [42, 220] width 78 height 8
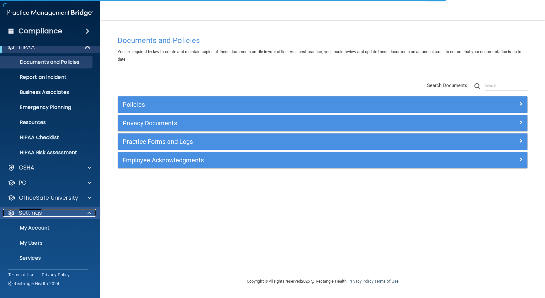
scroll to position [16, 0]
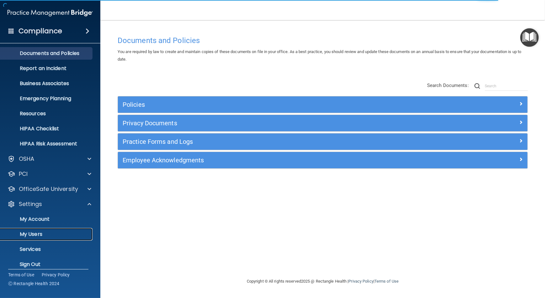
click at [69, 229] on link "My Users" at bounding box center [43, 234] width 99 height 13
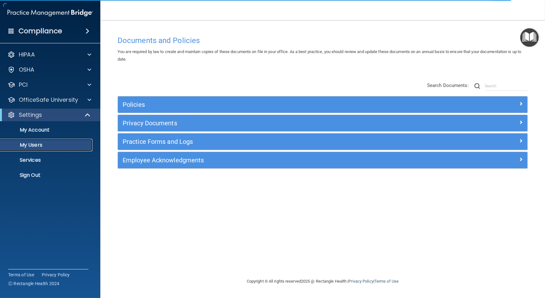
select select "20"
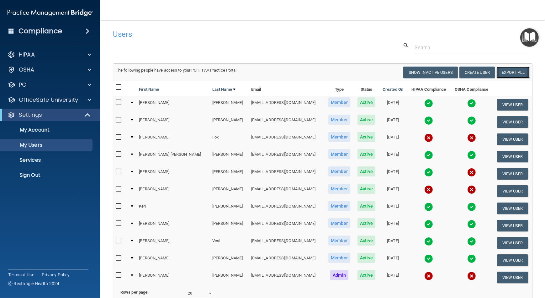
click at [507, 73] on link "Export All" at bounding box center [513, 73] width 33 height 12
click at [81, 174] on p "Sign Out" at bounding box center [47, 175] width 86 height 6
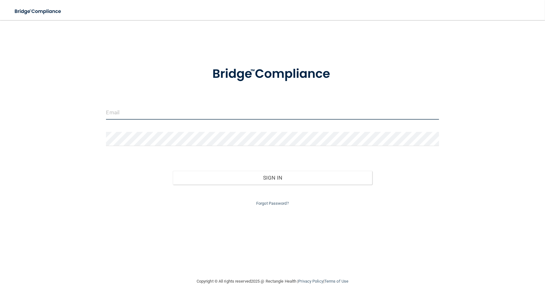
type input "[EMAIL_ADDRESS][DOMAIN_NAME]"
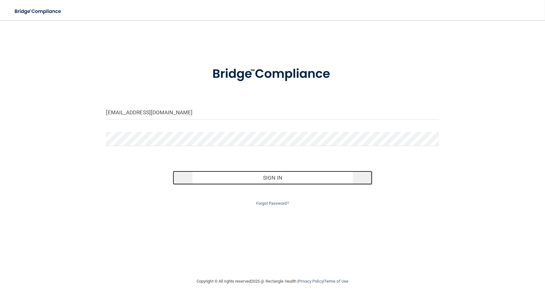
click at [272, 175] on button "Sign In" at bounding box center [273, 178] width 200 height 14
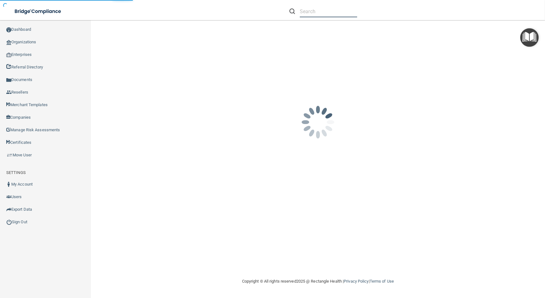
click at [315, 11] on input "text" at bounding box center [328, 12] width 57 height 12
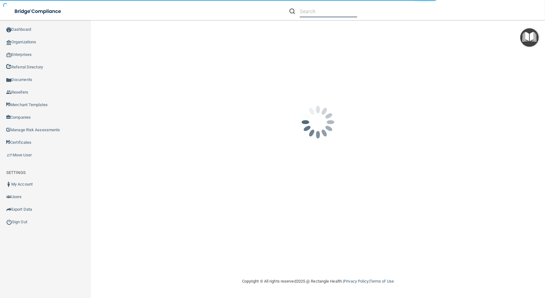
paste input "[EMAIL_ADDRESS][DOMAIN_NAME]"
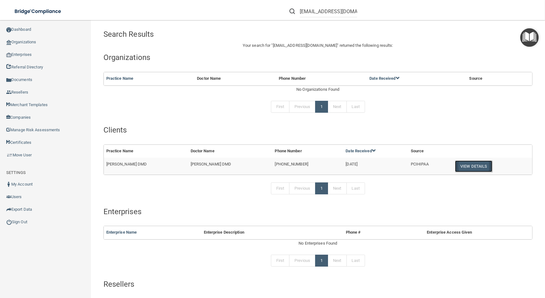
click at [467, 160] on button "View Details" at bounding box center [473, 166] width 37 height 12
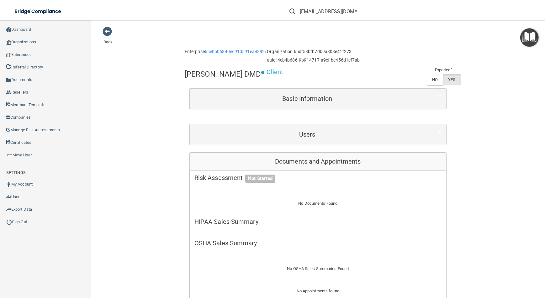
click at [282, 143] on div "Users" at bounding box center [318, 134] width 257 height 20
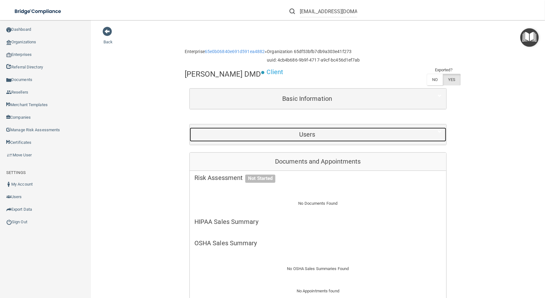
click at [284, 136] on h5 "Users" at bounding box center [307, 134] width 226 height 7
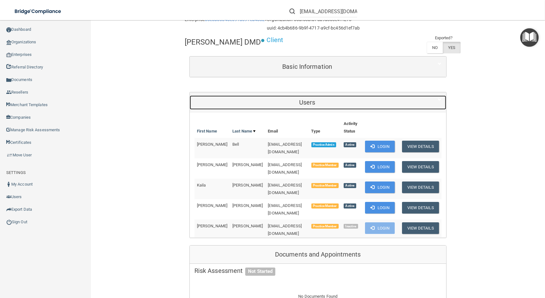
scroll to position [114, 0]
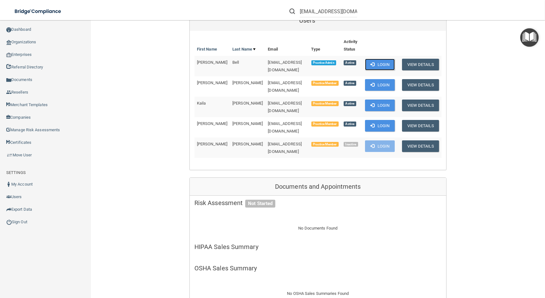
click at [384, 59] on button "Login" at bounding box center [380, 65] width 30 height 12
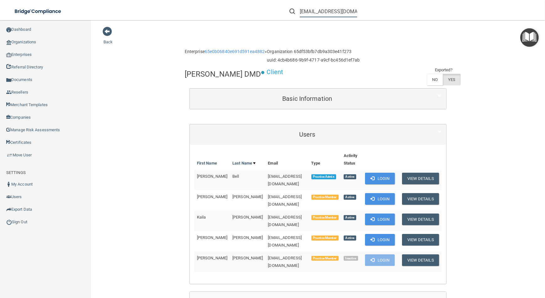
click at [325, 8] on input "kaiberr@icloud.com" at bounding box center [328, 12] width 57 height 12
paste input "tommy.lee@me"
type input "tommy.lee@me.com"
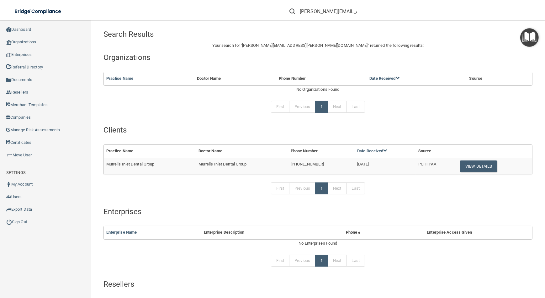
click at [468, 159] on td "View Details" at bounding box center [493, 165] width 77 height 17
click at [468, 163] on button "View Details" at bounding box center [478, 166] width 37 height 12
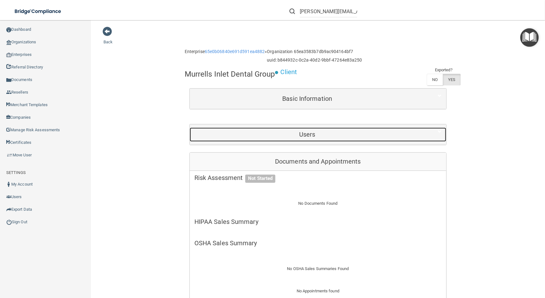
click at [251, 136] on h5 "Users" at bounding box center [307, 134] width 226 height 7
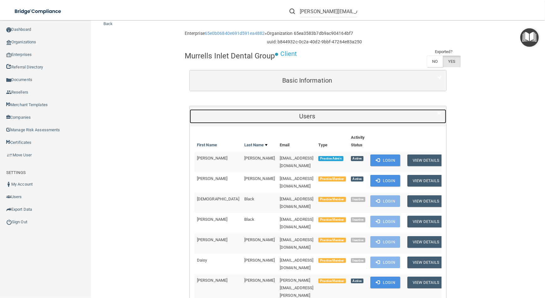
scroll to position [28, 0]
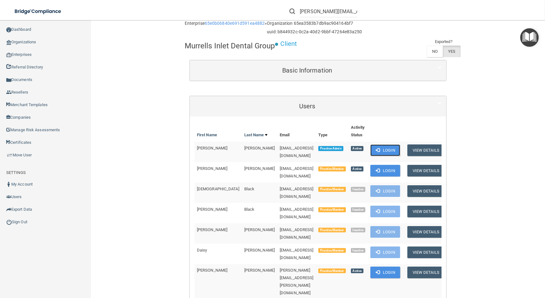
click at [380, 146] on button "Login" at bounding box center [385, 150] width 30 height 12
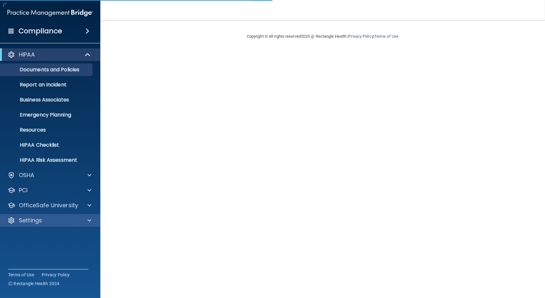
click at [70, 225] on div "Settings" at bounding box center [50, 220] width 101 height 13
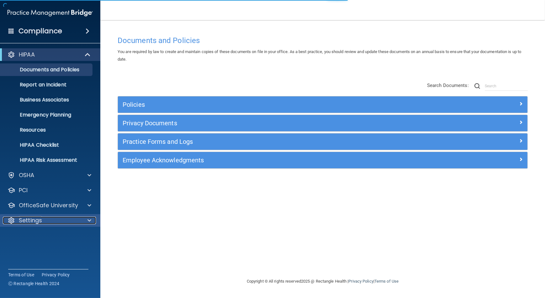
click at [73, 222] on div "Settings" at bounding box center [42, 220] width 78 height 8
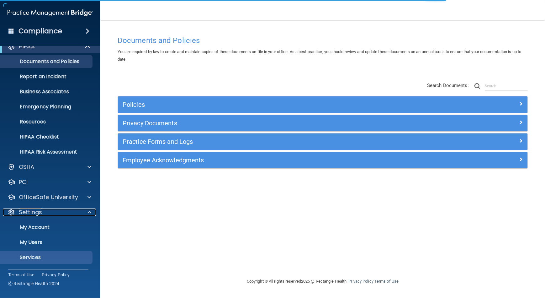
scroll to position [18, 0]
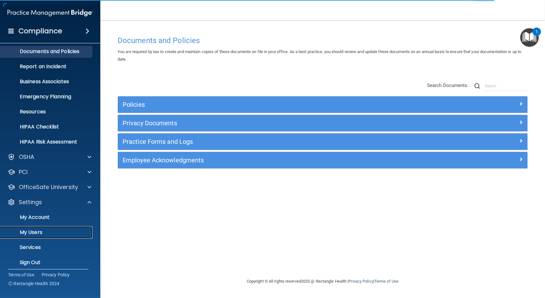
click at [71, 228] on link "My Users" at bounding box center [43, 232] width 99 height 13
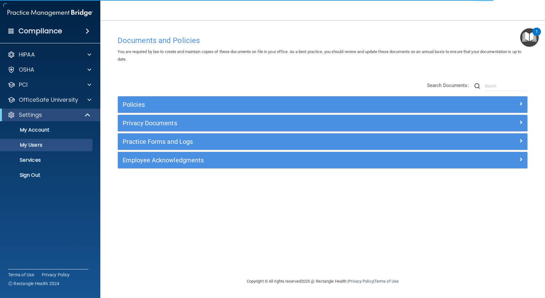
select select "20"
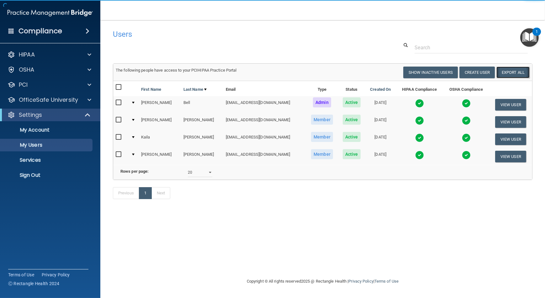
click at [516, 68] on link "Export All" at bounding box center [513, 73] width 33 height 12
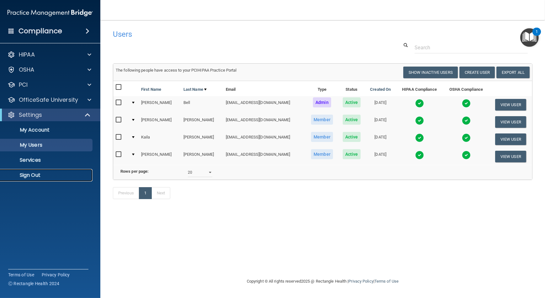
click at [36, 173] on p "Sign Out" at bounding box center [47, 175] width 86 height 6
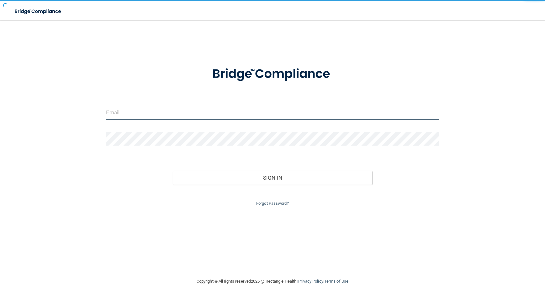
type input "[EMAIL_ADDRESS][DOMAIN_NAME]"
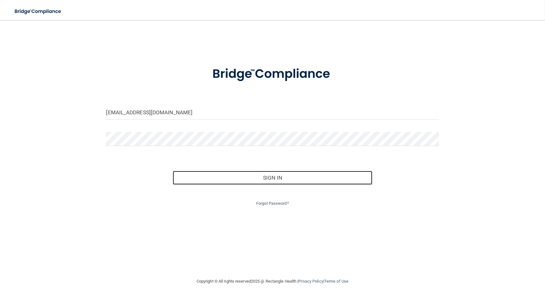
drag, startPoint x: 227, startPoint y: 178, endPoint x: 239, endPoint y: 49, distance: 129.8
click at [227, 178] on button "Sign In" at bounding box center [273, 178] width 200 height 14
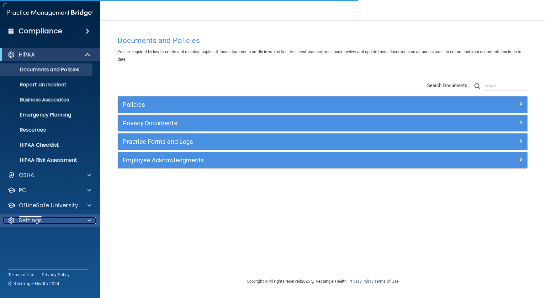
click at [70, 219] on div "Settings" at bounding box center [42, 220] width 78 height 8
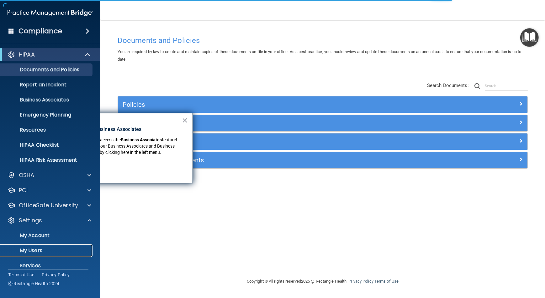
click at [67, 248] on p "My Users" at bounding box center [47, 250] width 86 height 6
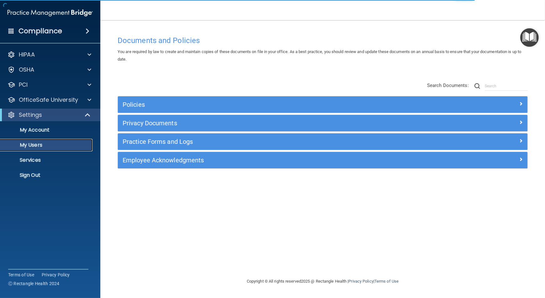
select select "20"
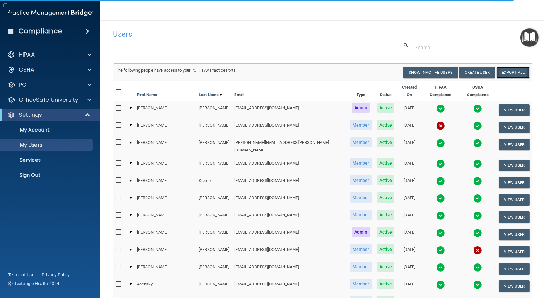
click at [509, 72] on link "Export All" at bounding box center [513, 73] width 33 height 12
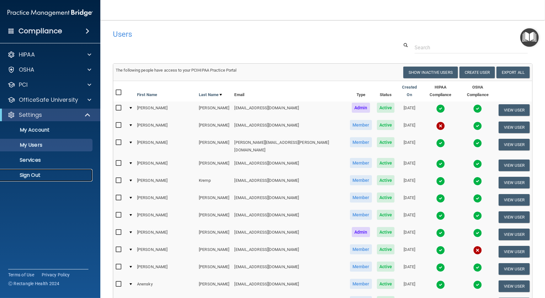
click at [49, 172] on p "Sign Out" at bounding box center [47, 175] width 86 height 6
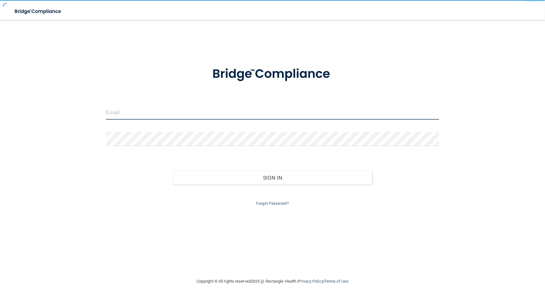
type input "[EMAIL_ADDRESS][DOMAIN_NAME]"
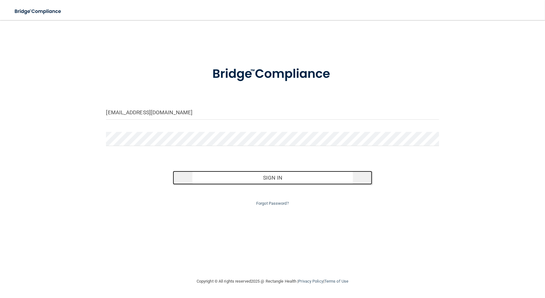
click at [223, 173] on button "Sign In" at bounding box center [273, 178] width 200 height 14
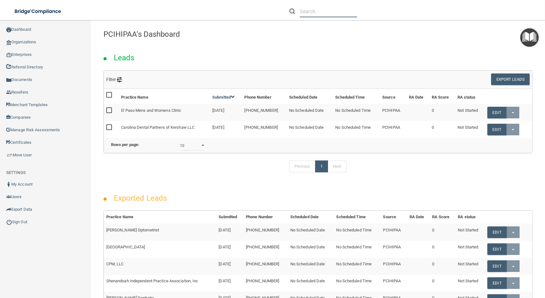
click at [305, 13] on input "text" at bounding box center [328, 12] width 57 height 12
paste input "[EMAIL_ADDRESS][DOMAIN_NAME]"
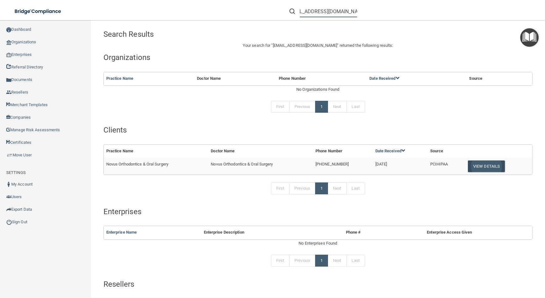
type input "[EMAIL_ADDRESS][DOMAIN_NAME]"
click at [470, 164] on button "View Details" at bounding box center [486, 166] width 37 height 12
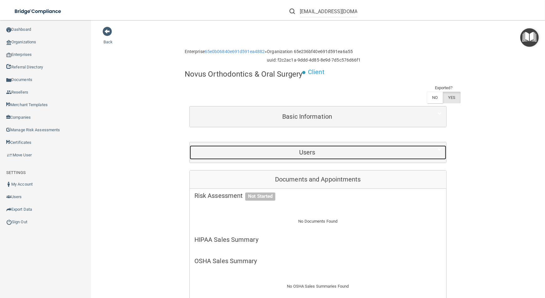
click at [292, 155] on h5 "Users" at bounding box center [307, 152] width 226 height 7
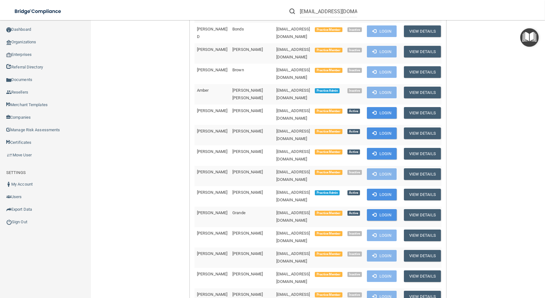
scroll to position [257, 0]
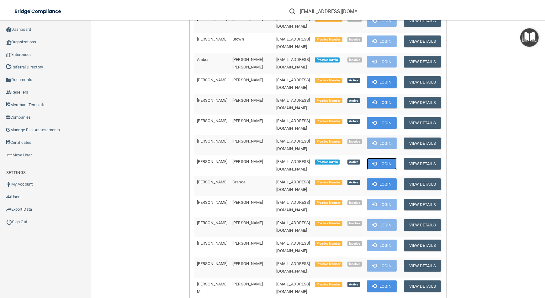
click at [367, 158] on button "Login" at bounding box center [382, 164] width 30 height 12
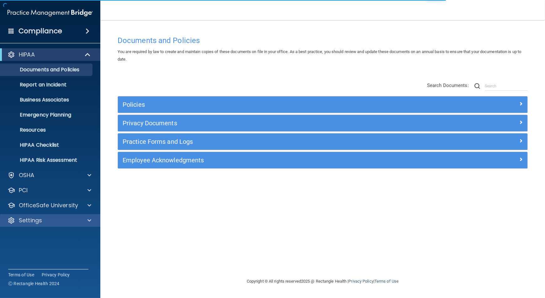
click at [75, 224] on div "Settings" at bounding box center [50, 220] width 101 height 13
click at [83, 224] on div "Settings" at bounding box center [50, 220] width 101 height 13
click at [92, 221] on div at bounding box center [89, 220] width 16 height 8
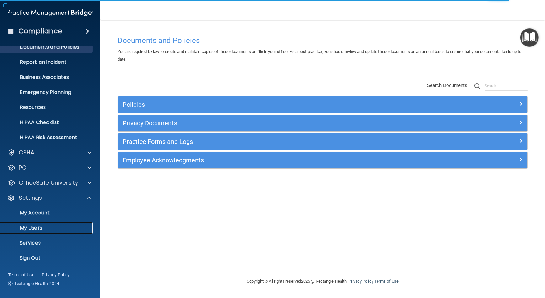
click at [82, 224] on link "My Users" at bounding box center [43, 227] width 99 height 13
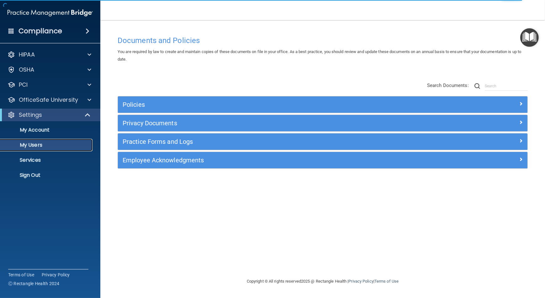
select select "20"
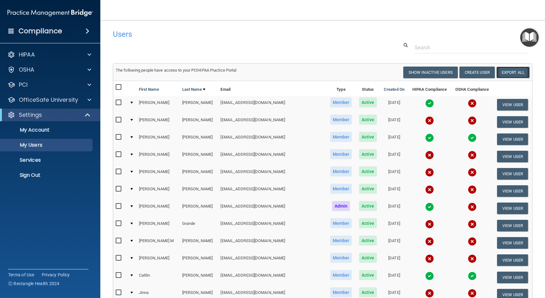
click at [502, 72] on link "Export All" at bounding box center [513, 73] width 33 height 12
click at [52, 175] on p "Sign Out" at bounding box center [47, 175] width 86 height 6
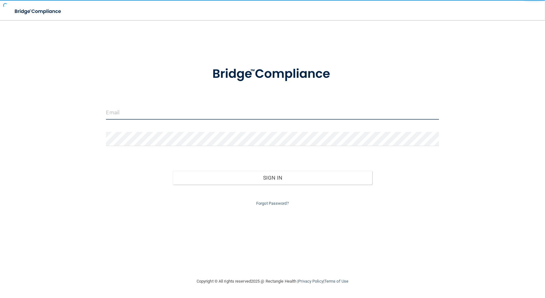
type input "[EMAIL_ADDRESS][DOMAIN_NAME]"
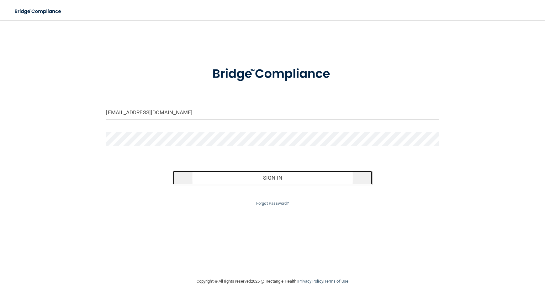
click at [189, 176] on button "Sign In" at bounding box center [273, 178] width 200 height 14
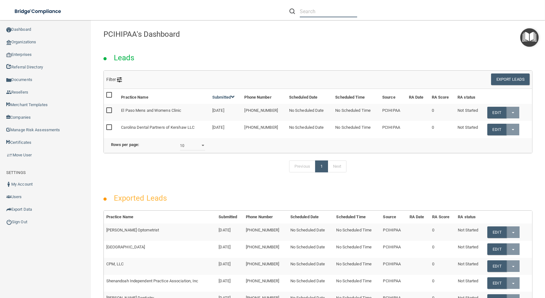
click at [334, 13] on input "text" at bounding box center [328, 12] width 57 height 12
paste input "[EMAIL_ADDRESS][DOMAIN_NAME]"
type input "[EMAIL_ADDRESS][DOMAIN_NAME]"
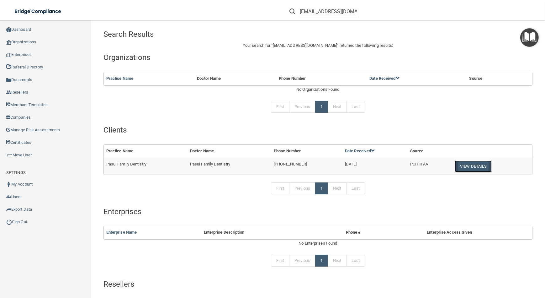
click at [456, 169] on button "View Details" at bounding box center [473, 166] width 37 height 12
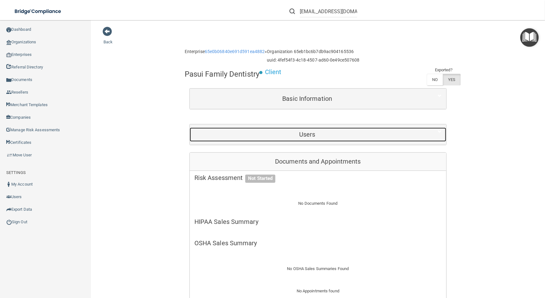
click at [369, 132] on h5 "Users" at bounding box center [307, 134] width 226 height 7
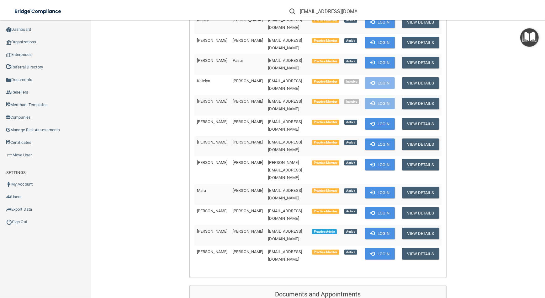
scroll to position [285, 0]
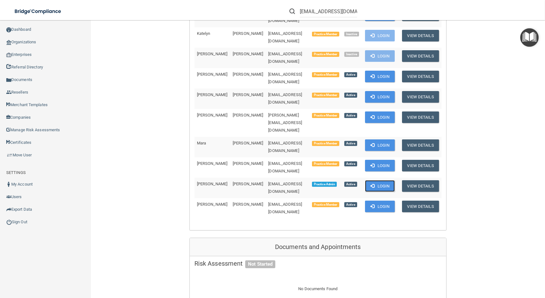
click at [370, 184] on span at bounding box center [372, 186] width 4 height 4
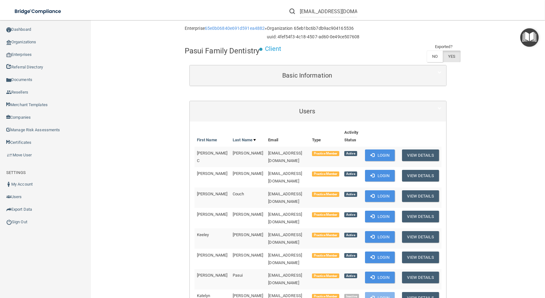
scroll to position [0, 0]
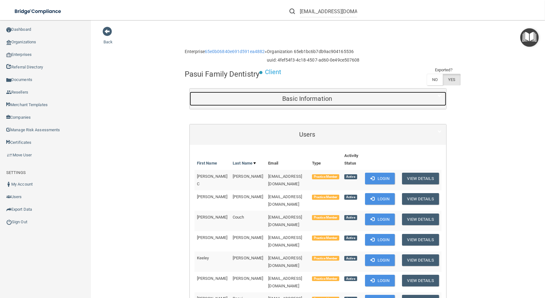
click at [253, 96] on h5 "Basic Information" at bounding box center [307, 98] width 226 height 7
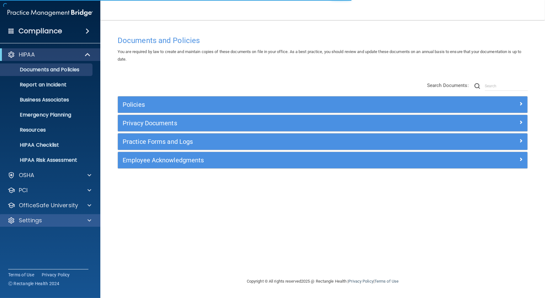
click at [35, 226] on div "Settings" at bounding box center [50, 220] width 101 height 13
click at [71, 220] on div "Settings" at bounding box center [42, 220] width 78 height 8
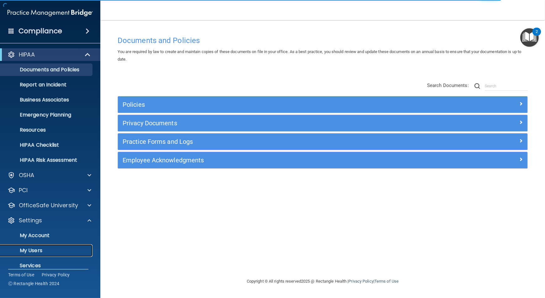
click at [78, 254] on link "My Users" at bounding box center [43, 250] width 99 height 13
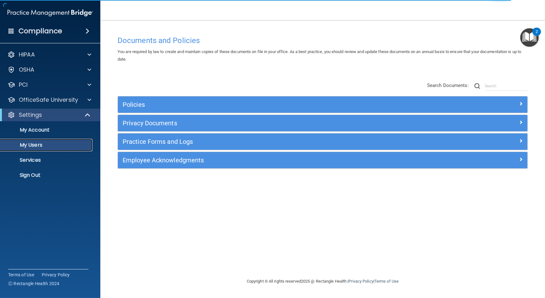
select select "20"
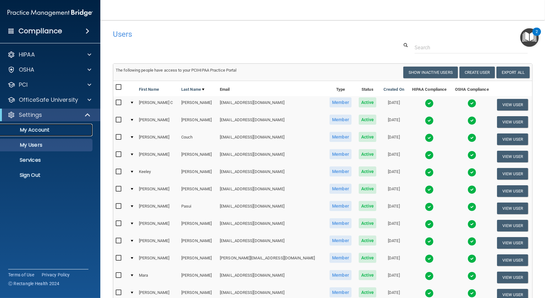
click at [74, 126] on link "My Account" at bounding box center [43, 130] width 99 height 13
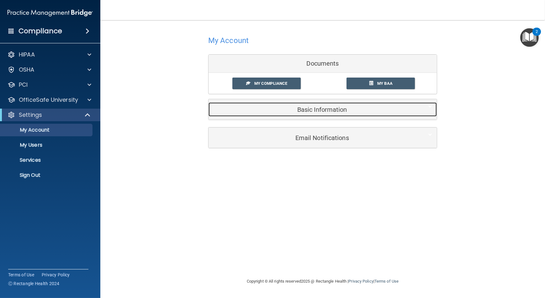
click at [320, 106] on h5 "Basic Information" at bounding box center [313, 109] width 200 height 7
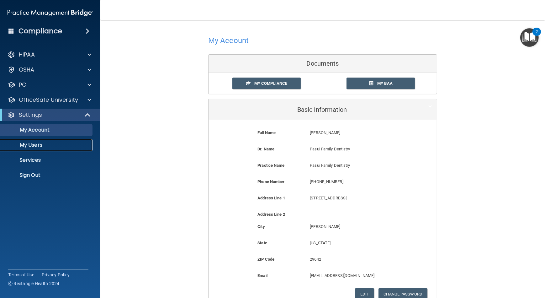
click at [41, 151] on link "My Users" at bounding box center [43, 145] width 99 height 13
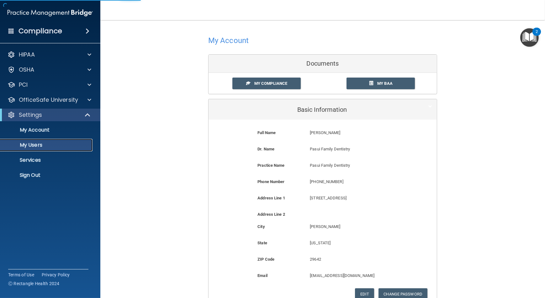
select select "20"
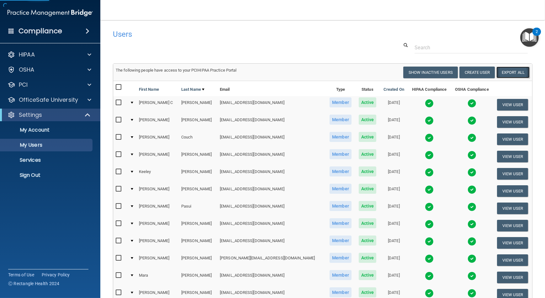
click at [504, 73] on link "Export All" at bounding box center [513, 73] width 33 height 12
click at [61, 171] on link "Sign Out" at bounding box center [43, 175] width 99 height 13
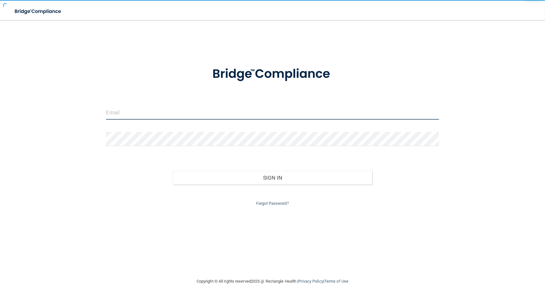
type input "[EMAIL_ADDRESS][DOMAIN_NAME]"
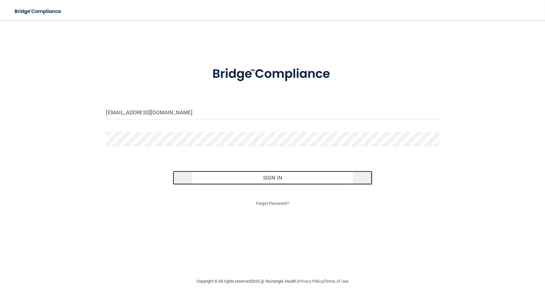
click at [252, 181] on button "Sign In" at bounding box center [273, 178] width 200 height 14
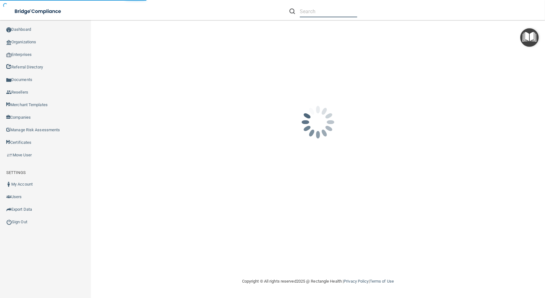
click at [311, 13] on input "text" at bounding box center [328, 12] width 57 height 12
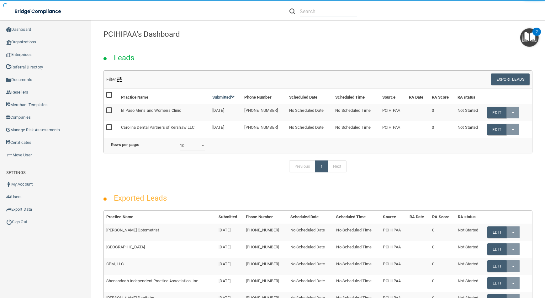
paste input "[EMAIL_ADDRESS][DOMAIN_NAME]"
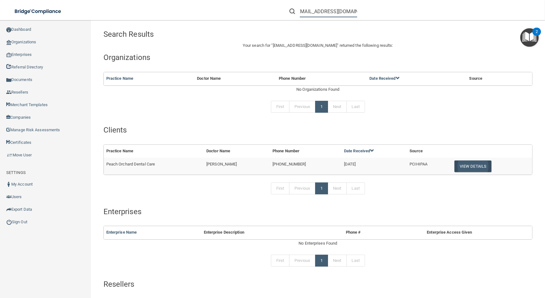
type input "[EMAIL_ADDRESS][DOMAIN_NAME]"
click at [480, 169] on button "View Details" at bounding box center [473, 166] width 37 height 12
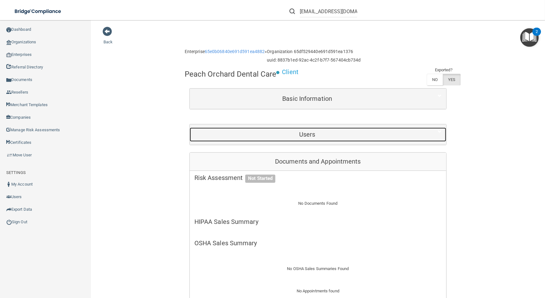
click at [395, 131] on h5 "Users" at bounding box center [307, 134] width 226 height 7
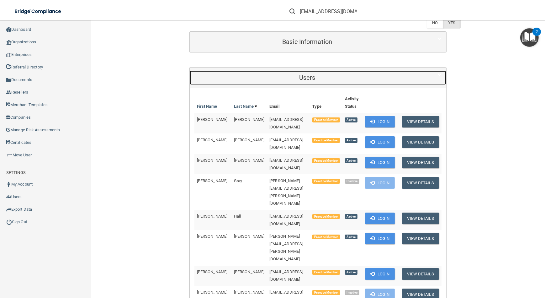
scroll to position [171, 0]
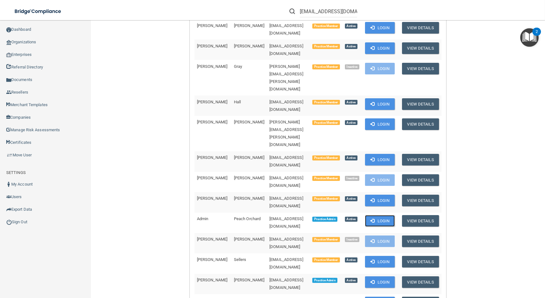
click at [368, 215] on button "Login" at bounding box center [380, 221] width 30 height 12
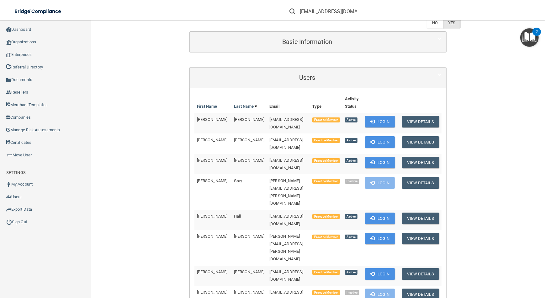
scroll to position [0, 0]
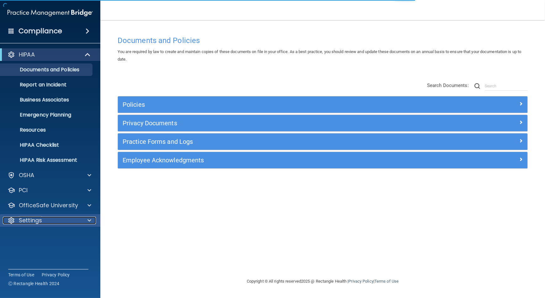
click at [59, 223] on div "Settings" at bounding box center [42, 220] width 78 height 8
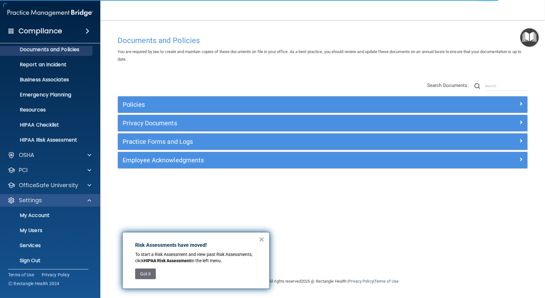
scroll to position [22, 0]
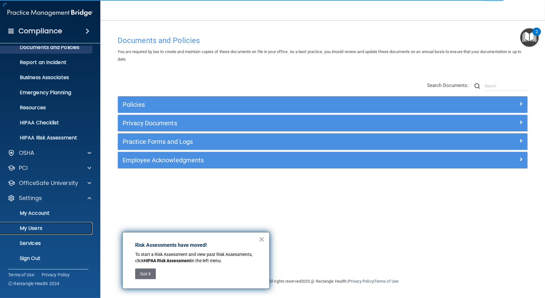
click at [60, 227] on p "My Users" at bounding box center [47, 228] width 86 height 6
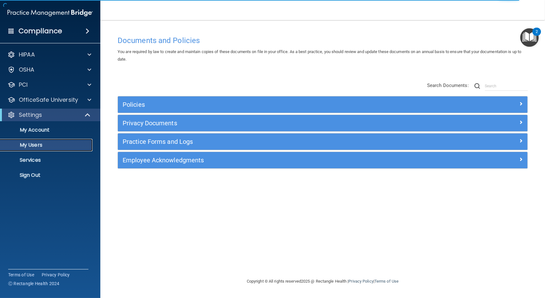
select select "20"
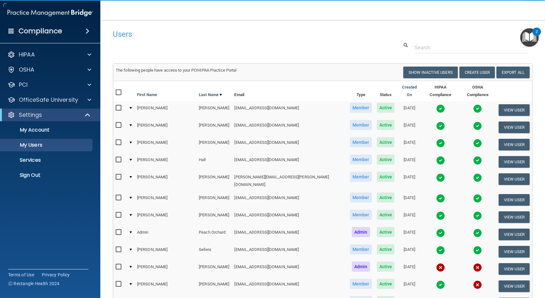
click at [524, 79] on td "The following people have access to your PCIHIPAA Practice Portal Resend Invite…" at bounding box center [322, 72] width 419 height 17
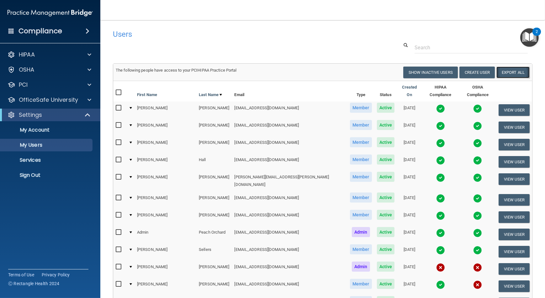
click at [516, 73] on link "Export All" at bounding box center [513, 73] width 33 height 12
click at [61, 177] on p "Sign Out" at bounding box center [47, 175] width 86 height 6
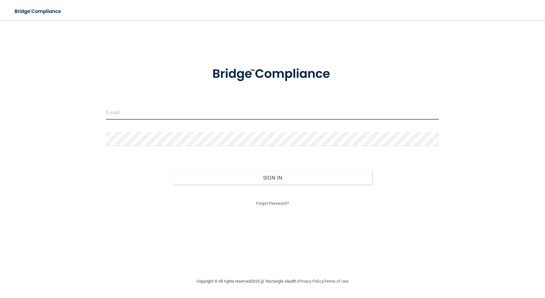
type input "[EMAIL_ADDRESS][DOMAIN_NAME]"
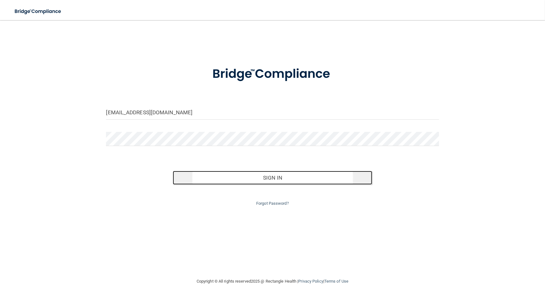
click at [273, 177] on button "Sign In" at bounding box center [273, 178] width 200 height 14
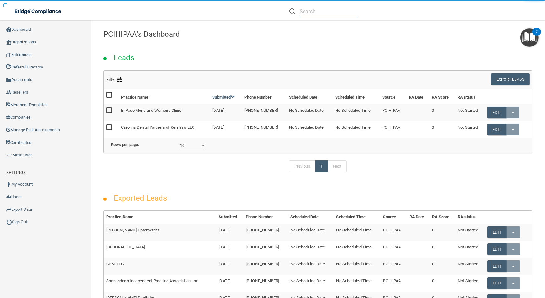
click at [302, 10] on input "text" at bounding box center [328, 12] width 57 height 12
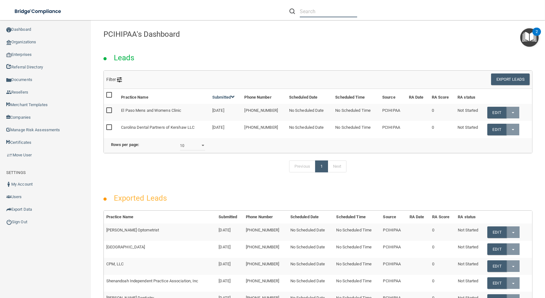
paste input "aemiller1977@gmail.com"
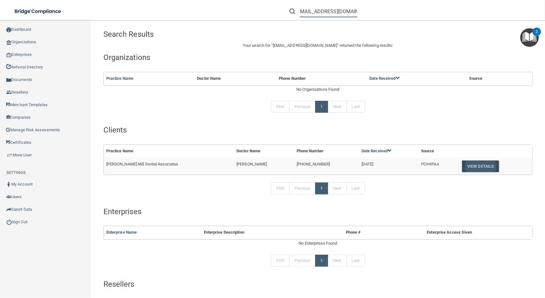
type input "aemiller1977@gmail.com"
click at [472, 168] on button "View Details" at bounding box center [480, 166] width 37 height 12
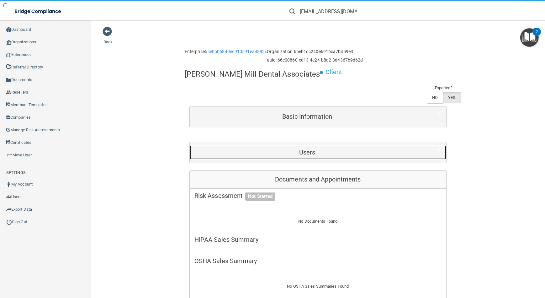
click at [334, 149] on h5 "Users" at bounding box center [307, 152] width 226 height 7
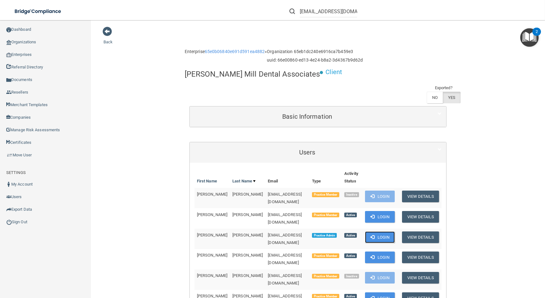
click at [371, 235] on span at bounding box center [372, 237] width 4 height 4
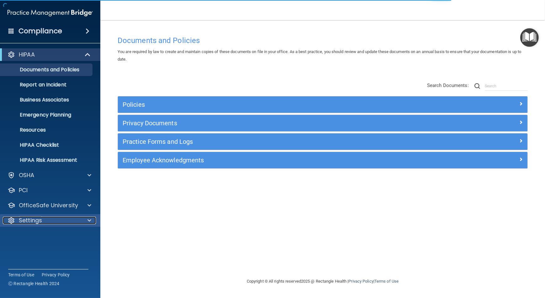
click at [76, 220] on div "Settings" at bounding box center [42, 220] width 78 height 8
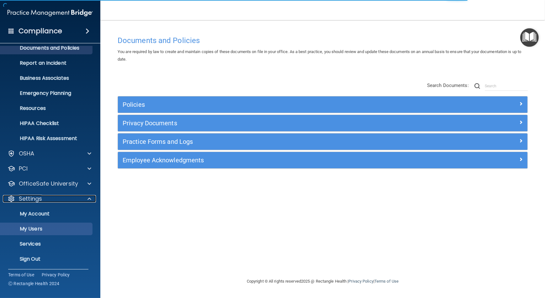
scroll to position [22, 0]
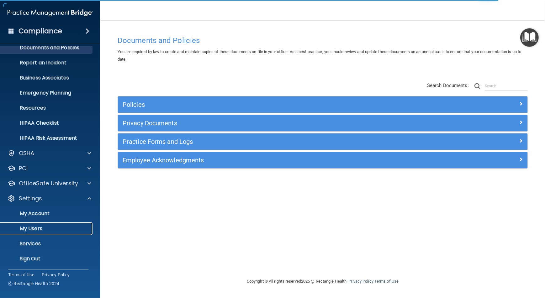
click at [76, 225] on p "My Users" at bounding box center [47, 228] width 86 height 6
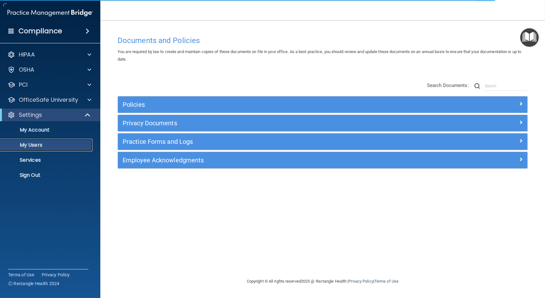
select select "20"
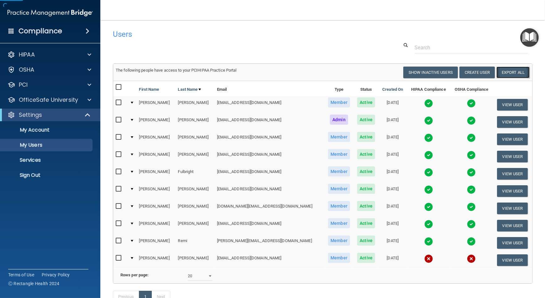
click at [516, 75] on link "Export All" at bounding box center [513, 73] width 33 height 12
click at [45, 176] on p "Sign Out" at bounding box center [47, 175] width 86 height 6
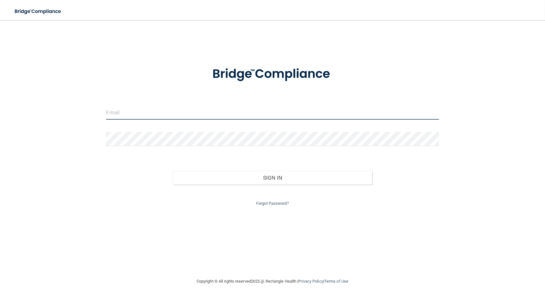
type input "[EMAIL_ADDRESS][DOMAIN_NAME]"
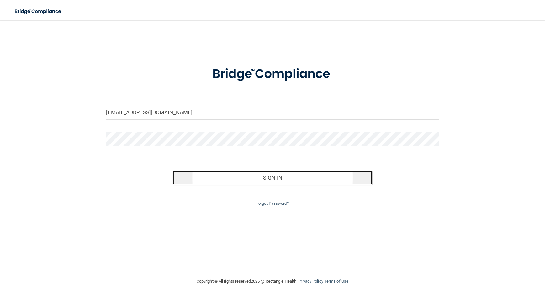
click at [282, 176] on button "Sign In" at bounding box center [273, 178] width 200 height 14
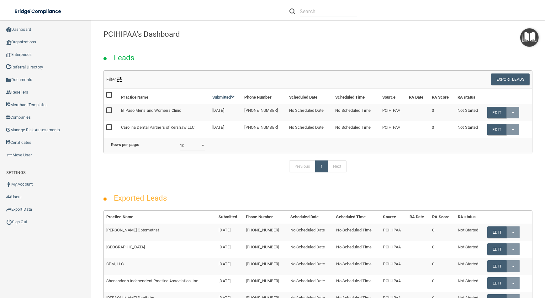
click at [317, 15] on input "text" at bounding box center [328, 12] width 57 height 12
paste input "[EMAIL_ADDRESS][DOMAIN_NAME]"
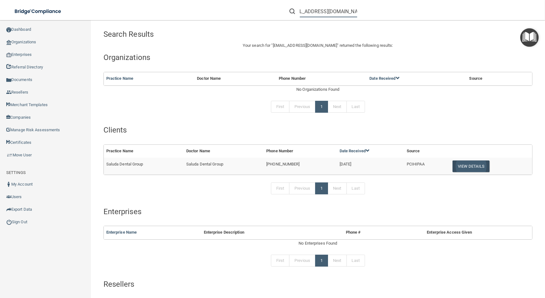
type input "eyhmrodriguez@gmail.com"
click at [477, 166] on button "View Details" at bounding box center [471, 166] width 37 height 12
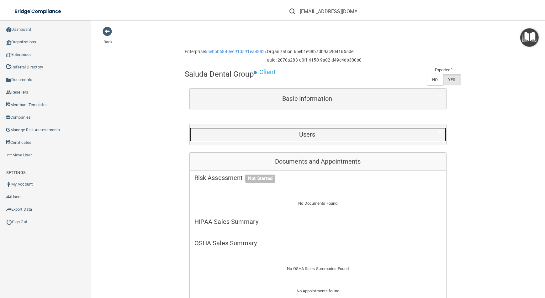
click at [354, 137] on h5 "Users" at bounding box center [307, 134] width 226 height 7
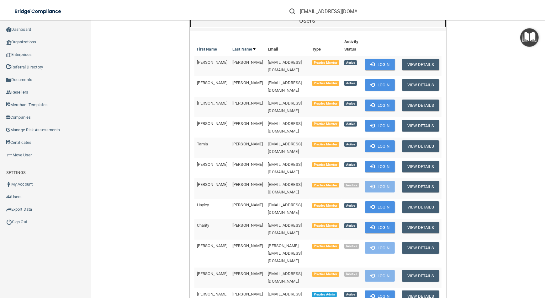
scroll to position [200, 0]
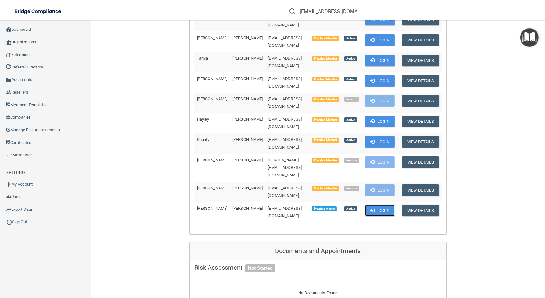
click at [370, 205] on button "Login" at bounding box center [380, 211] width 30 height 12
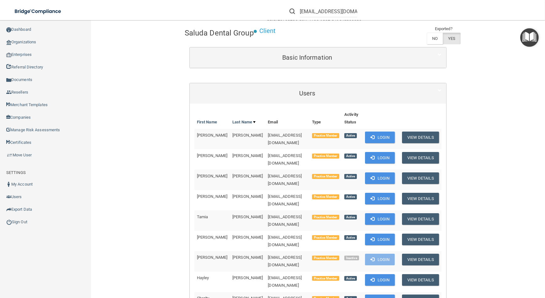
scroll to position [0, 0]
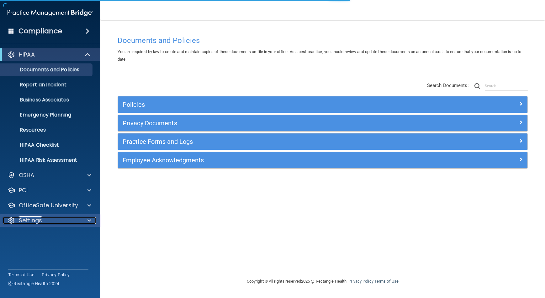
click at [55, 219] on div "Settings" at bounding box center [42, 220] width 78 height 8
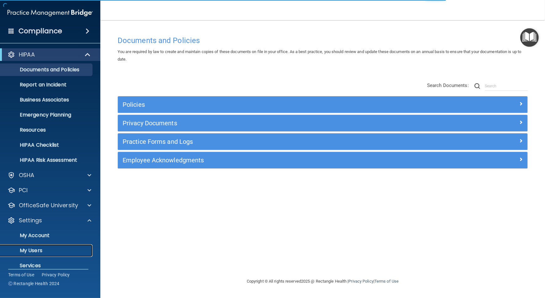
click at [65, 248] on p "My Users" at bounding box center [47, 250] width 86 height 6
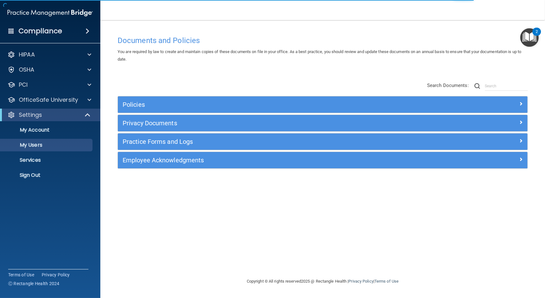
select select "20"
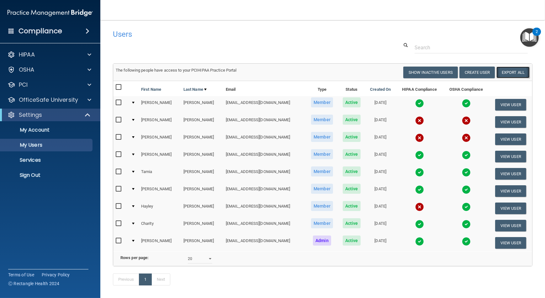
click at [497, 68] on link "Export All" at bounding box center [513, 73] width 33 height 12
click at [60, 176] on p "Sign Out" at bounding box center [47, 175] width 86 height 6
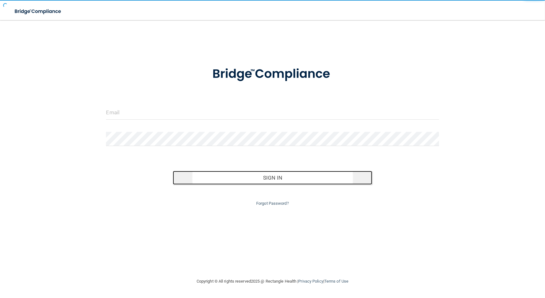
click at [257, 184] on button "Sign In" at bounding box center [273, 178] width 200 height 14
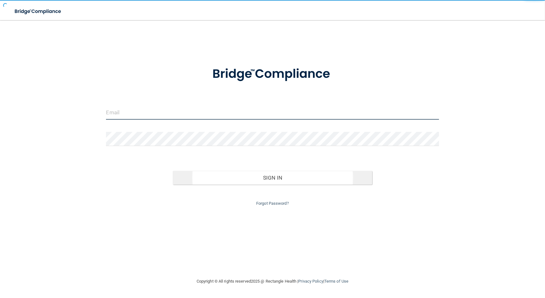
type input "[EMAIL_ADDRESS][DOMAIN_NAME]"
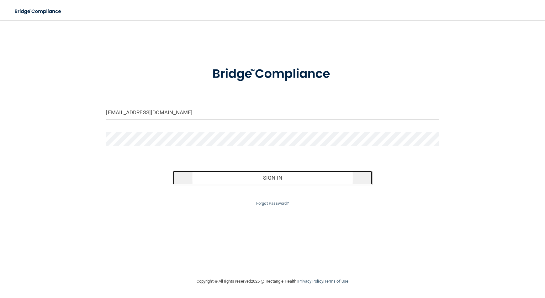
click at [254, 173] on button "Sign In" at bounding box center [273, 178] width 200 height 14
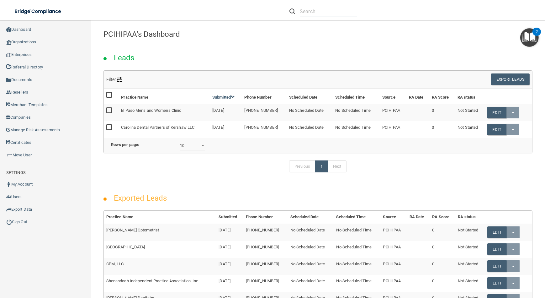
click at [305, 10] on input "text" at bounding box center [328, 12] width 57 height 12
paste input "toddkmitchell67@gmail.com"
type input "toddkmitchell67@gmail.com"
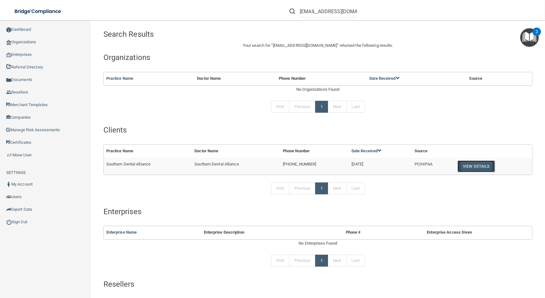
click at [472, 168] on button "View Details" at bounding box center [476, 166] width 37 height 12
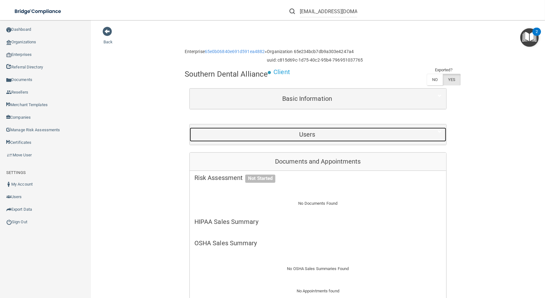
click at [311, 136] on h5 "Users" at bounding box center [307, 134] width 226 height 7
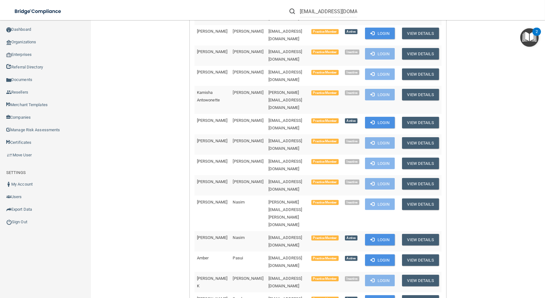
scroll to position [570, 0]
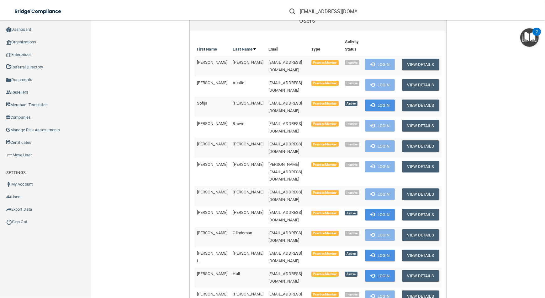
scroll to position [0, 0]
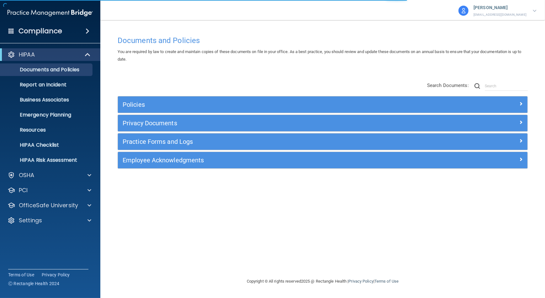
click at [49, 227] on div "HIPAA Documents and Policies Report an Incident Business Associates Emergency P…" at bounding box center [50, 139] width 101 height 186
click at [59, 212] on div "HIPAA Documents and Policies Report an Incident Business Associates Emergency P…" at bounding box center [50, 139] width 101 height 186
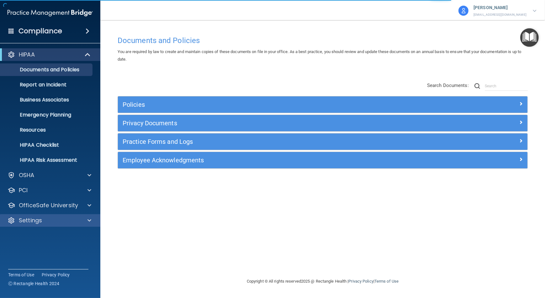
click at [60, 215] on div "Settings" at bounding box center [50, 220] width 101 height 13
click at [89, 221] on span at bounding box center [90, 220] width 4 height 8
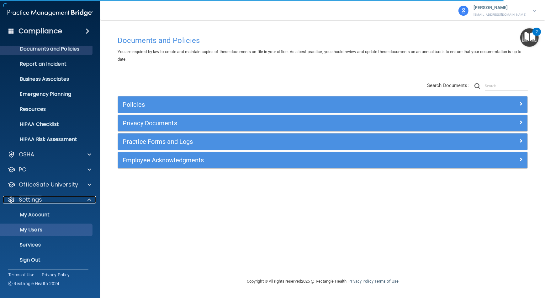
scroll to position [21, 0]
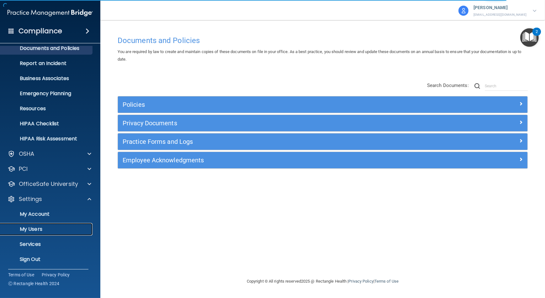
click at [85, 228] on p "My Users" at bounding box center [47, 229] width 86 height 6
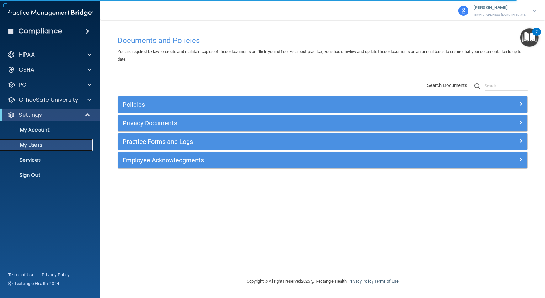
select select "20"
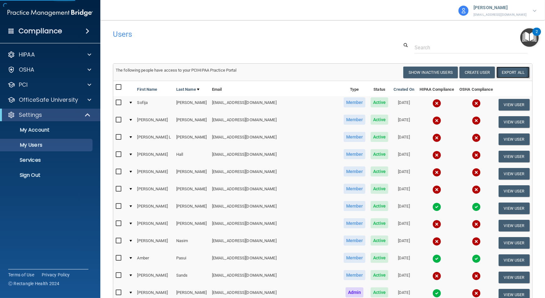
click at [506, 74] on link "Export All" at bounding box center [513, 73] width 33 height 12
click at [56, 133] on p "My Account" at bounding box center [47, 130] width 86 height 6
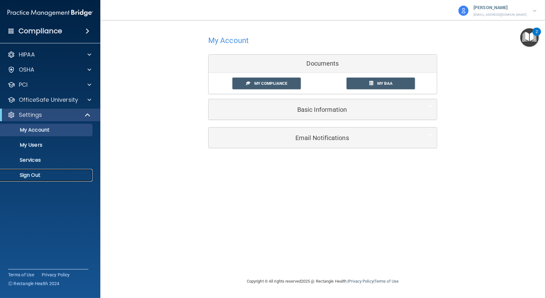
click at [28, 173] on p "Sign Out" at bounding box center [47, 175] width 86 height 6
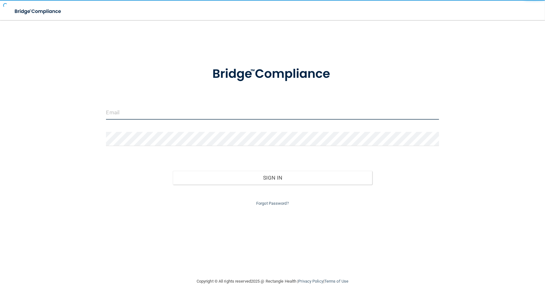
type input "[EMAIL_ADDRESS][DOMAIN_NAME]"
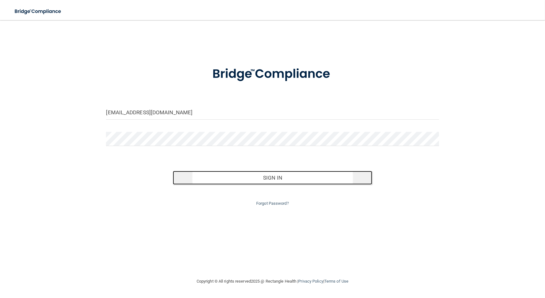
click at [233, 183] on button "Sign In" at bounding box center [273, 178] width 200 height 14
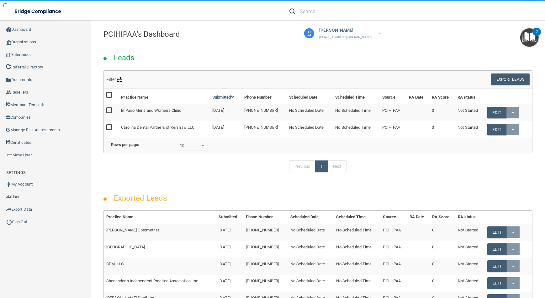
click at [324, 12] on input "text" at bounding box center [328, 12] width 57 height 12
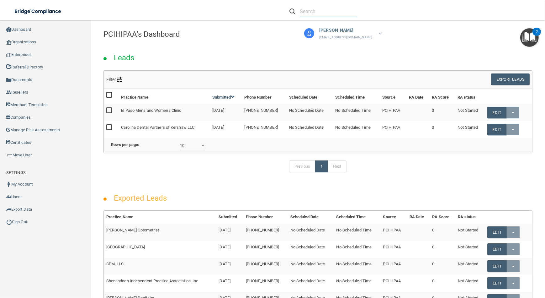
paste input "[EMAIL_ADDRESS][DOMAIN_NAME]"
type input "[EMAIL_ADDRESS][DOMAIN_NAME]"
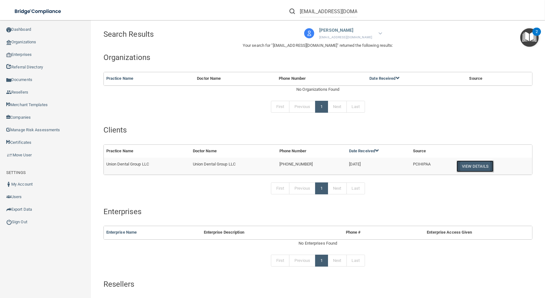
click at [462, 167] on button "View Details" at bounding box center [475, 166] width 37 height 12
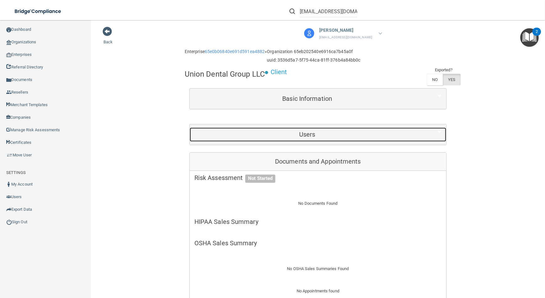
click at [367, 138] on div "Users" at bounding box center [307, 134] width 235 height 14
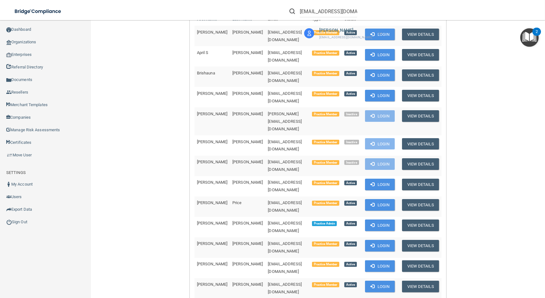
scroll to position [228, 0]
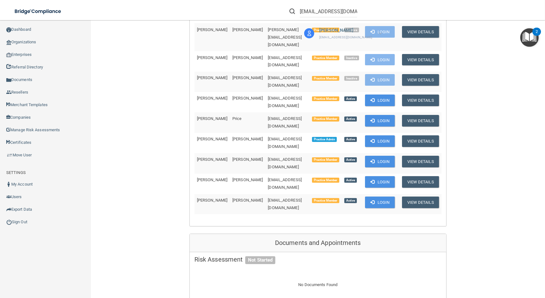
click at [375, 133] on td "Login" at bounding box center [380, 143] width 35 height 20
click at [375, 135] on button "Login" at bounding box center [380, 141] width 30 height 12
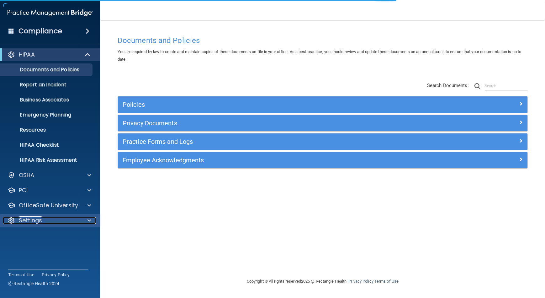
click at [76, 221] on div "Settings" at bounding box center [42, 220] width 78 height 8
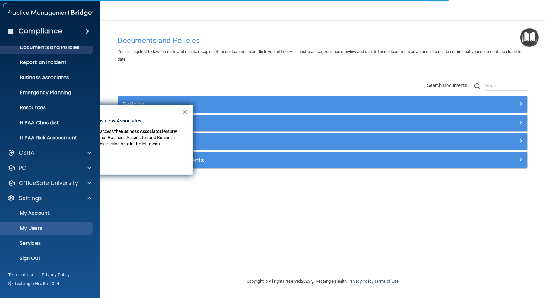
scroll to position [23, 0]
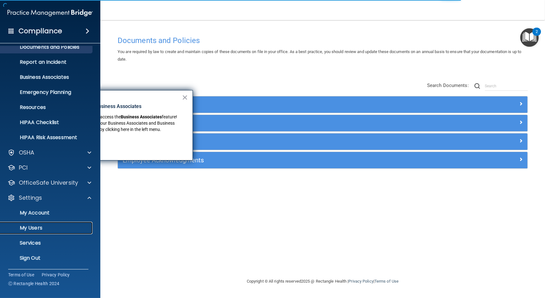
click at [75, 221] on link "My Users" at bounding box center [43, 227] width 99 height 13
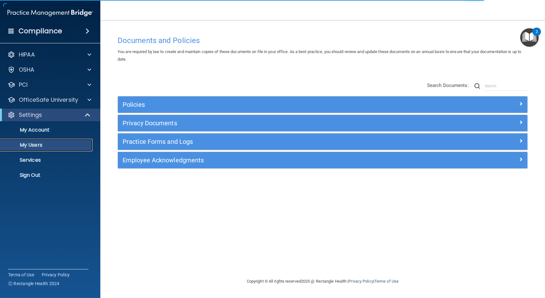
select select "20"
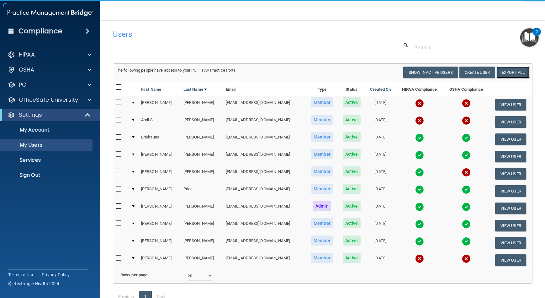
click at [511, 70] on link "Export All" at bounding box center [513, 73] width 33 height 12
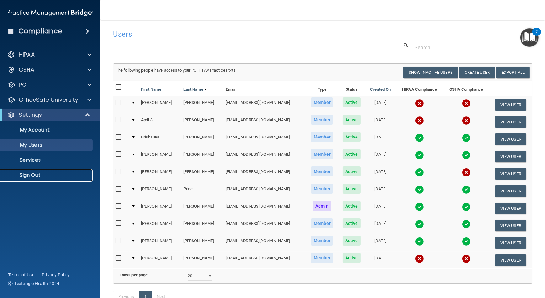
click at [32, 180] on link "Sign Out" at bounding box center [43, 175] width 99 height 13
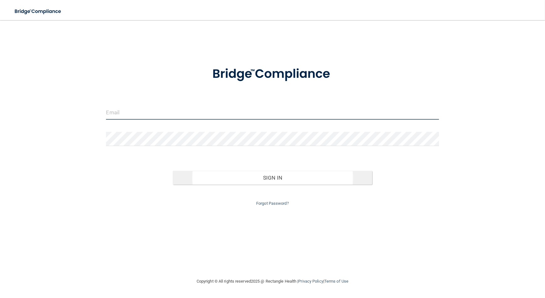
type input "[EMAIL_ADDRESS][DOMAIN_NAME]"
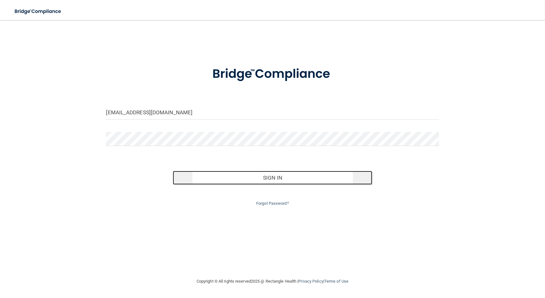
click at [207, 180] on button "Sign In" at bounding box center [273, 178] width 200 height 14
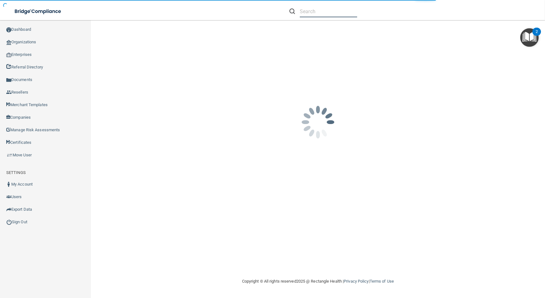
click at [312, 12] on input "text" at bounding box center [328, 12] width 57 height 12
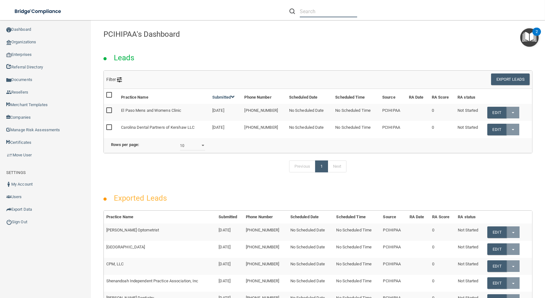
paste input "[EMAIL_ADDRESS][DOMAIN_NAME]"
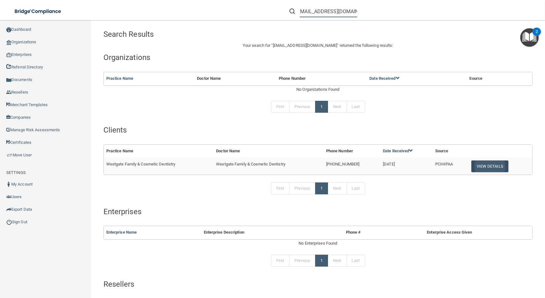
type input "[EMAIL_ADDRESS][DOMAIN_NAME]"
click at [477, 166] on button "View Details" at bounding box center [489, 166] width 37 height 12
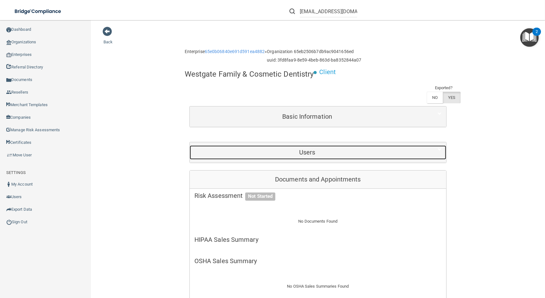
click at [321, 154] on h5 "Users" at bounding box center [307, 152] width 226 height 7
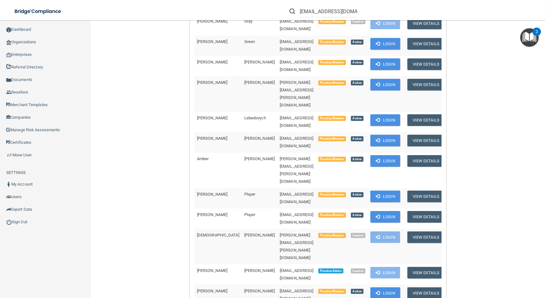
scroll to position [370, 0]
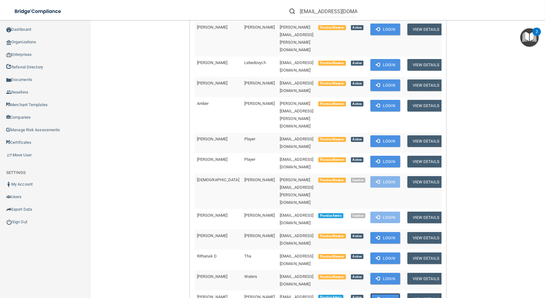
click at [383, 293] on button "Login" at bounding box center [385, 299] width 30 height 12
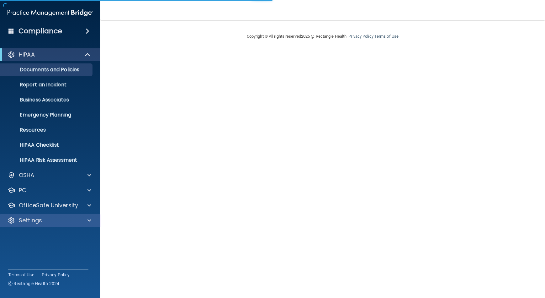
click at [55, 224] on div "Settings" at bounding box center [50, 220] width 101 height 13
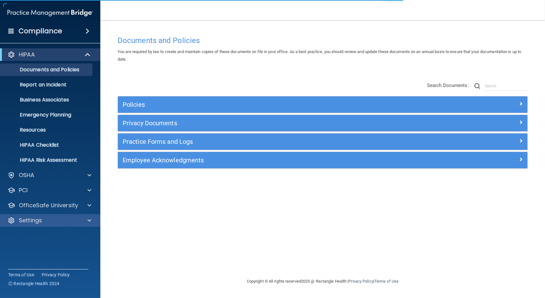
click at [85, 226] on div "Settings" at bounding box center [50, 220] width 101 height 13
click at [94, 220] on div at bounding box center [89, 220] width 16 height 8
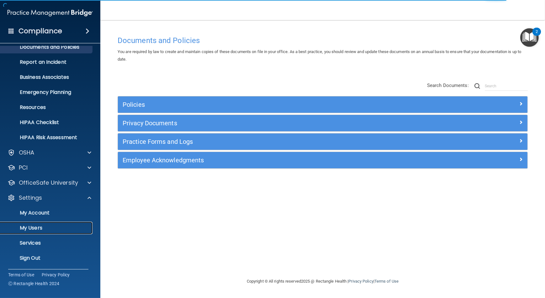
click at [72, 225] on p "My Users" at bounding box center [47, 228] width 86 height 6
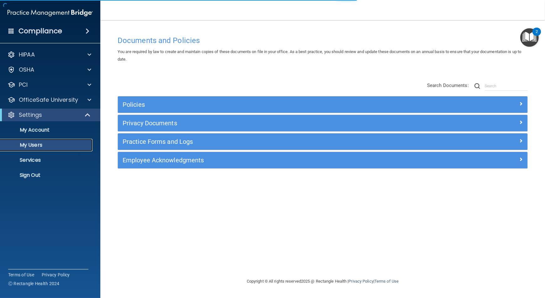
select select "20"
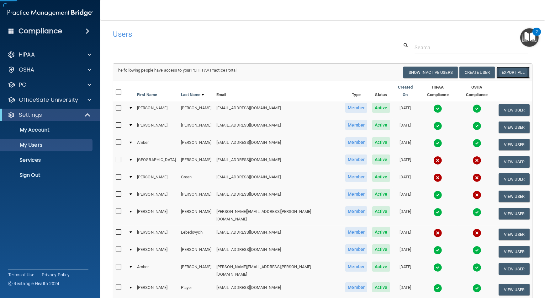
click at [513, 71] on link "Export All" at bounding box center [513, 73] width 33 height 12
